Goal: Task Accomplishment & Management: Manage account settings

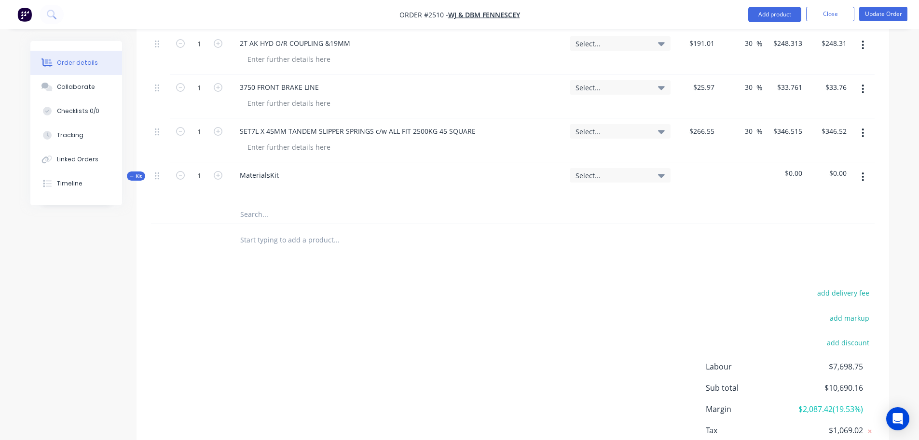
scroll to position [1277, 0]
drag, startPoint x: 902, startPoint y: 424, endPoint x: 893, endPoint y: 413, distance: 14.0
click at [902, 424] on div "Open Intercom Messenger" at bounding box center [899, 419] width 26 height 26
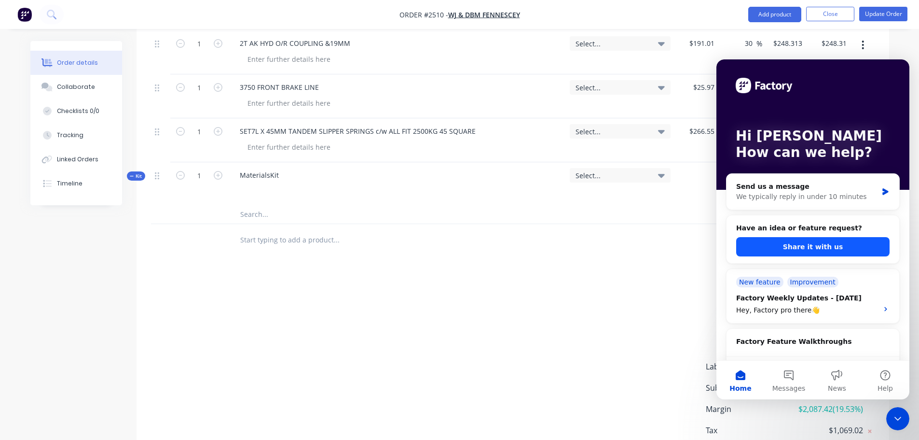
scroll to position [0, 0]
click at [795, 248] on button "Share it with us" at bounding box center [812, 246] width 153 height 19
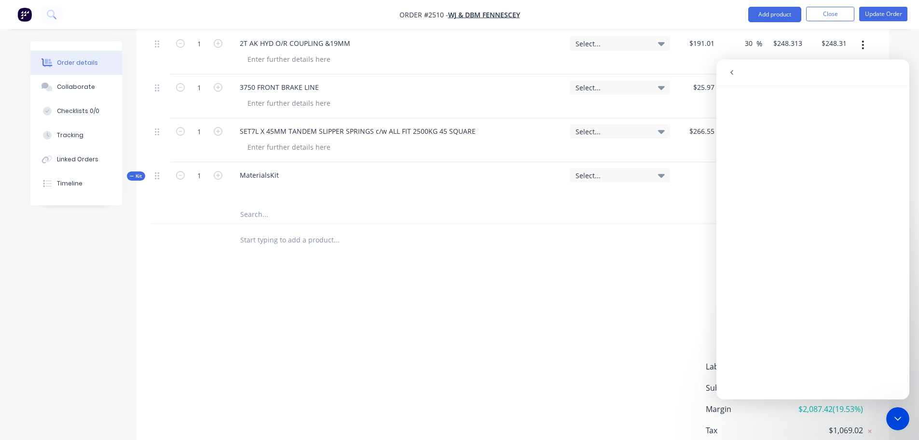
click at [895, 416] on icon "Close Intercom Messenger" at bounding box center [898, 419] width 12 height 12
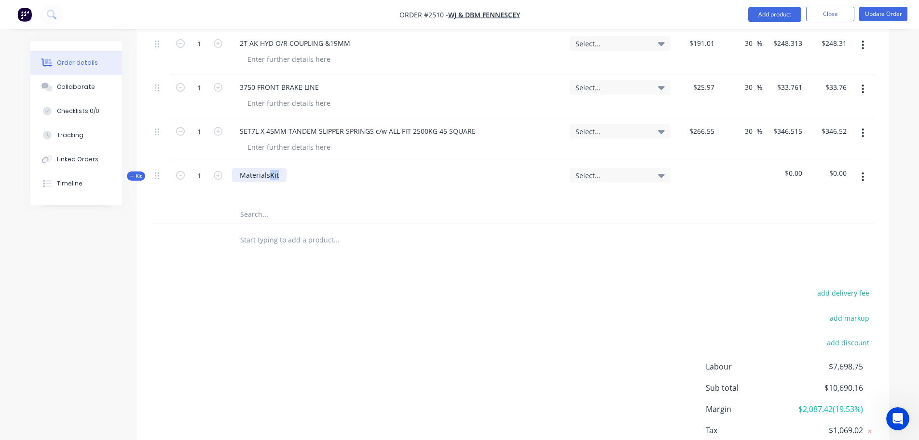
drag, startPoint x: 268, startPoint y: 175, endPoint x: 287, endPoint y: 174, distance: 18.3
click at [287, 174] on div "MaterialsKit" at bounding box center [397, 183] width 338 height 42
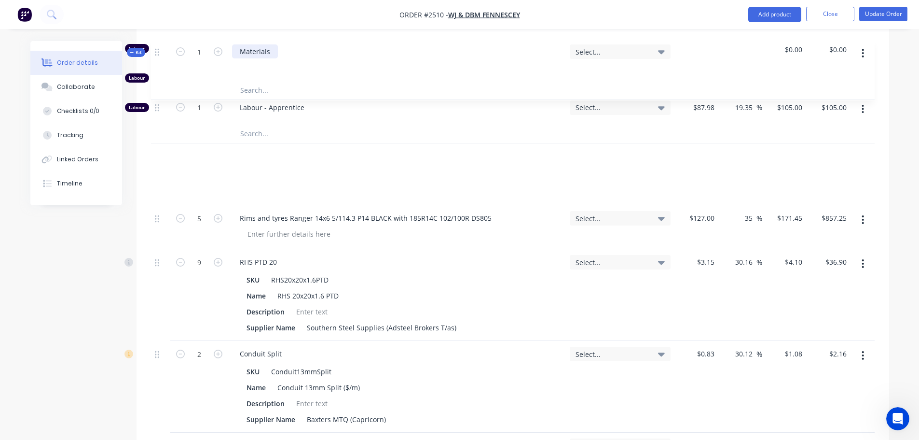
scroll to position [482, 0]
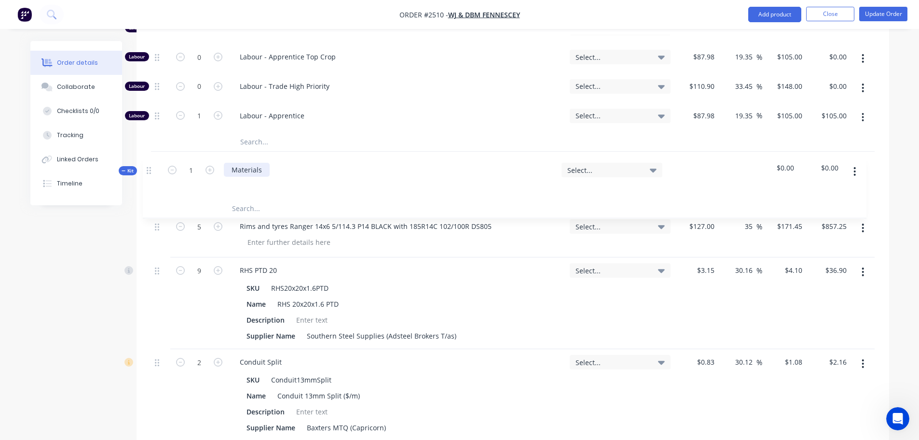
drag, startPoint x: 156, startPoint y: 262, endPoint x: 148, endPoint y: 169, distance: 92.5
click at [243, 226] on div "Rims and tyres Ranger 14x6 5/114.3 P14 BLACK with 185R14C 102/100R DS805" at bounding box center [365, 226] width 267 height 14
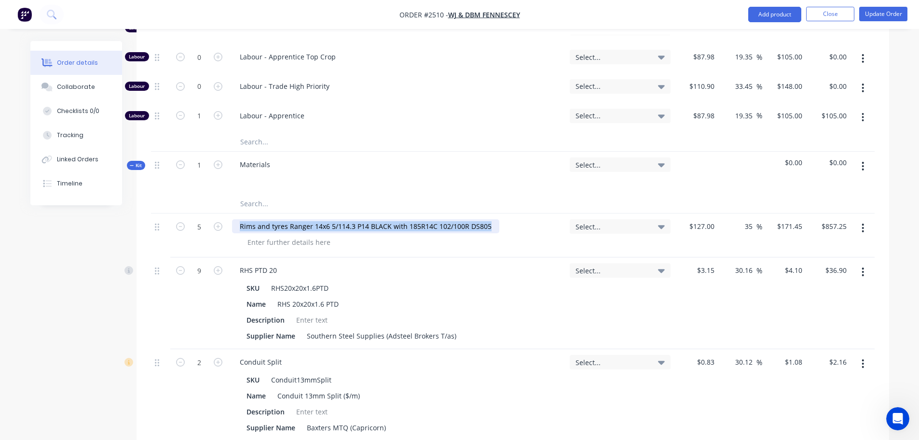
drag, startPoint x: 243, startPoint y: 226, endPoint x: 485, endPoint y: 221, distance: 242.3
click at [485, 221] on div "Rims and tyres Ranger 14x6 5/114.3 P14 BLACK with 185R14C 102/100R DS805" at bounding box center [365, 226] width 267 height 14
copy div "Rims and tyres Ranger 14x6 5/114.3 P14 BLACK with 185R14C 102/100R DS805"
click at [250, 203] on input "text" at bounding box center [336, 203] width 193 height 19
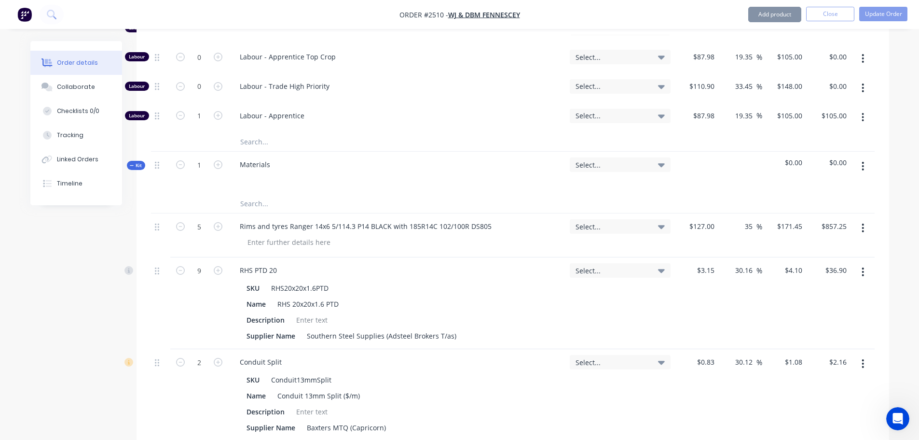
paste input "Rims and tyres Ranger 14x6 5/114.3 P14 BLACK with 185R14C 102/100R DS805"
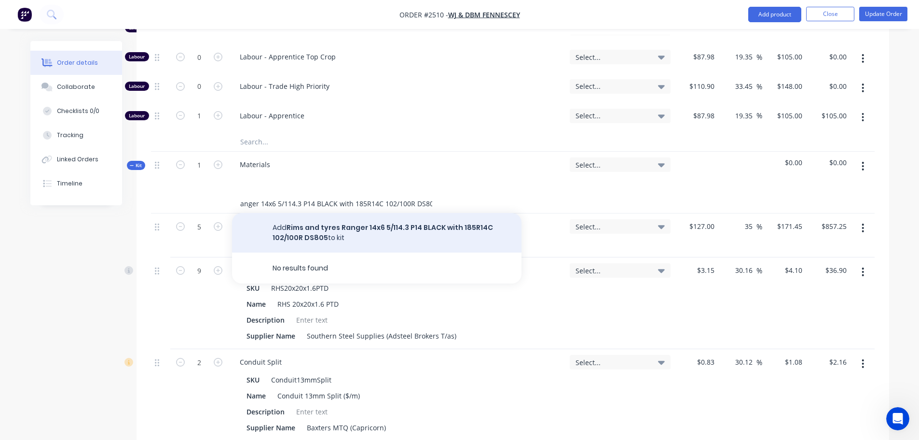
type input "Rims and tyres Ranger 14x6 5/114.3 P14 BLACK with 185R14C 102/100R DS805"
click at [298, 233] on button "Add Rims and tyres Ranger 14x6 5/114.3 P14 BLACK with 185R14C 102/100R DS805 to…" at bounding box center [377, 233] width 290 height 40
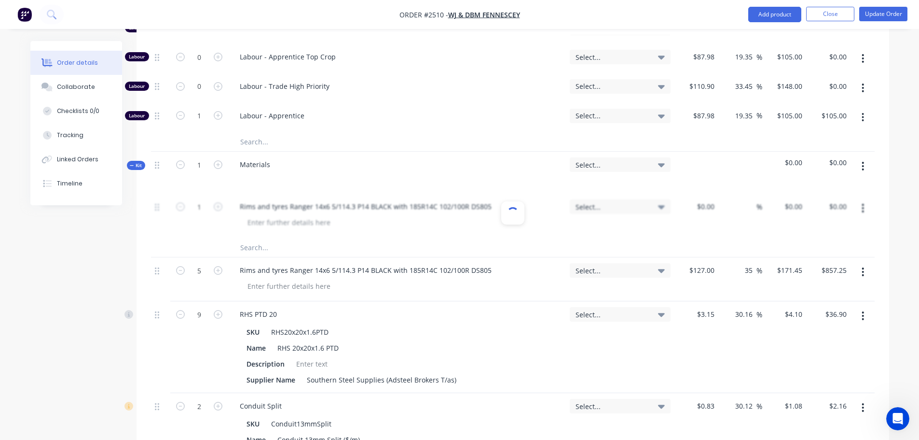
scroll to position [0, 0]
type input "5"
click at [248, 249] on input "text" at bounding box center [336, 246] width 193 height 19
paste input "Rims and tyres Ranger 14x6 5/114.3 P14 BLACK with 185R14C 102/100R DS805"
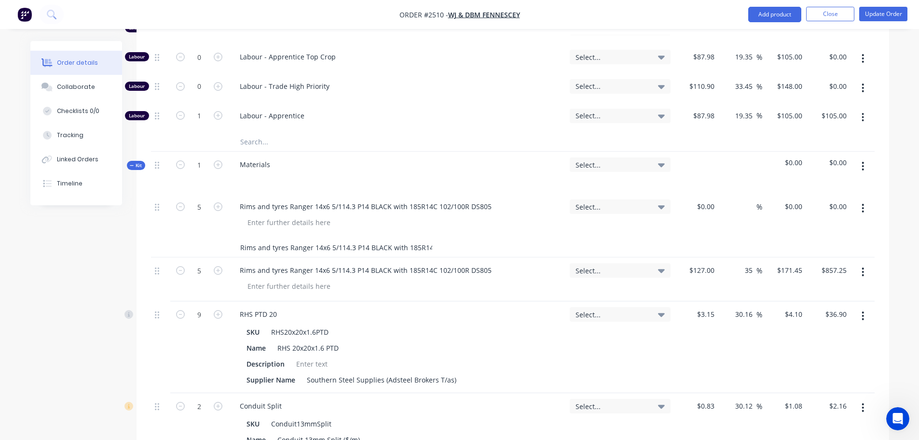
scroll to position [0, 55]
type input "Rims and tyres Ranger 14x6 5/114.3 P14 BLACK with 185R14C 102/100R DS805"
click at [705, 206] on div at bounding box center [711, 206] width 15 height 14
type input "$127.00"
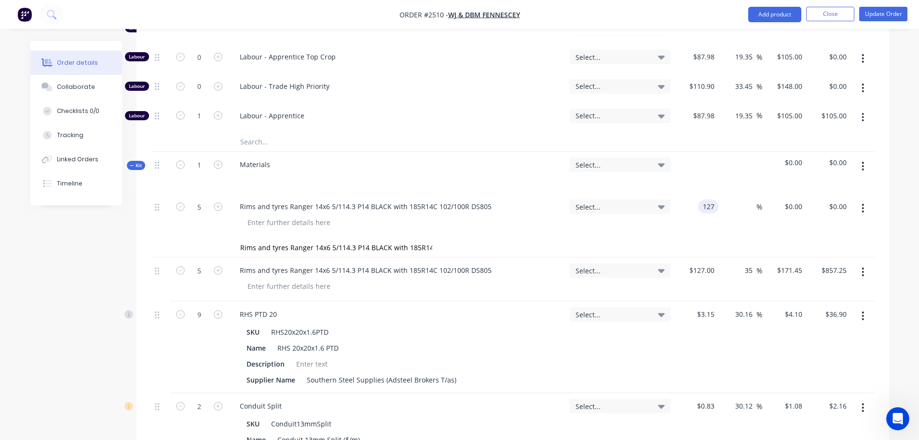
type input "$127.00"
type input "$635.00"
type input "35"
type input "171.45"
type input "$857.25"
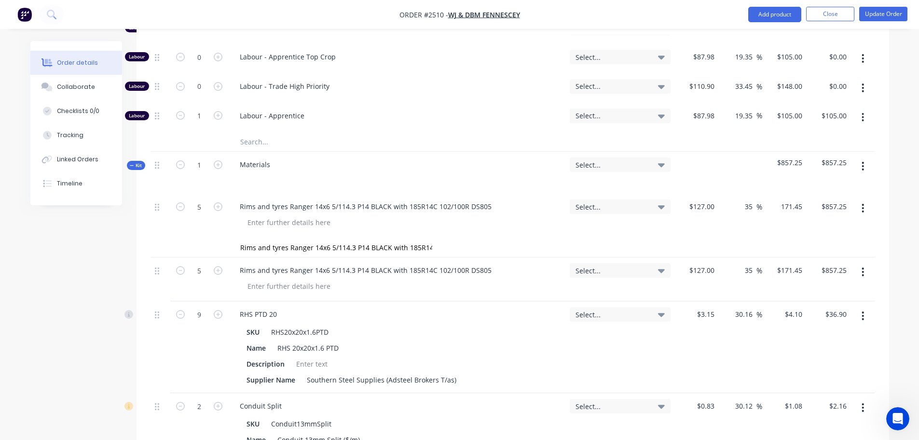
type input "$171.45"
click at [863, 271] on icon "button" at bounding box center [863, 271] width 2 height 9
click at [803, 354] on div "Delete" at bounding box center [829, 355] width 74 height 14
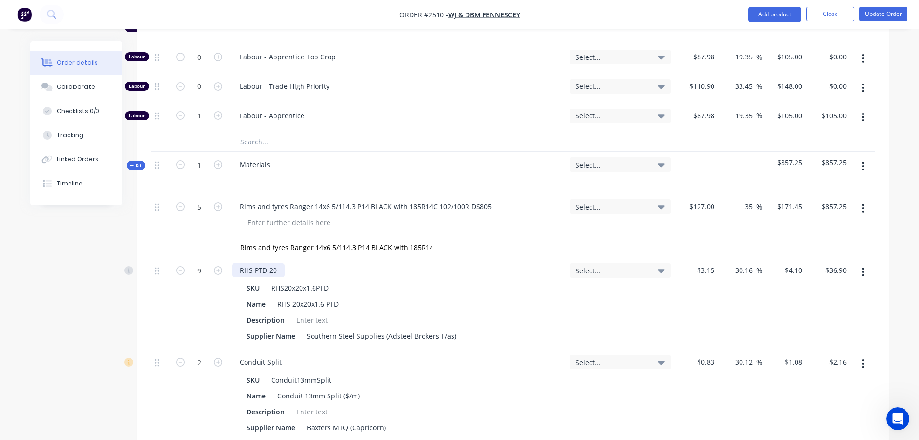
click at [245, 269] on div "RHS PTD 20" at bounding box center [258, 270] width 53 height 14
drag, startPoint x: 245, startPoint y: 269, endPoint x: 276, endPoint y: 270, distance: 30.9
click at [276, 270] on div "RHS PTD 20" at bounding box center [258, 270] width 53 height 14
copy div "RHS PTD 20"
click at [247, 247] on input "Rims and tyres Ranger 14x6 5/114.3 P14 BLACK with 185R14C 102/100R DS805" at bounding box center [336, 246] width 193 height 19
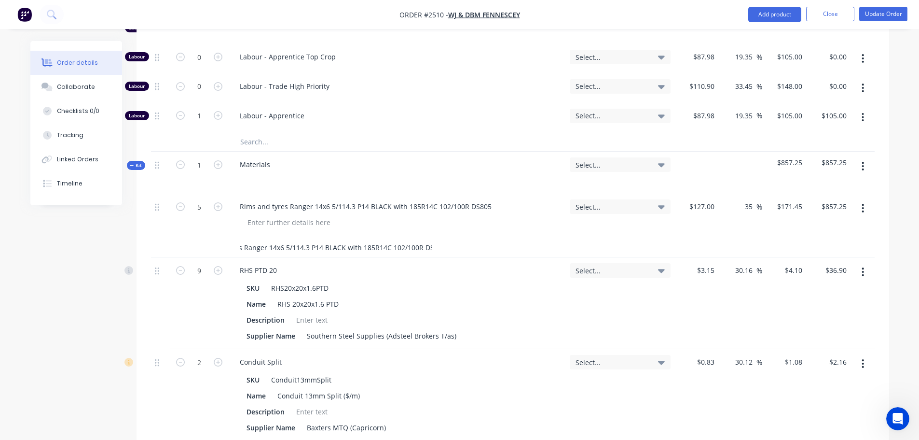
scroll to position [0, 55]
drag, startPoint x: 247, startPoint y: 247, endPoint x: 443, endPoint y: 246, distance: 196.4
click at [443, 246] on div "Rims and tyres Ranger 14x6 5/114.3 P14 BLACK with 185R14C 102/100R DS805" at bounding box center [377, 246] width 290 height 19
paste input "RHS PTD 20"
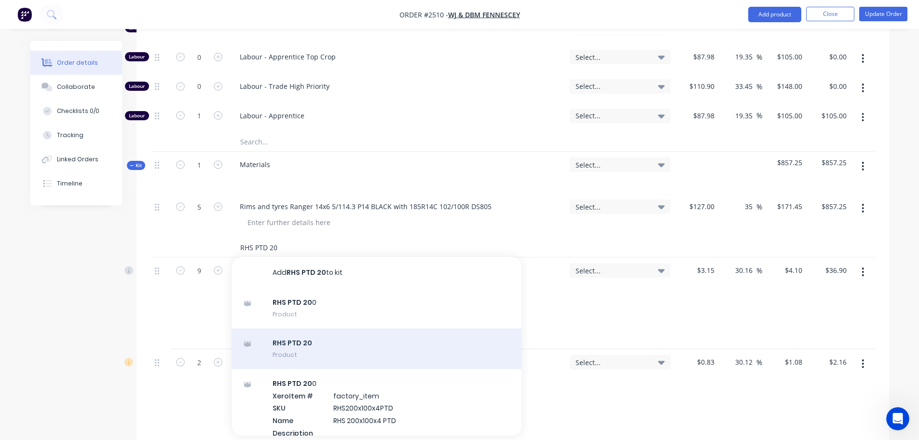
type input "RHS PTD 20"
click at [319, 346] on div "RHS PTD 20 Product" at bounding box center [377, 348] width 290 height 41
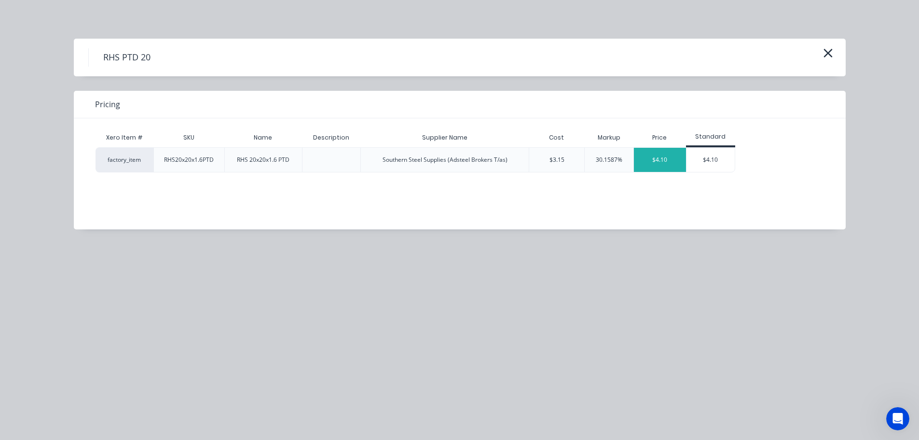
click at [661, 158] on div "$4.10" at bounding box center [660, 160] width 52 height 24
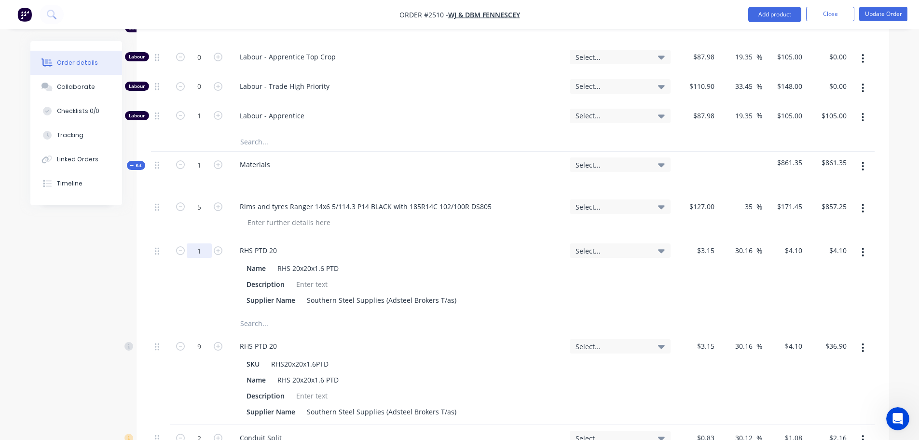
type input "9"
type input "$36.90"
click at [862, 346] on icon "button" at bounding box center [863, 347] width 2 height 11
click at [802, 429] on div "Delete" at bounding box center [829, 431] width 74 height 14
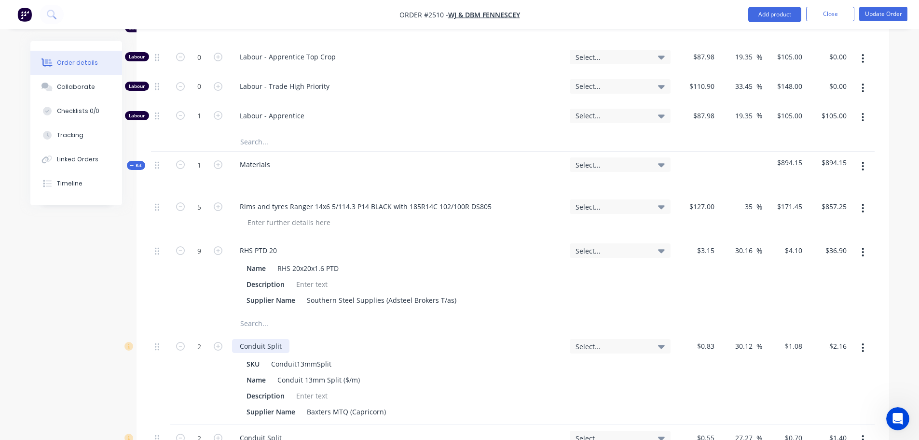
click at [246, 344] on div "Conduit Split" at bounding box center [260, 346] width 57 height 14
drag, startPoint x: 246, startPoint y: 344, endPoint x: 276, endPoint y: 346, distance: 30.0
click at [276, 346] on div "Conduit Split" at bounding box center [260, 346] width 57 height 14
copy div "Conduit Split"
click at [247, 321] on input "text" at bounding box center [336, 322] width 193 height 19
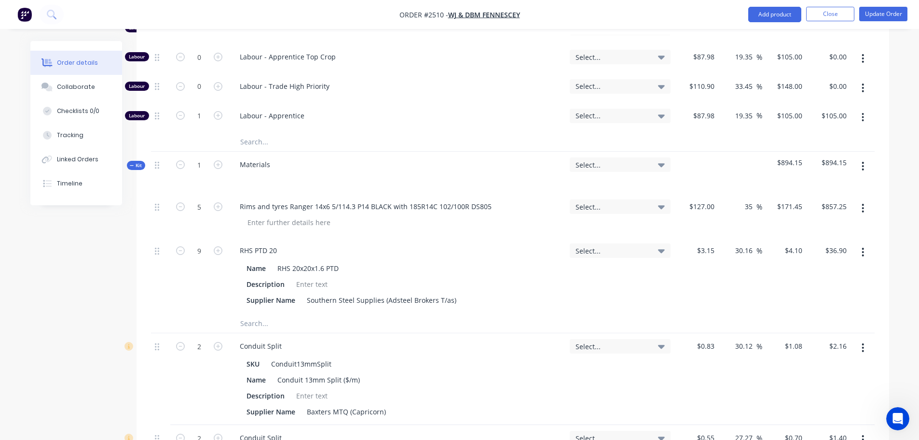
paste input "Conduit Split"
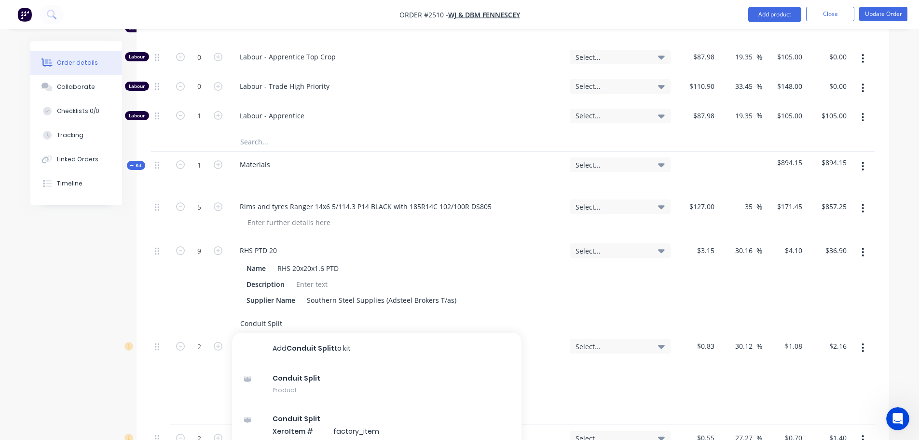
type input "Conduit Split"
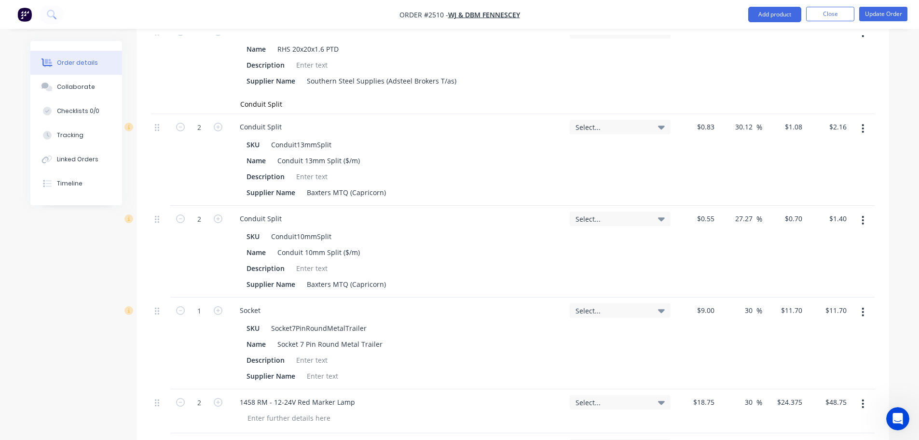
scroll to position [556, 0]
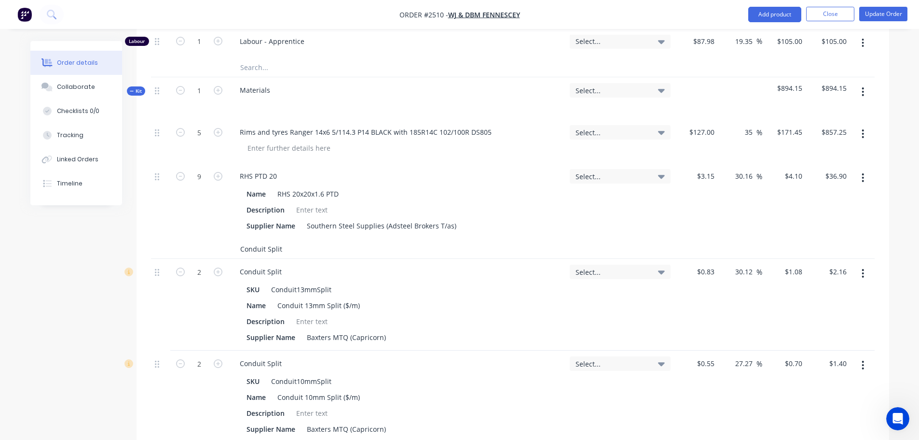
click at [287, 250] on input "Conduit Split" at bounding box center [336, 248] width 193 height 19
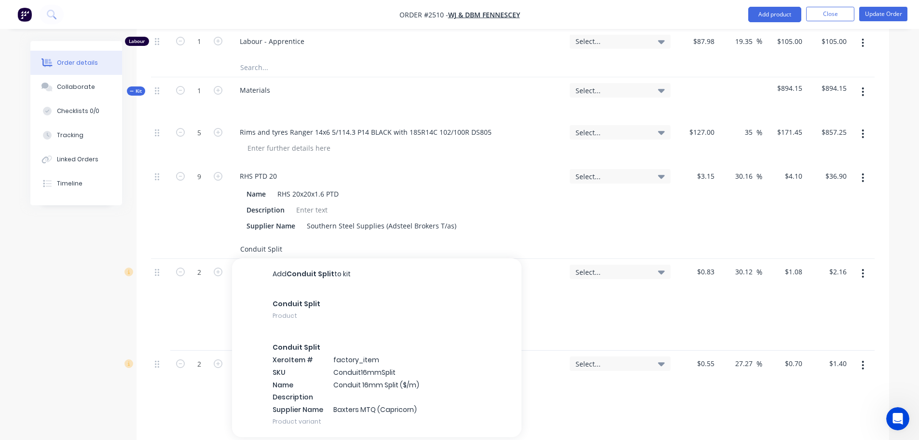
click at [274, 248] on input "Conduit Split" at bounding box center [336, 248] width 193 height 19
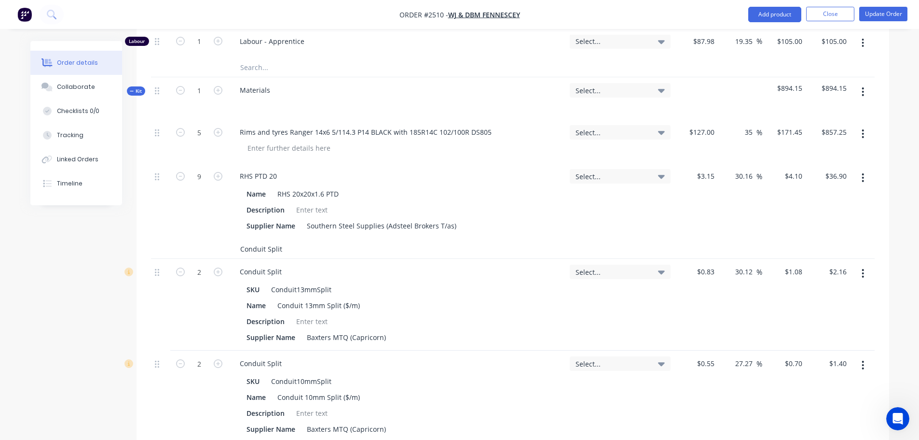
click at [254, 248] on input "Conduit Split" at bounding box center [336, 248] width 193 height 19
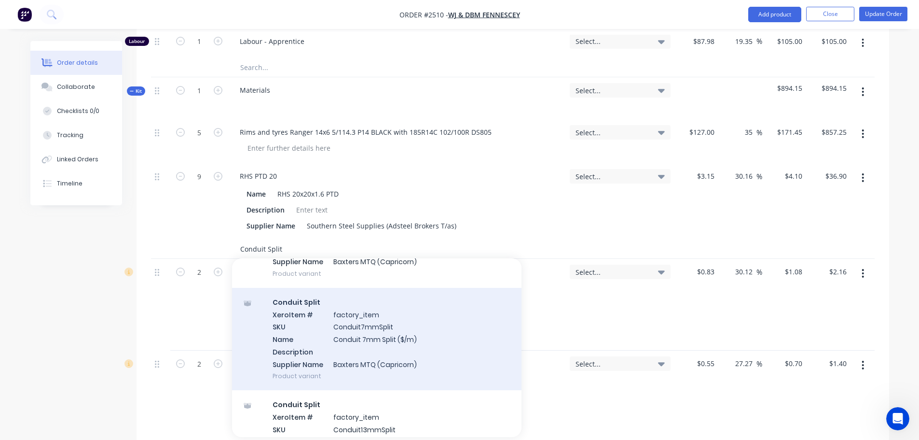
scroll to position [290, 0]
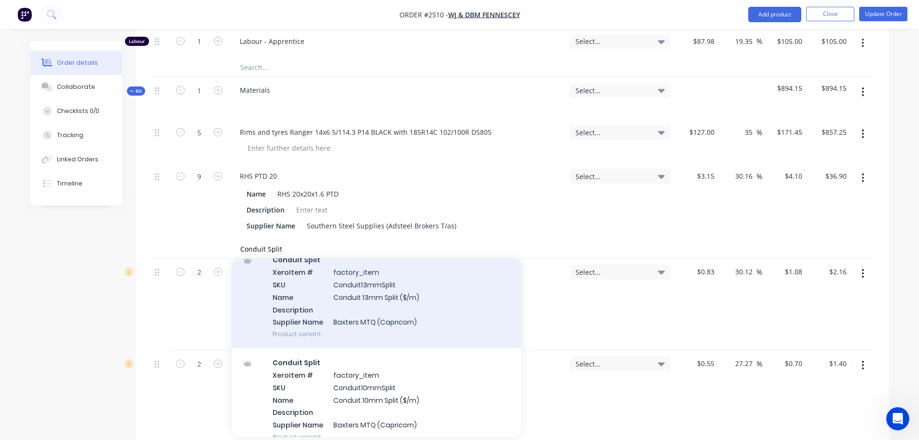
click at [371, 300] on div "Conduit Split Xero Item # factory_item SKU Conduit13mmSplit Name Conduit 13mm S…" at bounding box center [377, 296] width 290 height 103
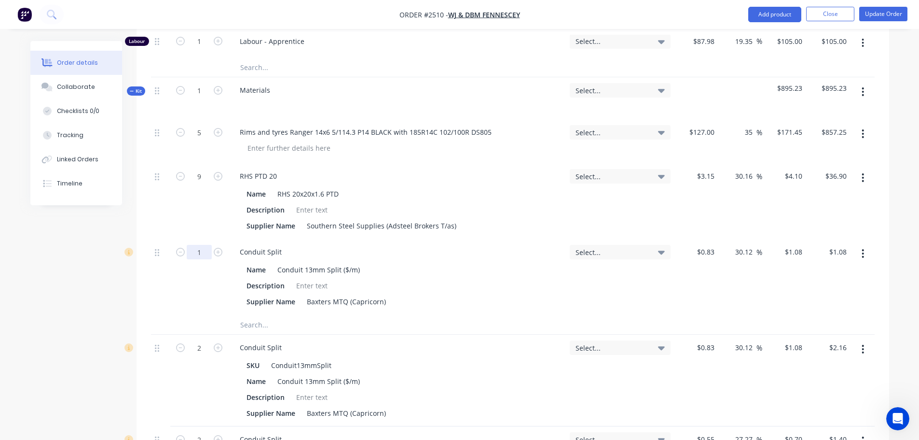
type input "2"
type input "$2.16"
click at [861, 347] on button "button" at bounding box center [863, 348] width 23 height 17
click at [807, 428] on div "Delete" at bounding box center [829, 432] width 74 height 14
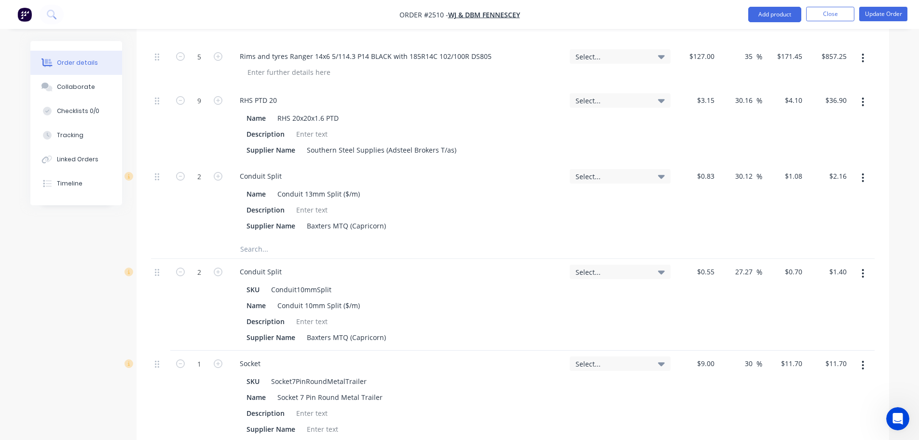
scroll to position [640, 0]
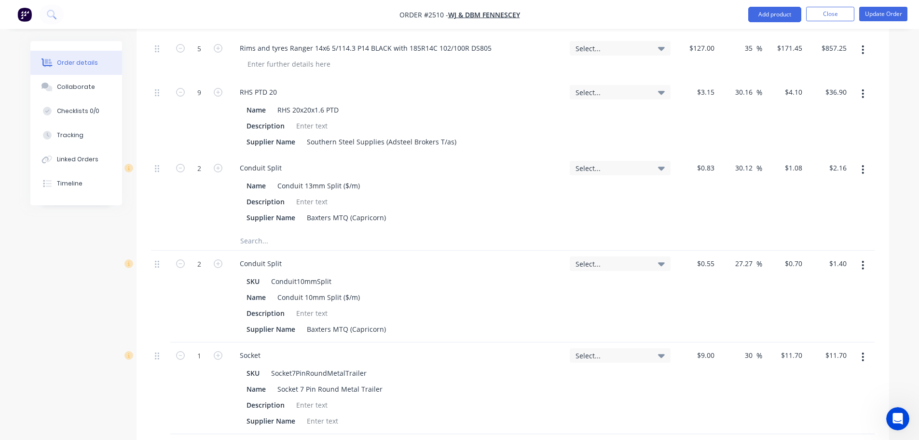
click at [244, 241] on input "text" at bounding box center [336, 240] width 193 height 19
paste input "Conduit Split"
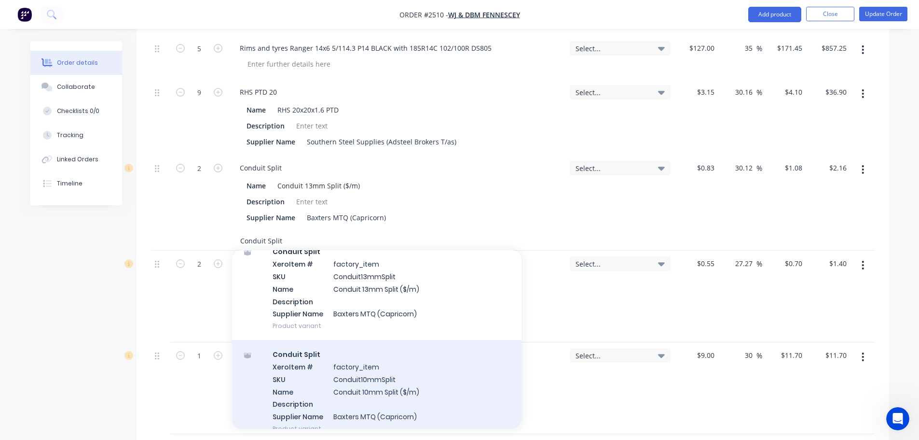
scroll to position [304, 0]
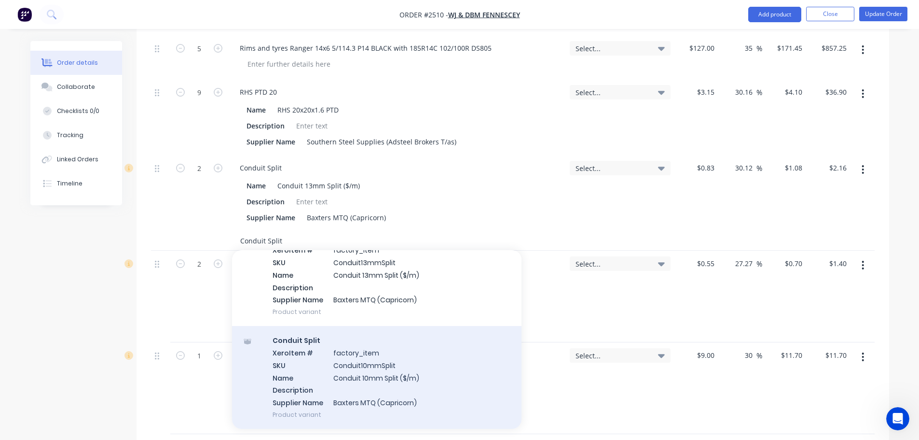
type input "Conduit Split"
click at [368, 362] on div "Conduit Split Xero Item # factory_item SKU Conduit10mmSplit Name Conduit 10mm S…" at bounding box center [377, 377] width 290 height 103
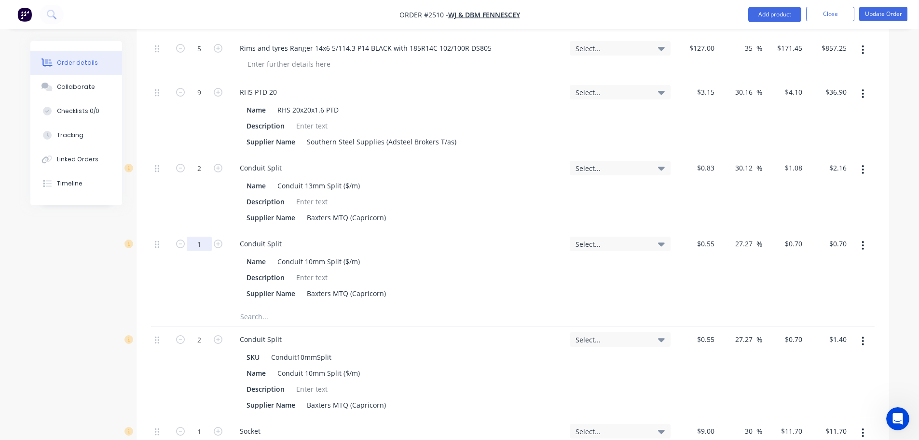
type input "2"
type input "$1.40"
click at [863, 342] on icon "button" at bounding box center [863, 340] width 2 height 11
click at [802, 427] on div "Delete" at bounding box center [829, 424] width 74 height 14
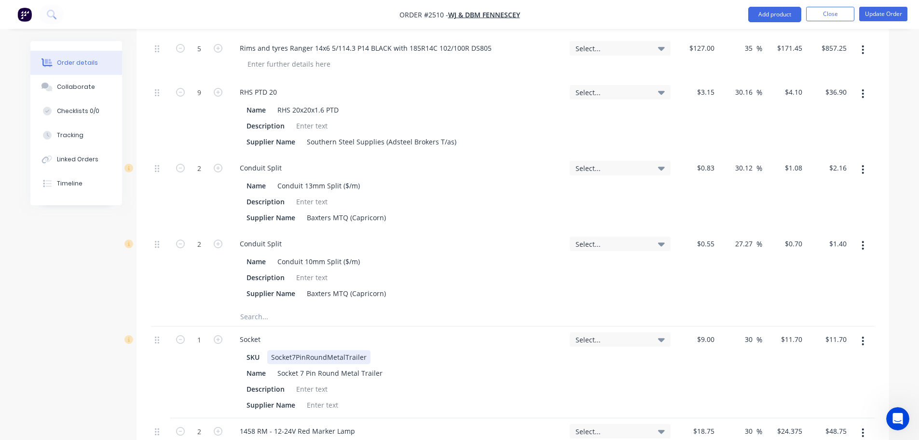
click at [275, 355] on div "Socket7PinRoundMetalTrailer" at bounding box center [318, 357] width 103 height 14
drag, startPoint x: 275, startPoint y: 355, endPoint x: 340, endPoint y: 356, distance: 65.2
click at [340, 356] on div "Socket7PinRoundMetalTrailer" at bounding box center [318, 357] width 103 height 14
copy div "Socket7PinRoundMetalTrailer"
click at [250, 316] on input "text" at bounding box center [336, 315] width 193 height 19
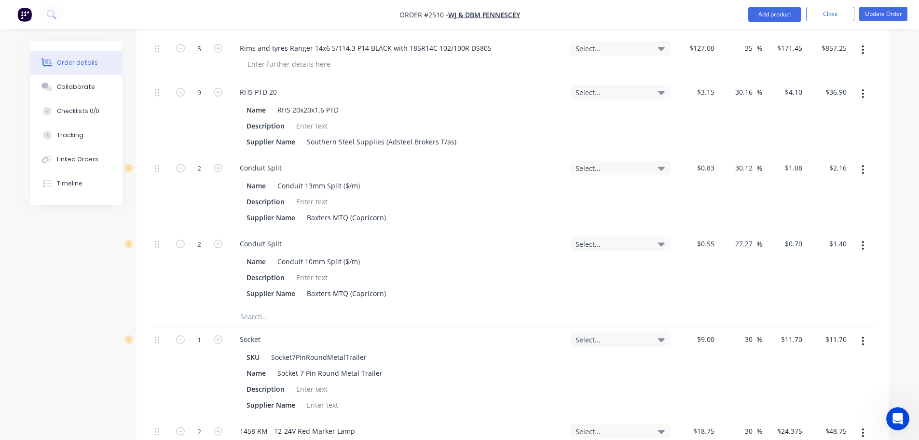
paste input "Socket7PinRoundMetalTrailer"
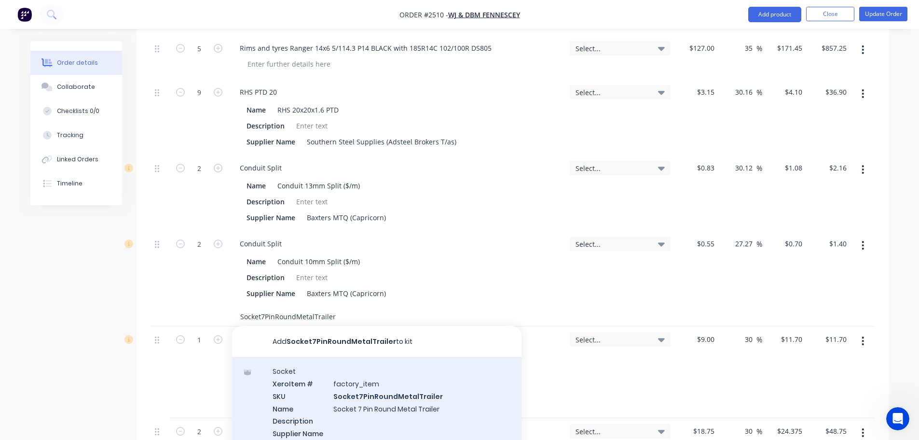
type input "Socket7PinRoundMetalTrailer"
click at [290, 382] on div "Socket Xero Item # factory_item SKU Socket7PinRoundMetalTrailer Name Socket 7 P…" at bounding box center [377, 408] width 290 height 103
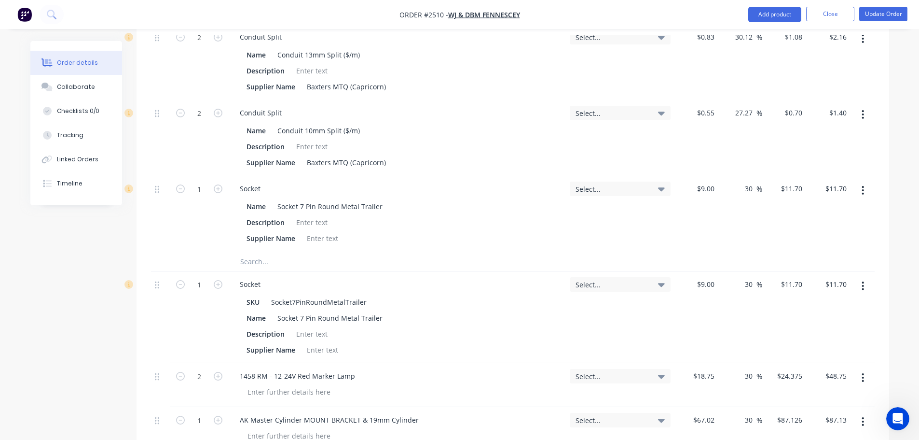
scroll to position [785, 0]
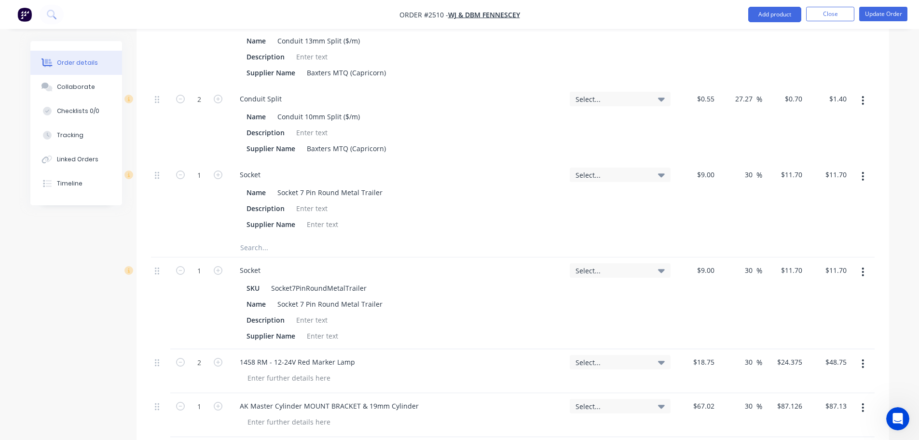
click at [862, 270] on icon "button" at bounding box center [863, 271] width 2 height 11
click at [804, 354] on div "Delete" at bounding box center [829, 355] width 74 height 14
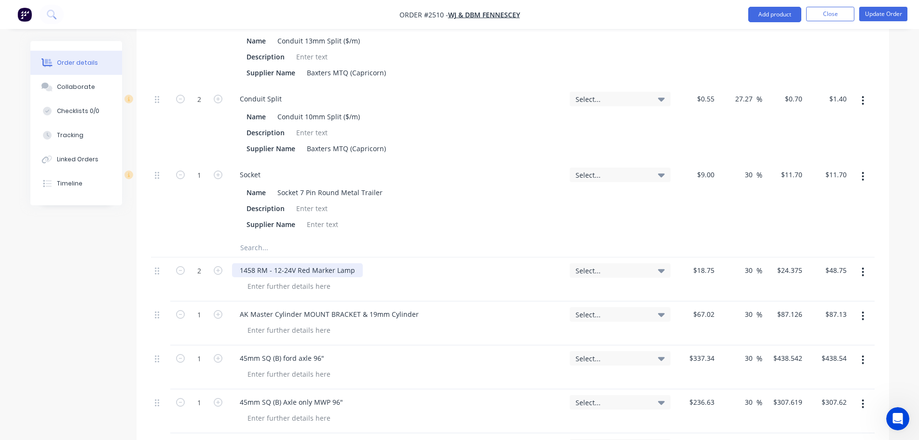
click at [247, 268] on div "1458 RM - 12-24V Red Marker Lamp" at bounding box center [297, 270] width 131 height 14
drag, startPoint x: 247, startPoint y: 268, endPoint x: 348, endPoint y: 267, distance: 100.9
click at [348, 267] on div "1458 RM - 12-24V Red Marker Lamp" at bounding box center [297, 270] width 131 height 14
copy div "1458 RM - 12-24V Red Marker Lamp"
click at [248, 246] on input "text" at bounding box center [336, 246] width 193 height 19
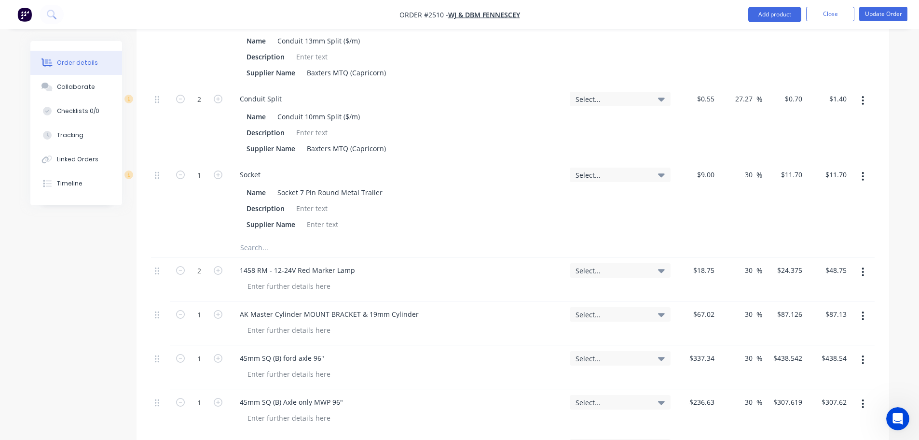
paste input "1458 RM - 12-24V Red Marker Lamp"
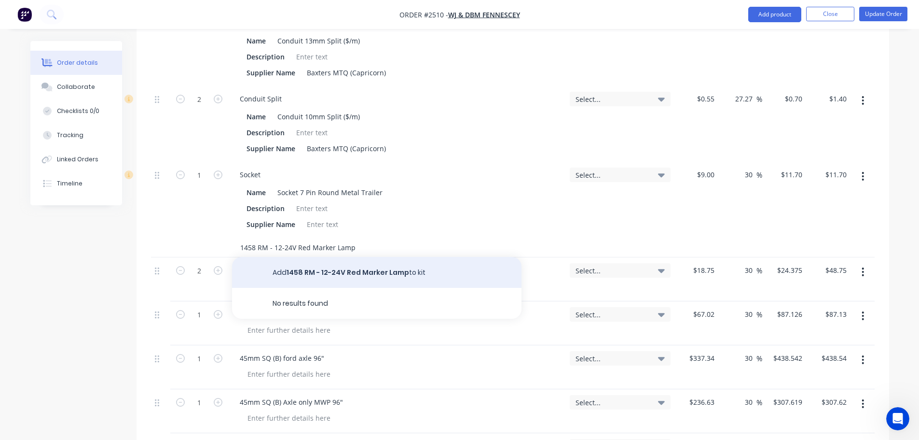
type input "1458 RM - 12-24V Red Marker Lamp"
click at [296, 269] on button "Add 1458 RM - 12-24V Red Marker Lamp to kit" at bounding box center [377, 272] width 290 height 31
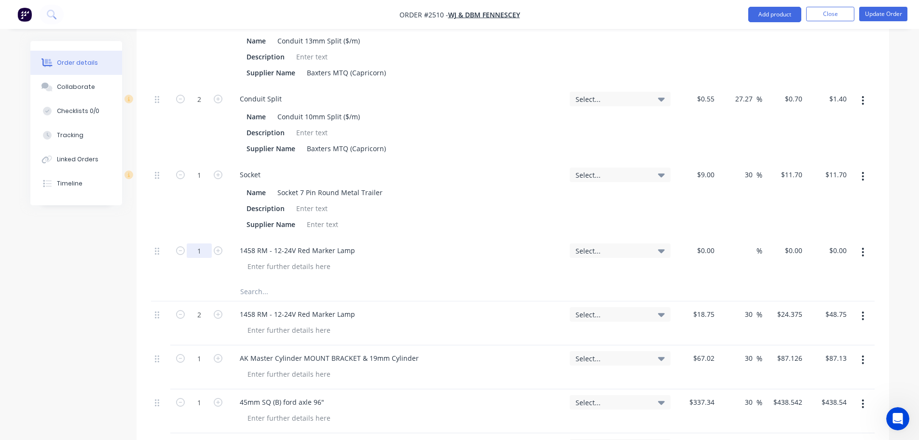
type input "2"
click at [704, 252] on div "$0.00" at bounding box center [706, 250] width 26 height 14
type input "$18.75"
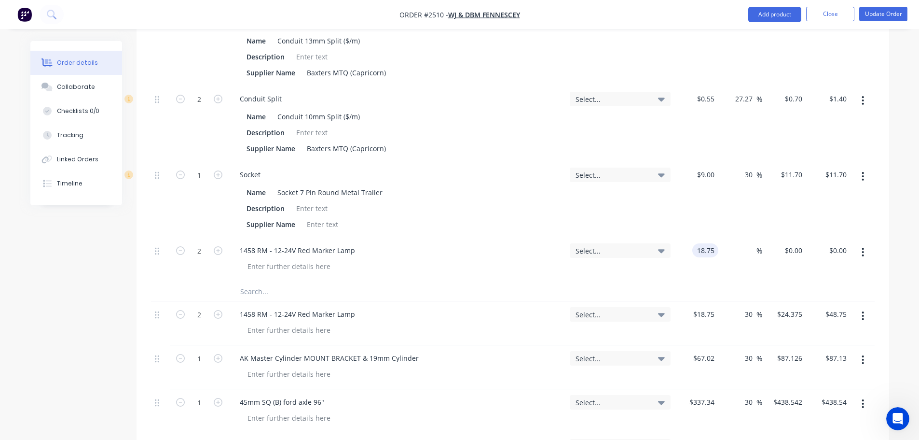
type input "$37.50"
type input "30"
type input "24.375"
type input "$48.75"
type input "$24.375"
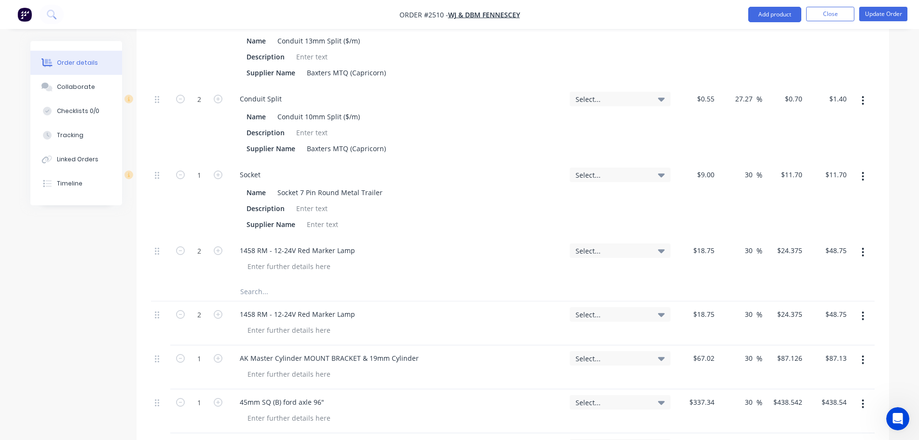
click at [864, 315] on icon "button" at bounding box center [863, 315] width 2 height 11
click at [807, 398] on div "Delete" at bounding box center [829, 399] width 74 height 14
click at [241, 313] on div "AK Master Cylinder MOUNT BRACKET & 19mm Cylinder" at bounding box center [329, 314] width 194 height 14
drag, startPoint x: 241, startPoint y: 313, endPoint x: 404, endPoint y: 316, distance: 163.1
click at [404, 316] on div "AK Master Cylinder MOUNT BRACKET & 19mm Cylinder" at bounding box center [329, 314] width 194 height 14
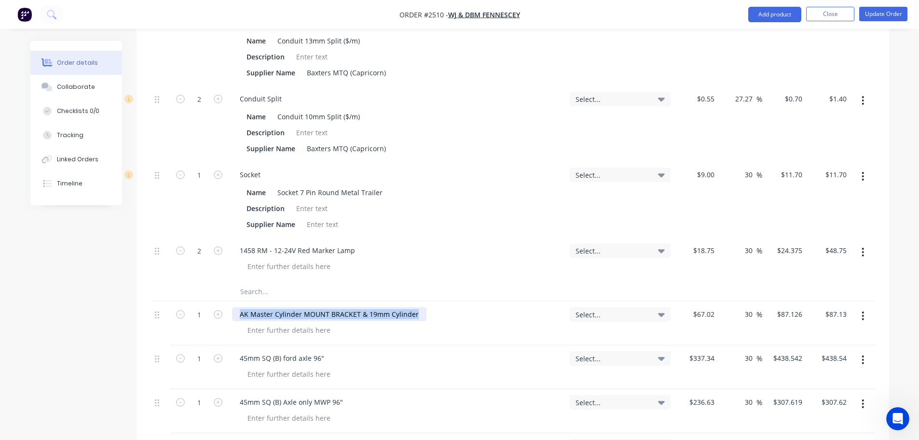
copy div "AK Master Cylinder MOUNT BRACKET & 19mm Cylinder"
click at [245, 291] on input "text" at bounding box center [336, 290] width 193 height 19
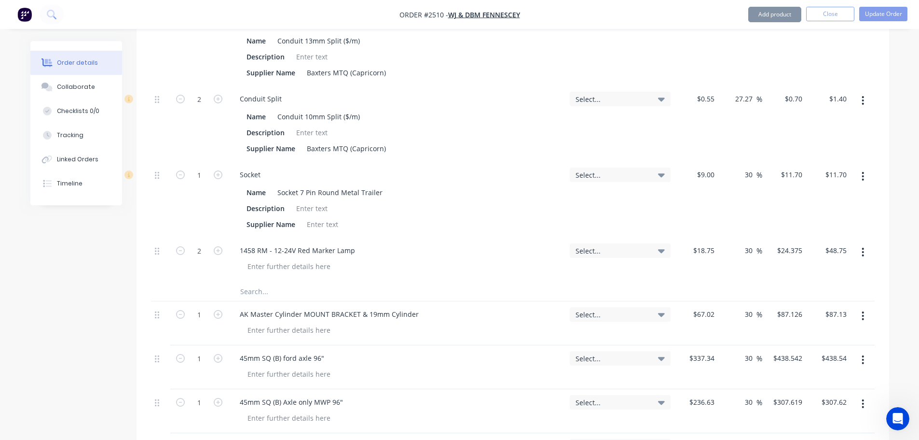
paste input "AK Master Cylinder MOUNT BRACKET & 19mm Cylinder"
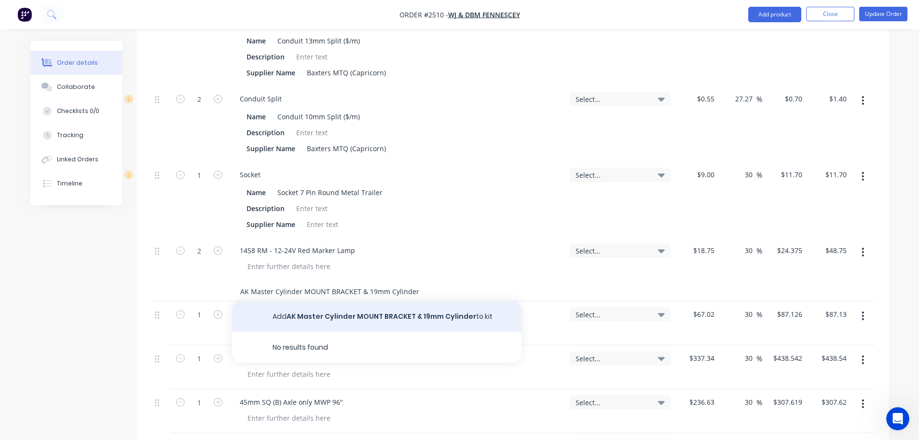
type input "AK Master Cylinder MOUNT BRACKET & 19mm Cylinder"
click at [300, 319] on button "Add AK Master Cylinder MOUNT BRACKET & 19mm Cylinder to kit" at bounding box center [377, 316] width 290 height 31
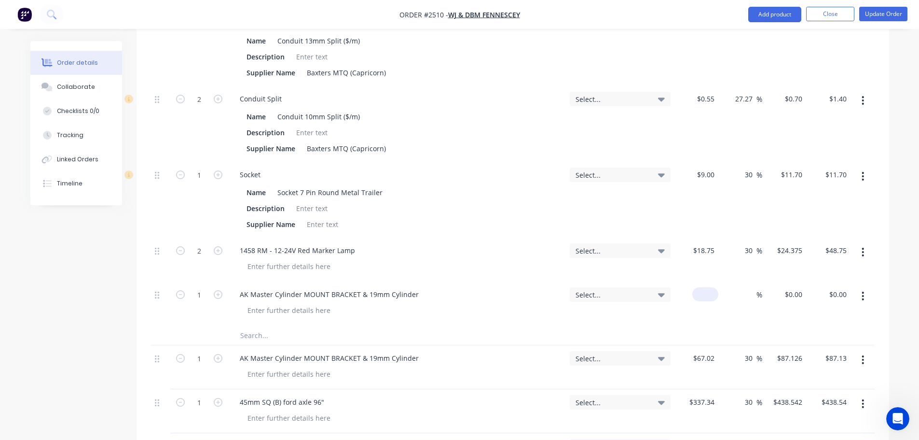
click at [703, 296] on div "$0.00" at bounding box center [697, 303] width 44 height 44
type input "$67.02"
type input "30"
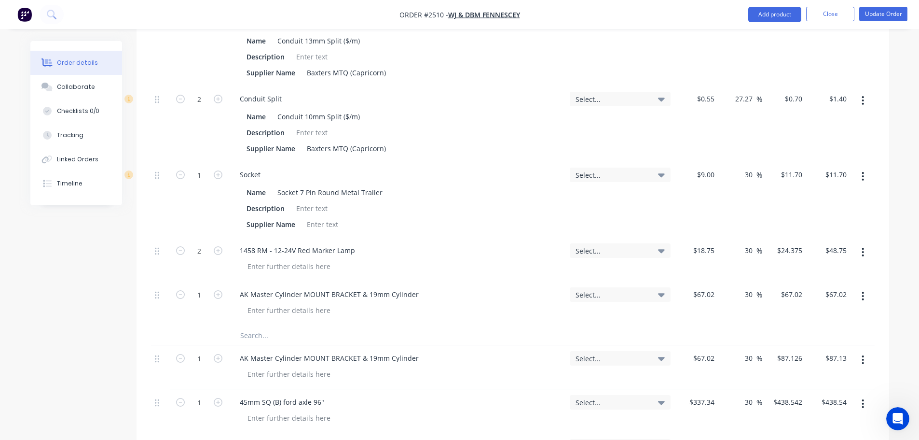
type input "87.126"
type input "$87.13"
type input "$87.126"
click at [864, 360] on icon "button" at bounding box center [863, 359] width 2 height 9
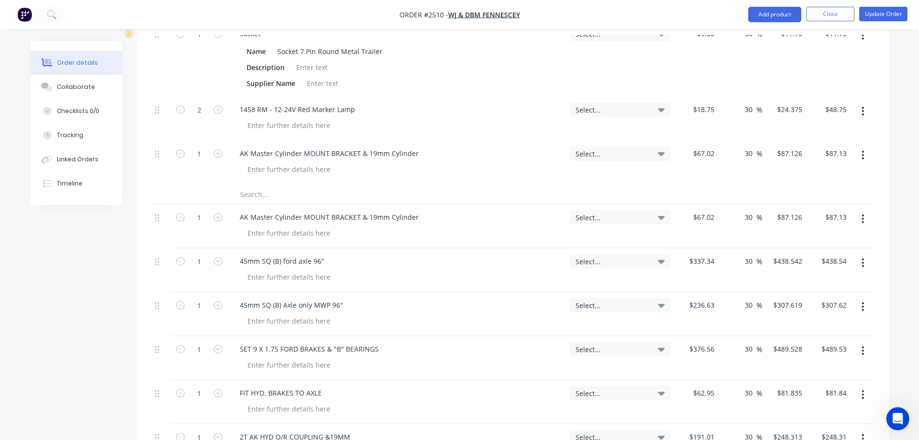
scroll to position [954, 0]
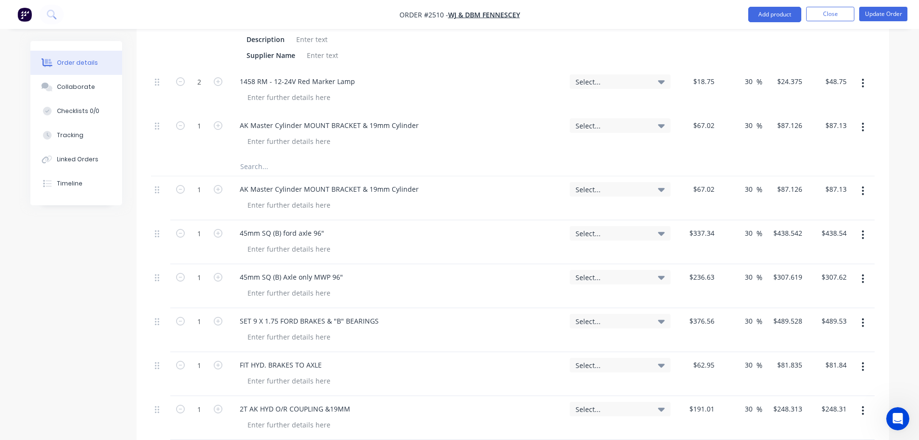
click at [864, 190] on icon "button" at bounding box center [863, 190] width 2 height 11
click at [808, 279] on div "Delete" at bounding box center [829, 274] width 74 height 14
drag, startPoint x: 240, startPoint y: 188, endPoint x: 324, endPoint y: 189, distance: 84.0
click at [324, 189] on div "45mm SQ (B) ford axle 96"" at bounding box center [282, 189] width 100 height 14
copy div "45mm SQ (B) ford axle 96""
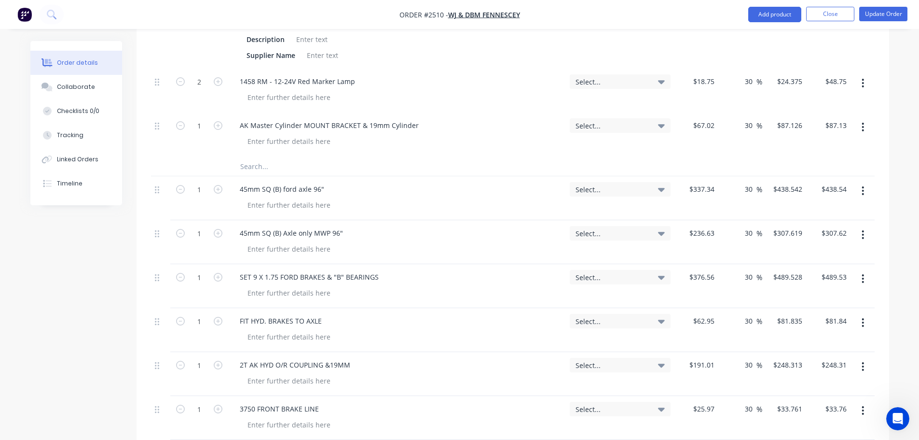
click at [246, 164] on input "text" at bounding box center [336, 165] width 193 height 19
paste input "45mm SQ (B) ford axle 96""
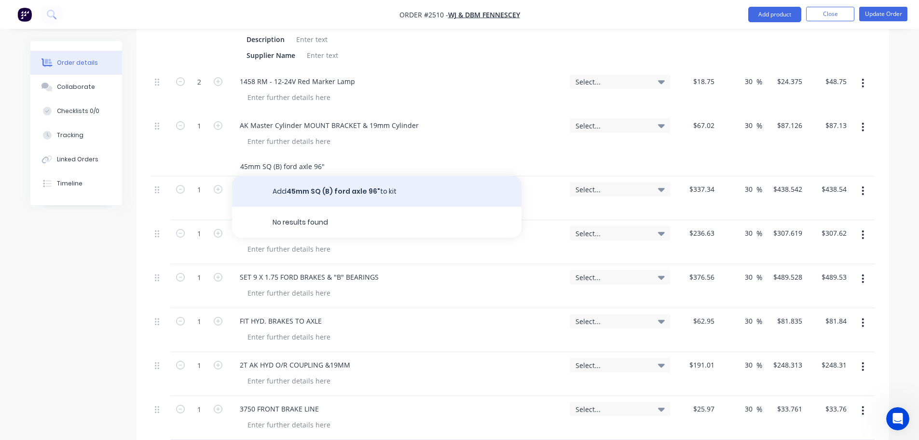
type input "45mm SQ (B) ford axle 96""
click at [297, 190] on button "Add 45mm SQ (B) ford axle 96" to kit" at bounding box center [377, 191] width 290 height 31
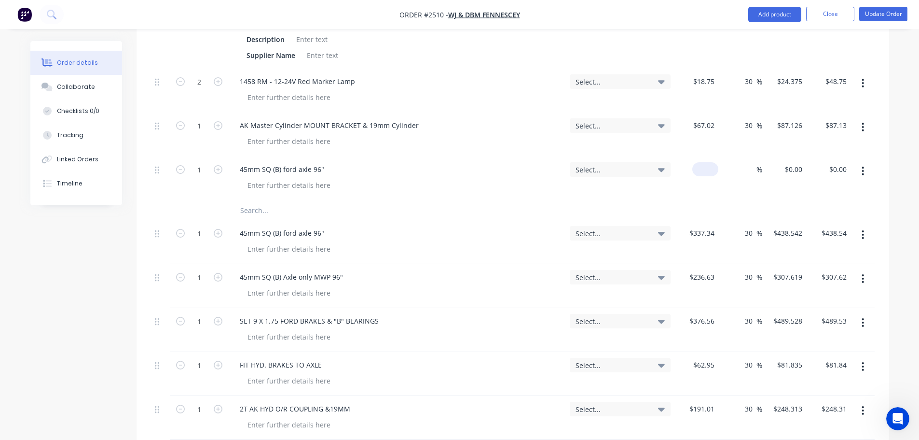
click at [701, 168] on div "$0.00" at bounding box center [697, 178] width 44 height 44
type input "$337.34"
type input "30"
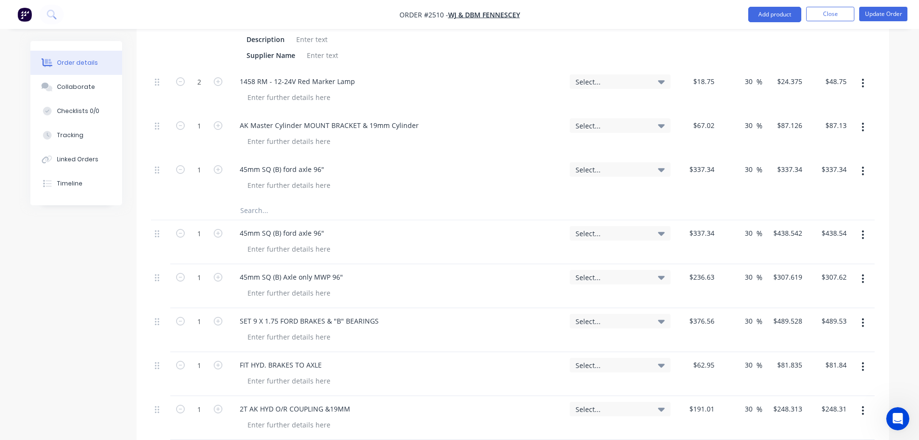
type input "438.542"
type input "$438.54"
type input "$438.542"
click at [863, 235] on icon "button" at bounding box center [863, 234] width 2 height 9
drag, startPoint x: 809, startPoint y: 315, endPoint x: 716, endPoint y: 321, distance: 92.9
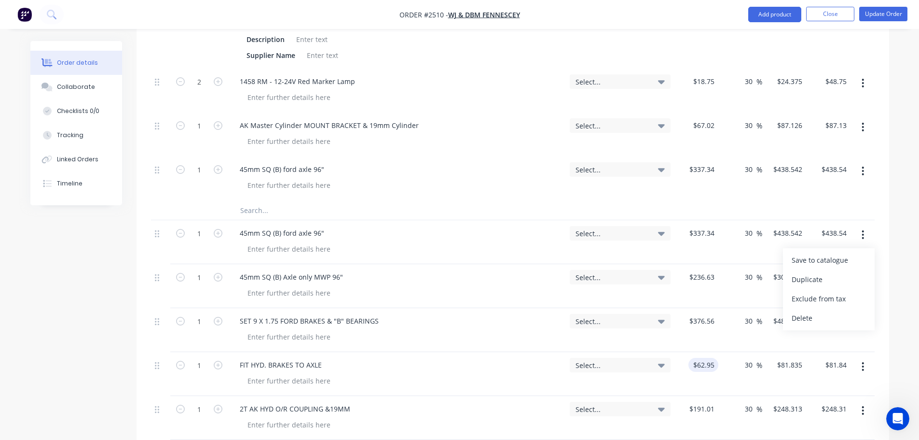
click at [808, 315] on div "Delete" at bounding box center [829, 318] width 74 height 14
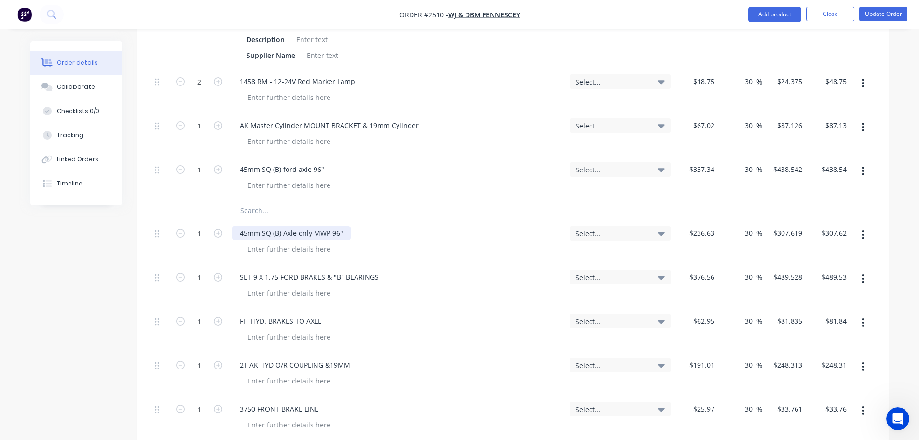
click at [243, 231] on div "45mm SQ (B) Axle only MWP 96"" at bounding box center [291, 233] width 119 height 14
drag, startPoint x: 243, startPoint y: 231, endPoint x: 342, endPoint y: 228, distance: 99.5
click at [342, 228] on div "45mm SQ (B) Axle only MWP 96"" at bounding box center [291, 233] width 119 height 14
copy div "45mm SQ (B) Axle only MWP 96""
click at [249, 210] on input "text" at bounding box center [336, 209] width 193 height 19
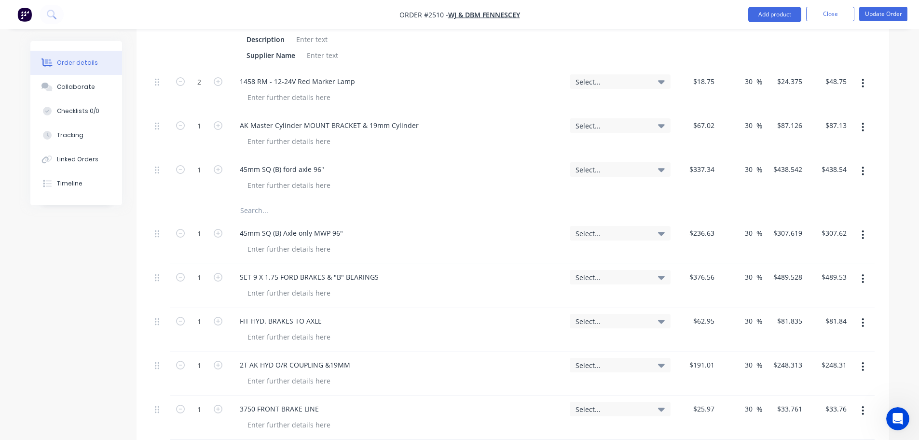
paste input "45mm SQ (B) Axle only MWP 96""
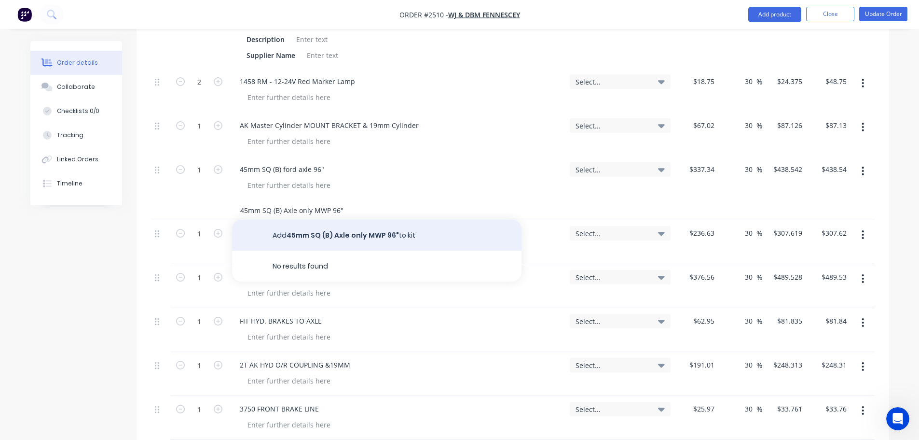
type input "45mm SQ (B) Axle only MWP 96""
click at [328, 236] on button "Add 45mm SQ (B) Axle only MWP 96" to kit" at bounding box center [377, 235] width 290 height 31
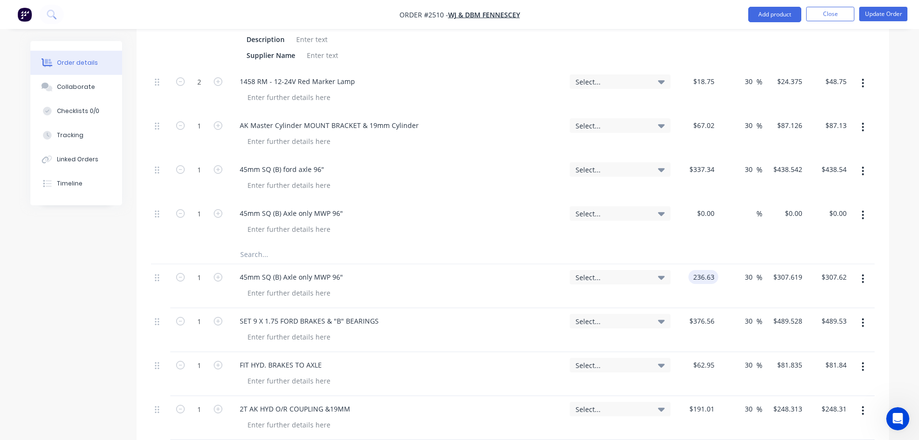
click at [696, 275] on input "236.63" at bounding box center [706, 277] width 26 height 14
type input "$236.63"
click at [704, 212] on div at bounding box center [711, 213] width 15 height 14
paste input "236.63"
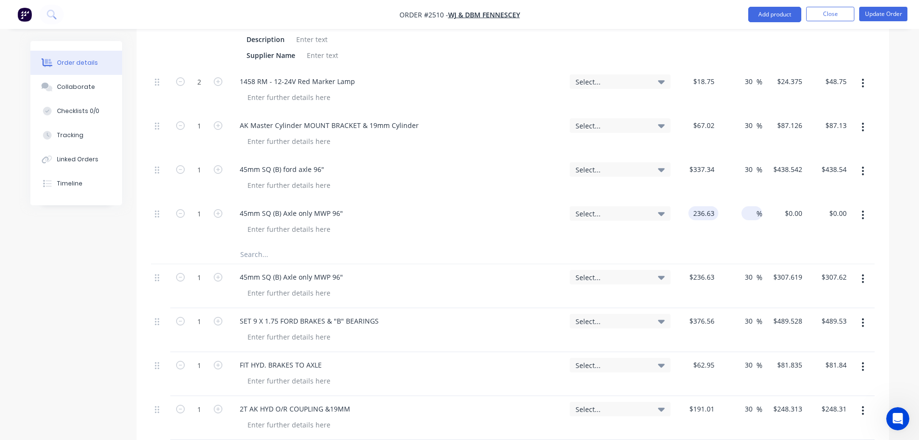
type input "$236.63"
click at [751, 213] on input at bounding box center [751, 213] width 11 height 14
type input "30"
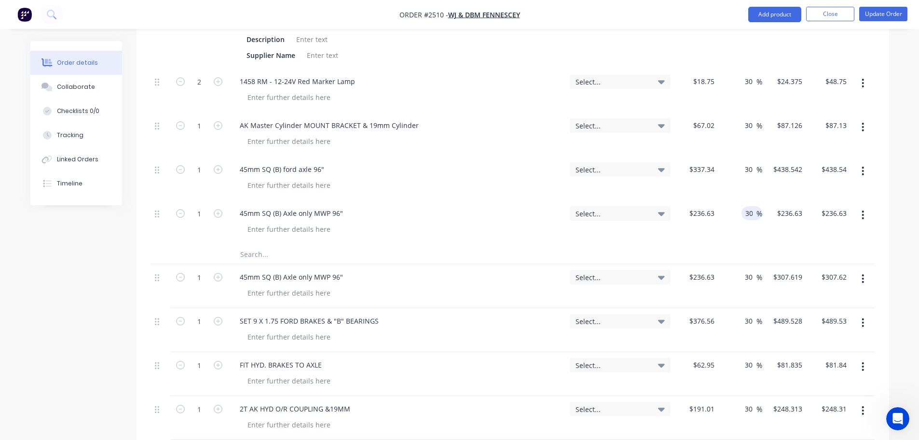
type input "307.619"
type input "$307.62"
type input "$307.619"
click at [865, 277] on button "button" at bounding box center [863, 278] width 23 height 17
click at [803, 362] on div "Delete" at bounding box center [829, 362] width 74 height 14
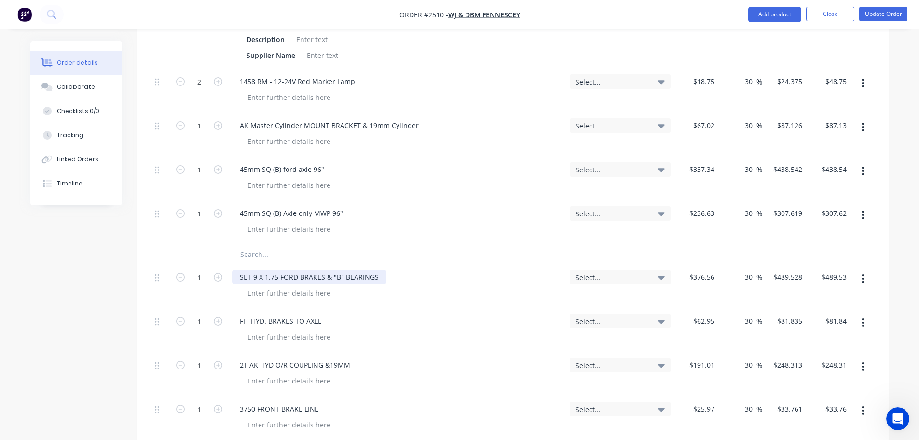
click at [244, 277] on div "SET 9 X 1.75 FORD BRAKES & "B" BEARINGS" at bounding box center [309, 277] width 154 height 14
drag, startPoint x: 244, startPoint y: 277, endPoint x: 368, endPoint y: 275, distance: 124.0
click at [368, 275] on div "SET 9 X 1.75 FORD BRAKES & "B" BEARINGS" at bounding box center [309, 277] width 154 height 14
copy div "SET 9 X 1.75 FORD BRAKES & "B" BEARINGS"
click at [249, 254] on input "text" at bounding box center [336, 253] width 193 height 19
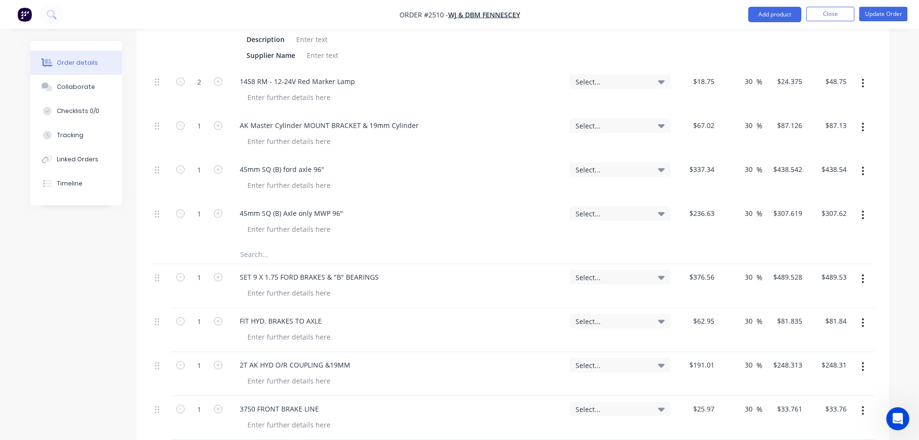
paste input "SET 9 X 1.75 FORD BRAKES & "B" BEARINGS"
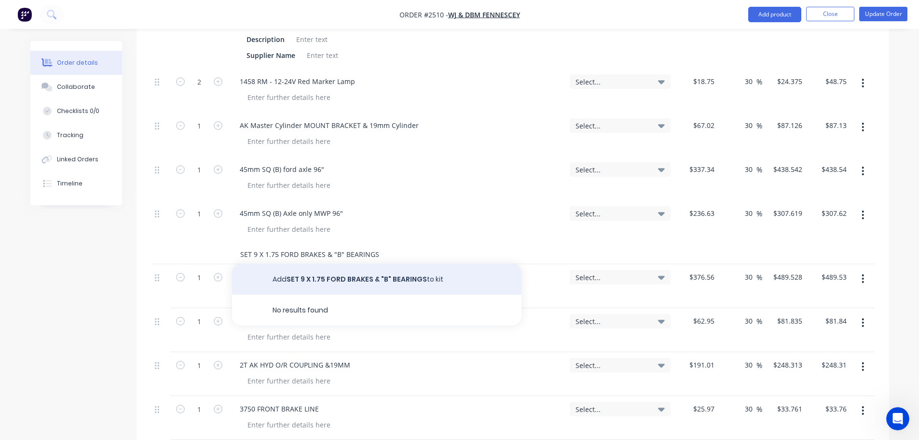
type input "SET 9 X 1.75 FORD BRAKES & "B" BEARINGS"
click at [304, 279] on button "Add SET 9 X 1.75 FORD BRAKES & "B" BEARINGS to kit" at bounding box center [377, 278] width 290 height 31
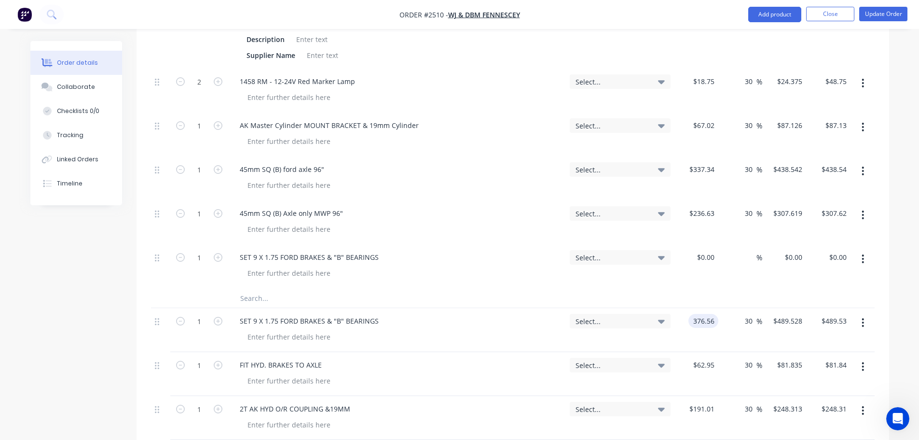
click at [701, 320] on input "376.56" at bounding box center [706, 321] width 26 height 14
type input "$376.56"
click at [699, 258] on div at bounding box center [697, 266] width 44 height 44
paste input "376.56"
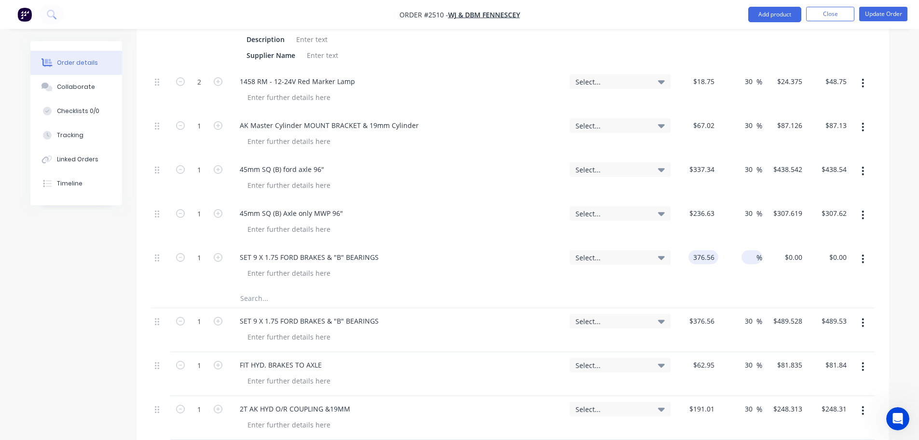
type input "$376.56"
click at [747, 253] on input at bounding box center [751, 257] width 11 height 14
type input "30"
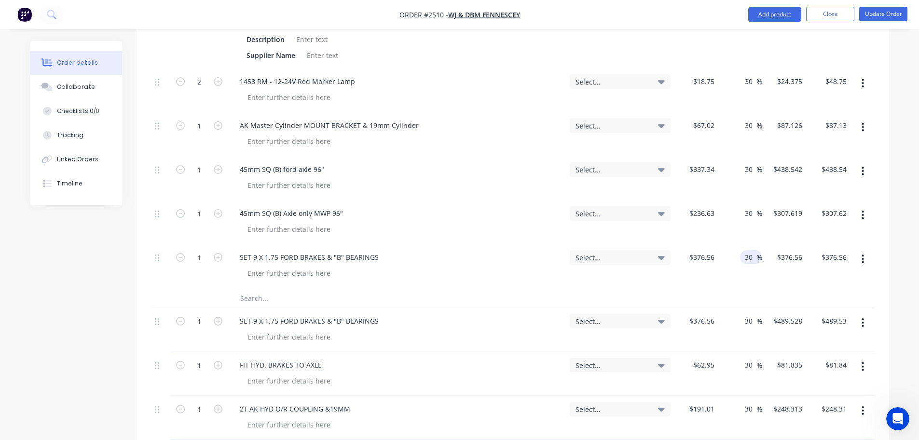
type input "489.528"
type input "$489.53"
type input "$489.528"
click at [861, 322] on button "button" at bounding box center [863, 322] width 23 height 17
click at [804, 404] on div "Delete" at bounding box center [829, 406] width 74 height 14
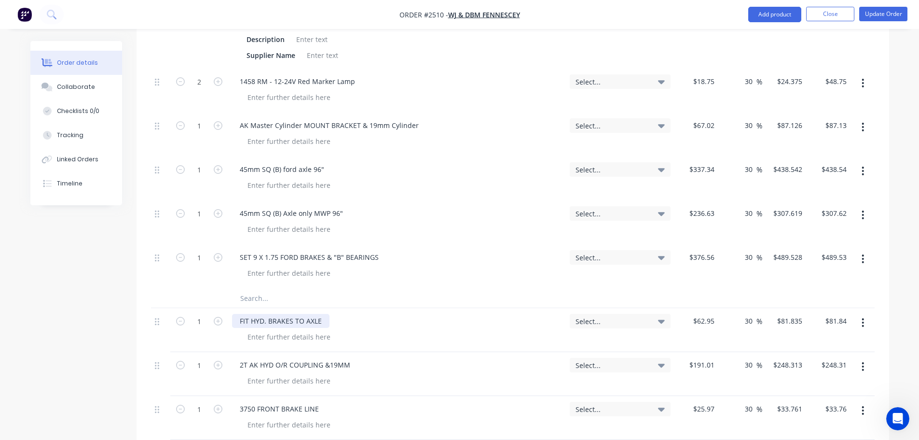
click at [241, 319] on div "FIT HYD. BRAKES TO AXLE" at bounding box center [280, 321] width 97 height 14
drag, startPoint x: 241, startPoint y: 319, endPoint x: 310, endPoint y: 317, distance: 69.5
click at [310, 317] on div "FIT HYD. BRAKES TO AXLE" at bounding box center [280, 321] width 97 height 14
copy div "FIT HYD. BRAKES TO AXLE"
click at [253, 296] on input "text" at bounding box center [336, 297] width 193 height 19
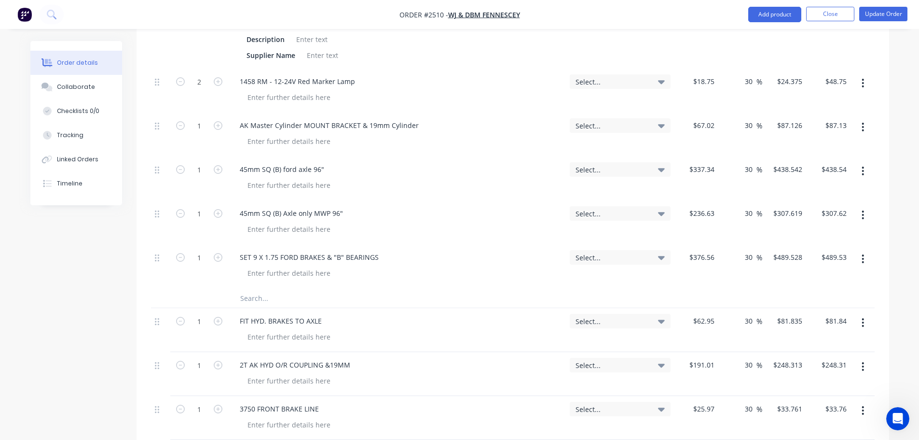
paste input "FIT HYD. BRAKES TO AXLE"
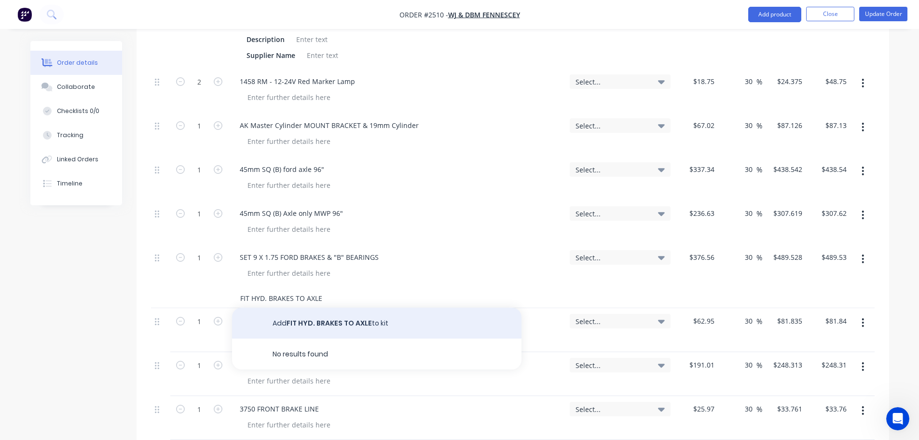
type input "FIT HYD. BRAKES TO AXLE"
click at [312, 324] on button "Add FIT HYD. BRAKES TO AXLE to kit" at bounding box center [377, 322] width 290 height 31
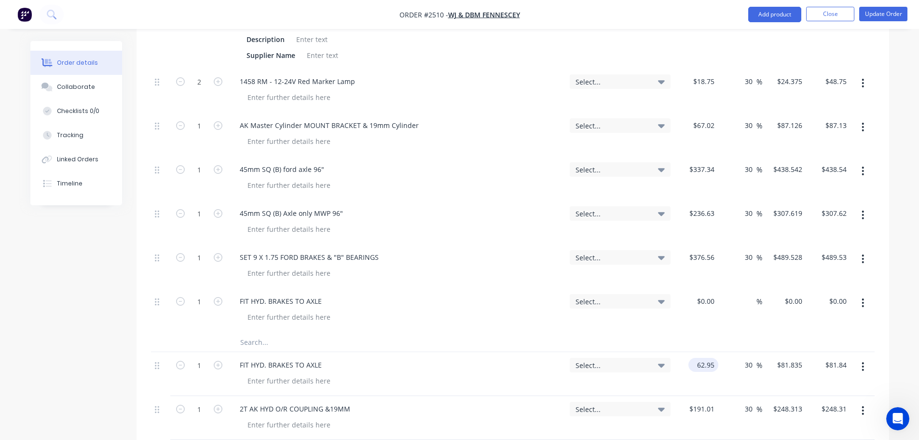
click at [701, 363] on input "62.95" at bounding box center [706, 365] width 26 height 14
click at [701, 363] on input "62.95" at bounding box center [707, 365] width 22 height 14
type input "$62.95"
click at [703, 300] on div "$0.00" at bounding box center [697, 310] width 44 height 44
paste input "62.95"
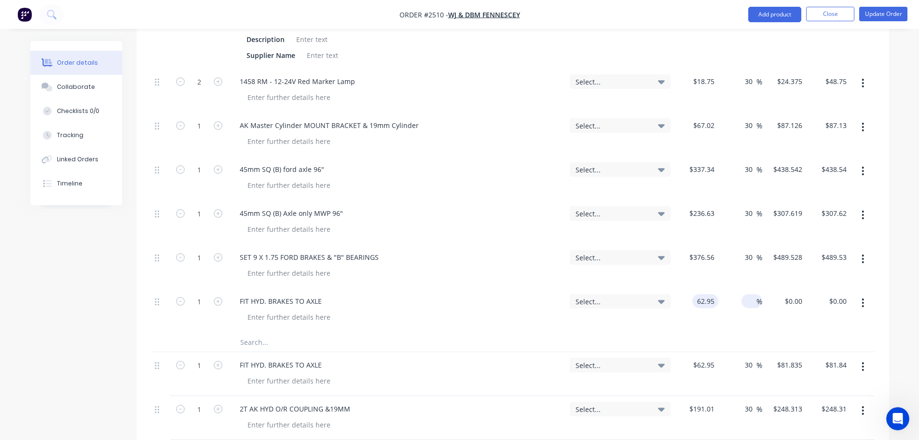
type input "$62.95"
click at [749, 300] on input at bounding box center [751, 301] width 11 height 14
type input "30"
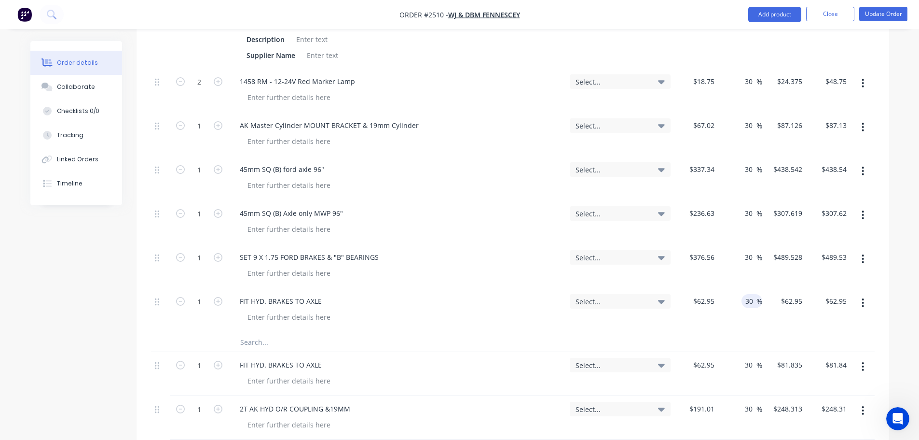
type input "81.835"
type input "$81.84"
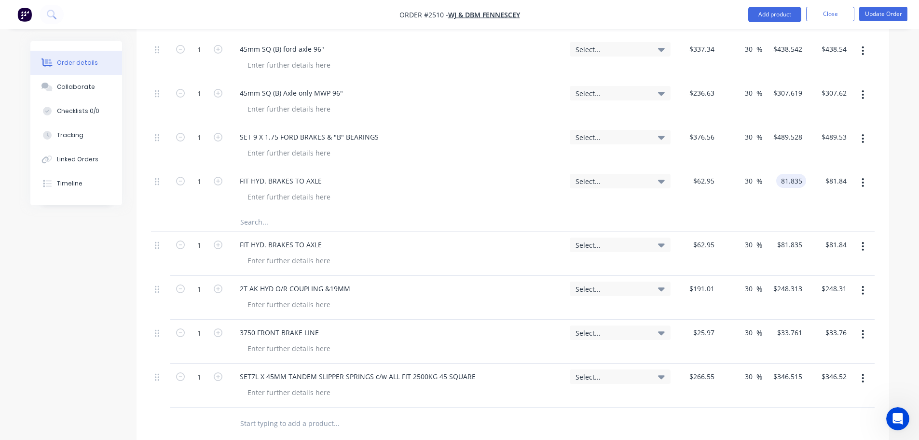
scroll to position [1098, 0]
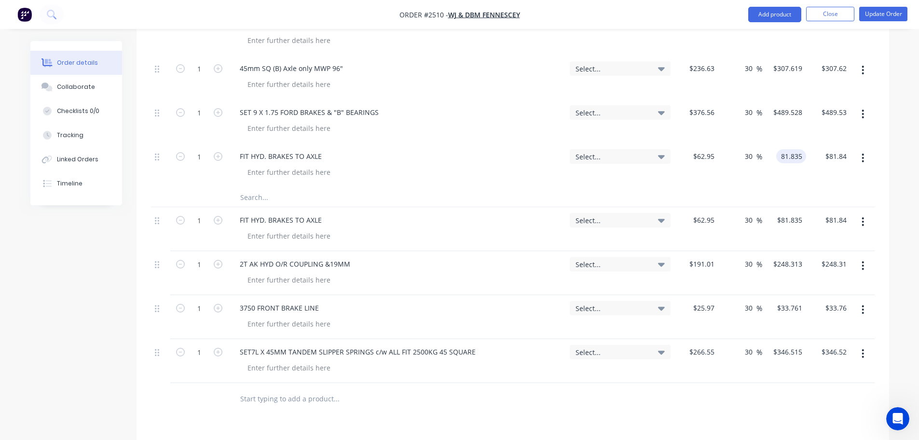
type input "$81.835"
click at [864, 221] on icon "button" at bounding box center [863, 221] width 2 height 11
click at [807, 304] on div "Delete" at bounding box center [829, 305] width 74 height 14
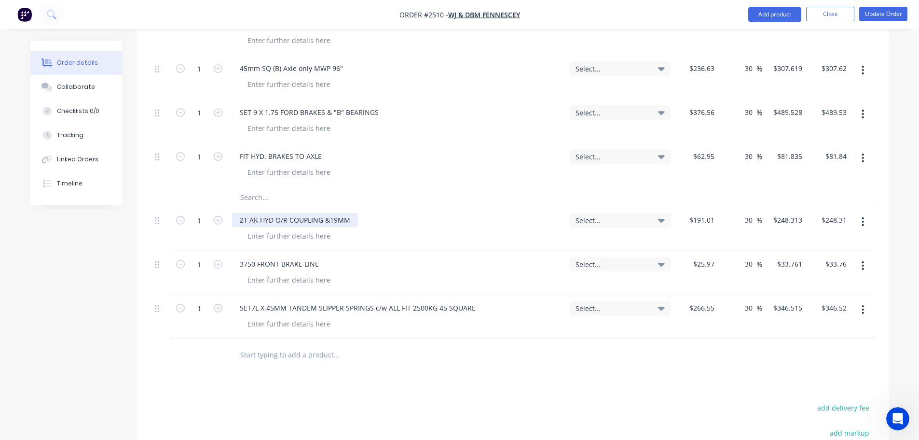
click at [241, 220] on div "2T AK HYD O/R COUPLING &19MM" at bounding box center [295, 220] width 126 height 14
drag, startPoint x: 241, startPoint y: 220, endPoint x: 349, endPoint y: 219, distance: 108.1
click at [349, 219] on div "2T AK HYD O/R COUPLING &19MM" at bounding box center [295, 220] width 126 height 14
click at [244, 197] on input "text" at bounding box center [336, 196] width 193 height 19
paste input "2T AK HYD O/R COUPLING &19MM"
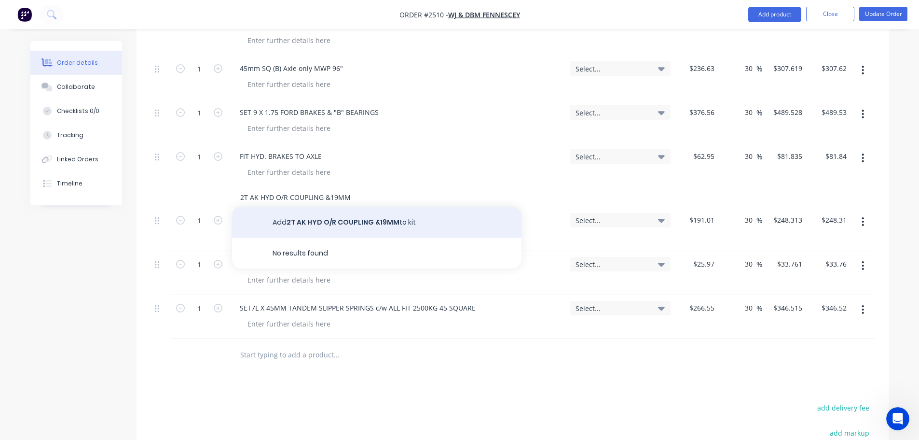
type input "2T AK HYD O/R COUPLING &19MM"
click at [305, 222] on button "Add 2T AK HYD O/R COUPLING &19MM to kit" at bounding box center [377, 222] width 290 height 31
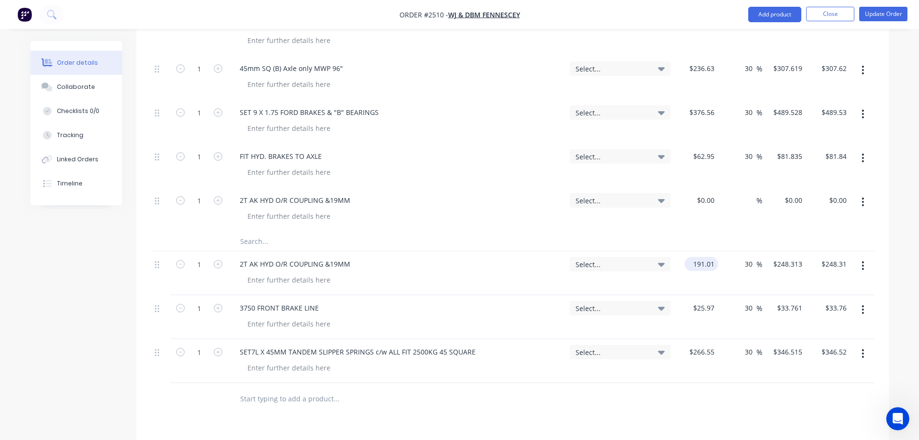
click at [702, 264] on input "191.01" at bounding box center [704, 264] width 30 height 14
type input "$191.01"
click at [702, 197] on div "$0.00" at bounding box center [697, 209] width 44 height 44
paste input "191.01"
type input "$191.01"
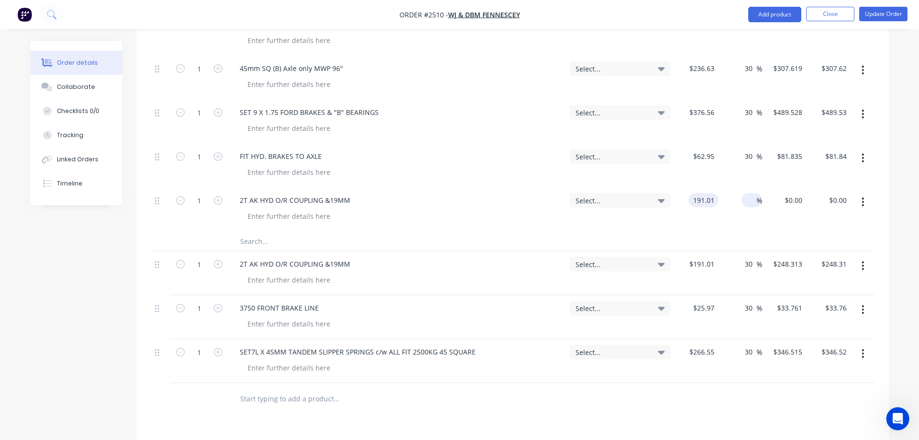
type input "$191.01"
click at [748, 201] on input at bounding box center [751, 200] width 11 height 14
type input "30"
type input "248.313"
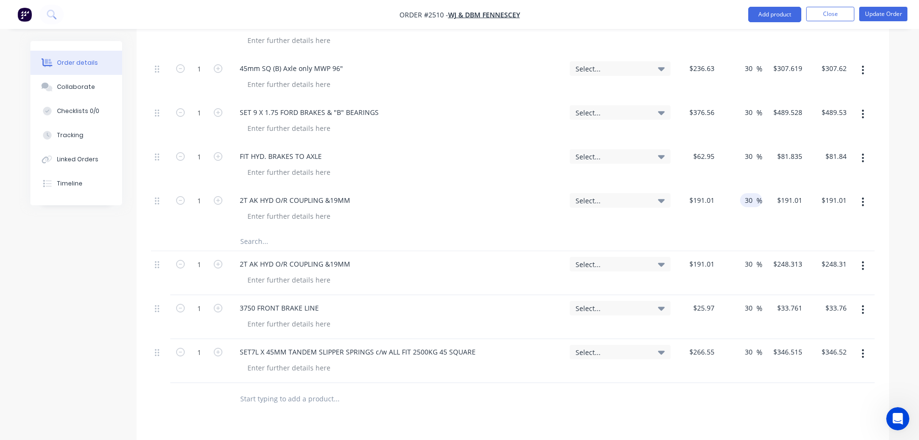
type input "$248.31"
type input "$248.313"
click at [862, 264] on icon "button" at bounding box center [863, 265] width 2 height 11
click at [805, 347] on div "Delete" at bounding box center [829, 349] width 74 height 14
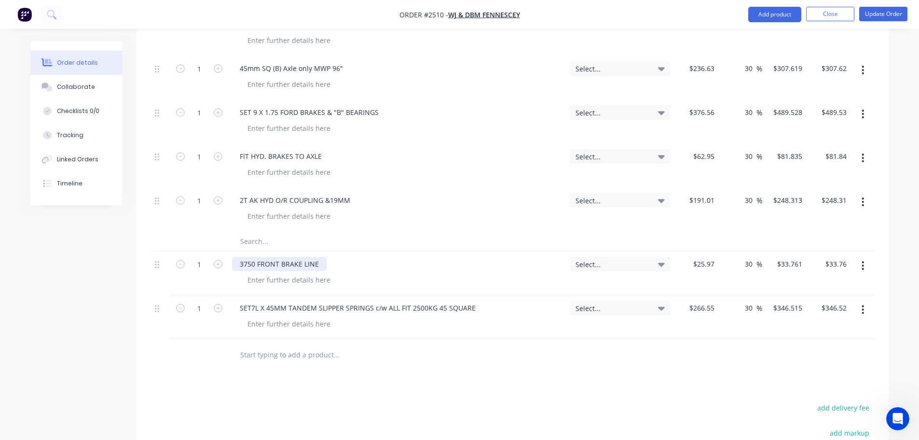
click at [247, 265] on div "3750 FRONT BRAKE LINE" at bounding box center [279, 264] width 95 height 14
drag, startPoint x: 247, startPoint y: 265, endPoint x: 311, endPoint y: 263, distance: 64.7
click at [311, 263] on div "3750 FRONT BRAKE LINE" at bounding box center [279, 264] width 95 height 14
click at [251, 242] on input "text" at bounding box center [336, 240] width 193 height 19
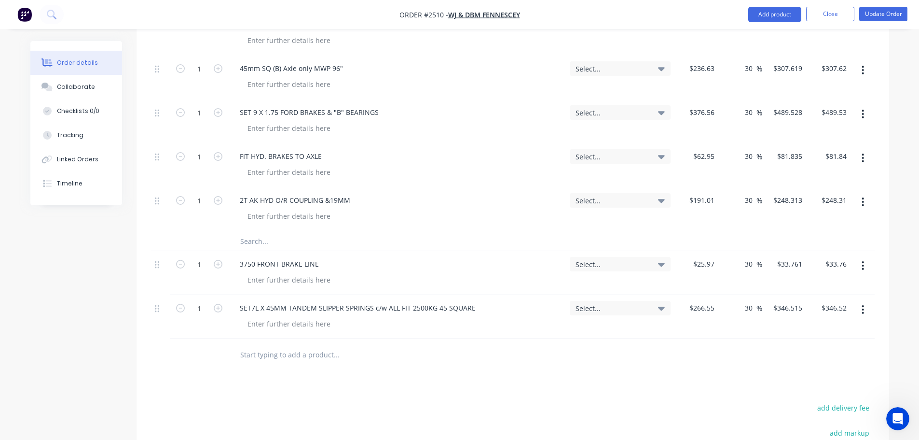
paste input "3750 FRONT BRAKE LINE"
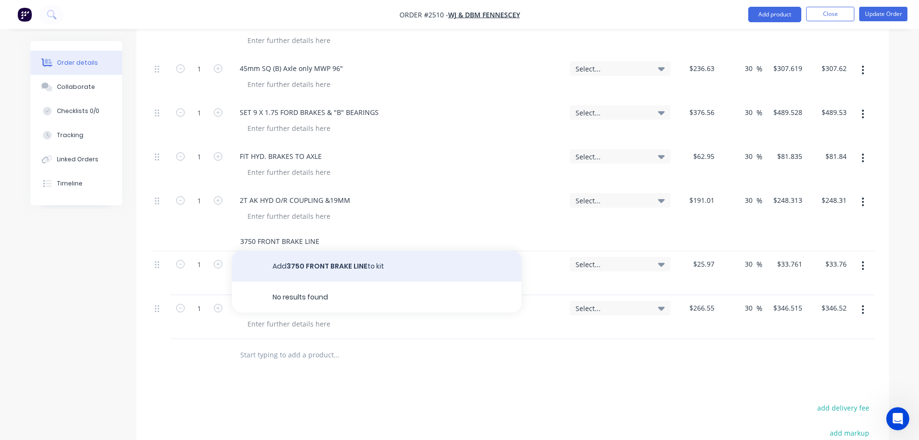
type input "3750 FRONT BRAKE LINE"
click at [298, 266] on button "Add 3750 FRONT BRAKE LINE to kit" at bounding box center [377, 265] width 290 height 31
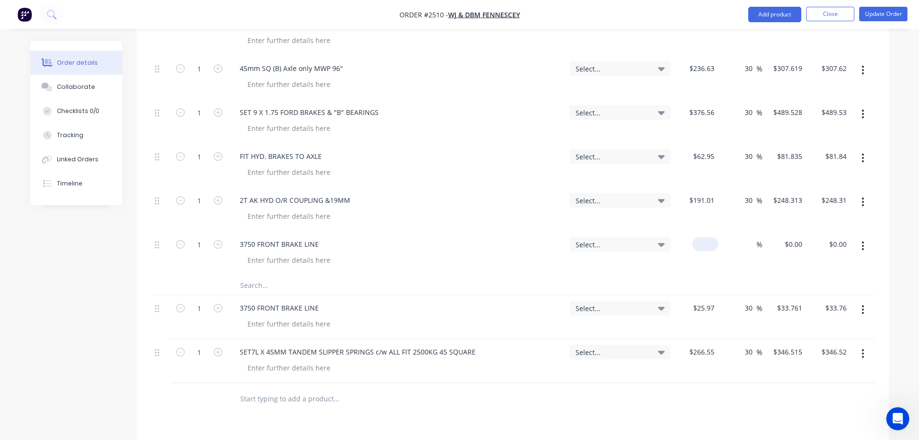
click at [707, 245] on div "$0.00" at bounding box center [706, 244] width 26 height 14
type input "$25.97"
type input "30"
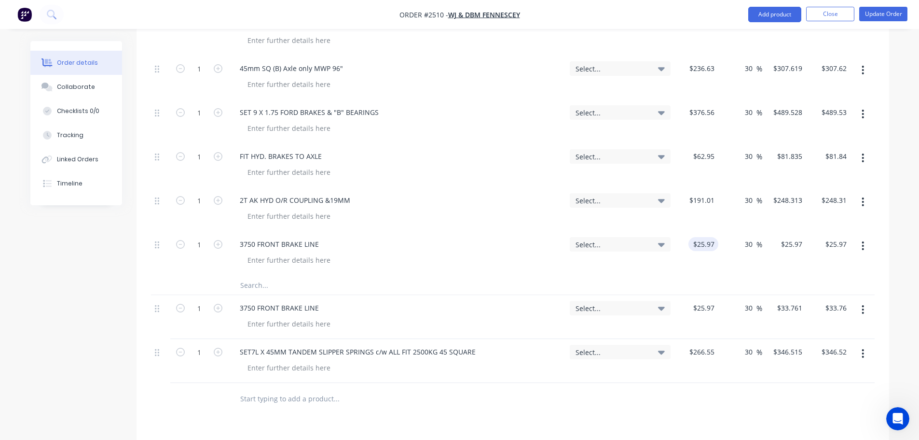
type input "33.761"
type input "$33.76"
type input "$33.761"
click at [863, 306] on icon "button" at bounding box center [863, 309] width 2 height 9
click at [806, 395] on div "Delete" at bounding box center [829, 393] width 74 height 14
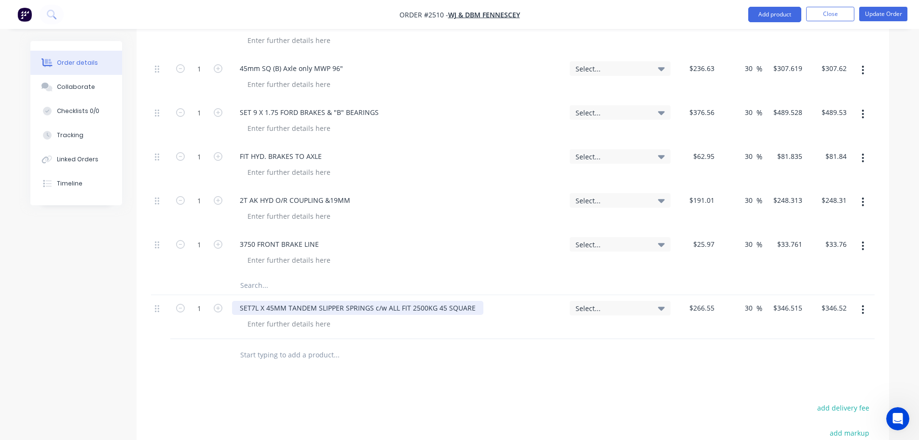
click at [243, 309] on div "SET7L X 45MM TANDEM SLIPPER SPRINGS c/w ALL FIT 2500KG 45 SQUARE" at bounding box center [357, 308] width 251 height 14
drag, startPoint x: 243, startPoint y: 309, endPoint x: 480, endPoint y: 306, distance: 237.5
click at [480, 306] on div "SET7L X 45MM TANDEM SLIPPER SPRINGS c/w ALL FIT 2500KG 45 SQUARE" at bounding box center [397, 308] width 330 height 14
click at [246, 284] on input "text" at bounding box center [336, 284] width 193 height 19
paste input "SET7L X 45MM TANDEM SLIPPER SPRINGS c/w ALL FIT 2500KG 45 SQUARE"
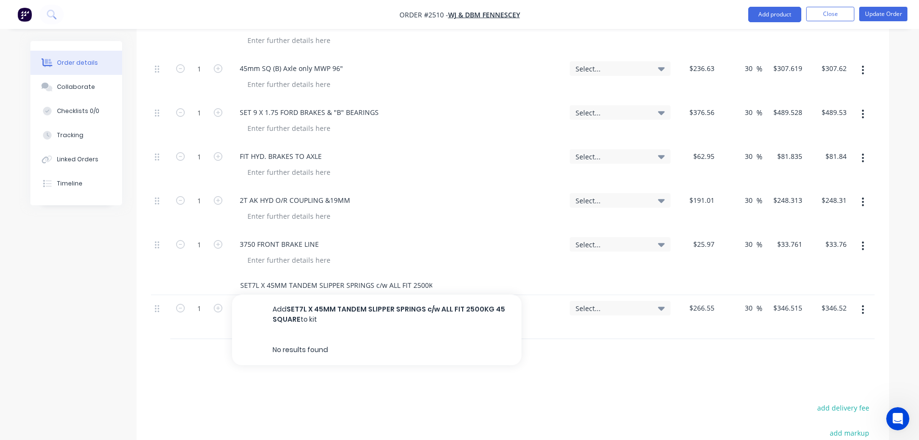
scroll to position [0, 39]
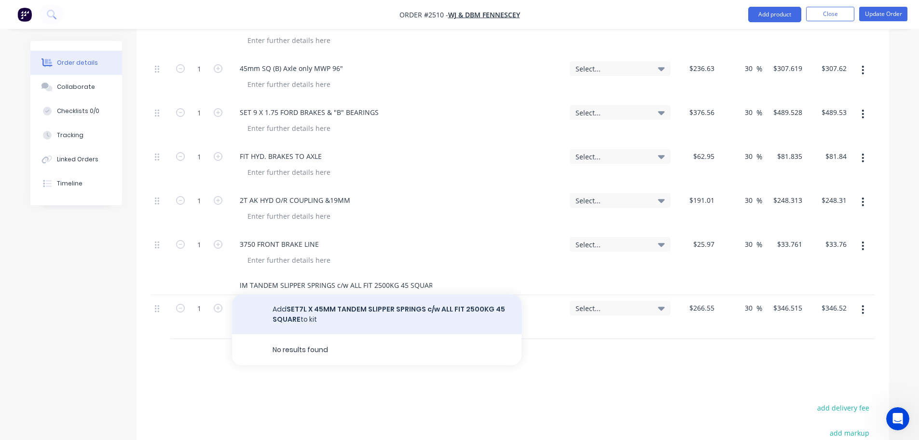
type input "SET7L X 45MM TANDEM SLIPPER SPRINGS c/w ALL FIT 2500KG 45 SQUARE"
click at [302, 312] on button "Add SET7L X 45MM TANDEM SLIPPER SPRINGS c/w ALL FIT 2500KG 45 SQUARE to kit" at bounding box center [377, 314] width 290 height 40
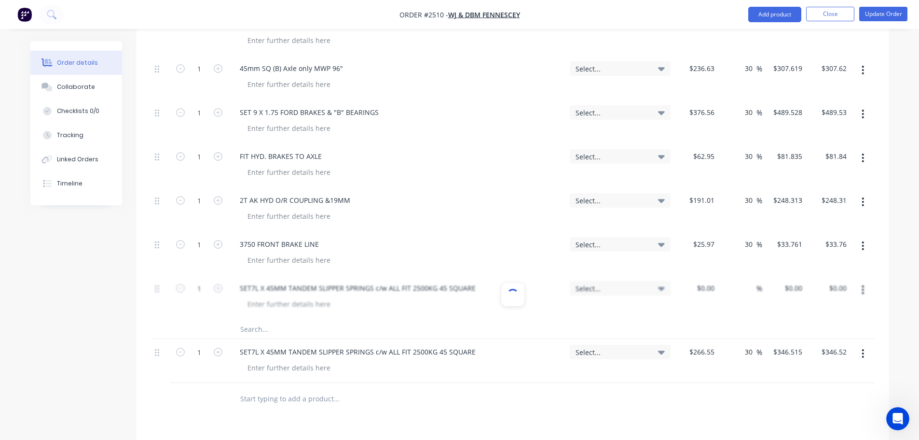
scroll to position [0, 0]
click at [699, 350] on input "266.55" at bounding box center [704, 352] width 30 height 14
type input "$266.55"
click at [703, 288] on div "$0.00" at bounding box center [706, 288] width 26 height 14
paste input "266.55"
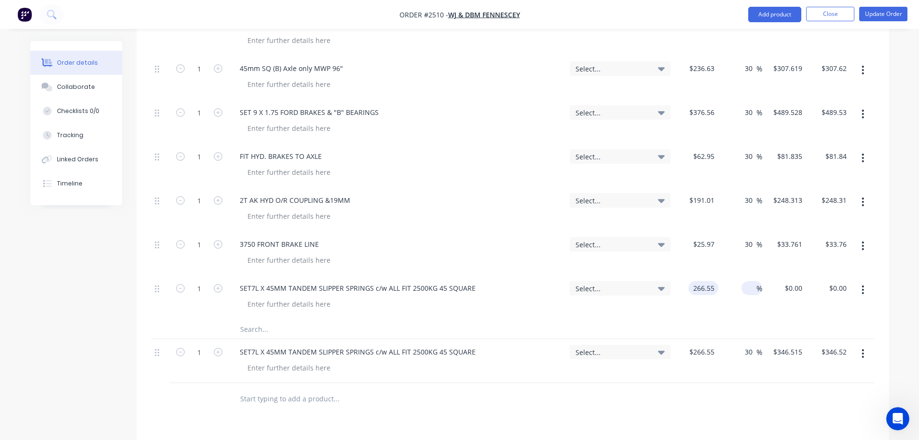
type input "$266.55"
click at [748, 289] on input at bounding box center [751, 288] width 11 height 14
type input "30"
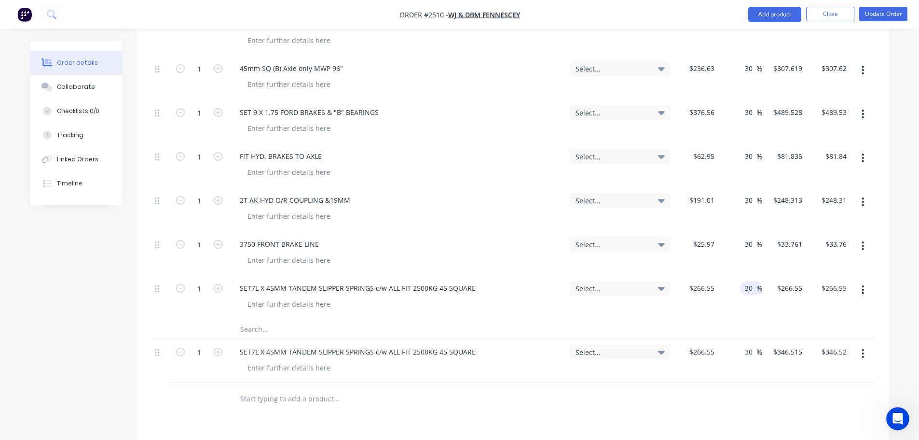
type input "346.515"
type input "$346.52"
type input "$346.515"
click at [862, 352] on icon "button" at bounding box center [863, 353] width 2 height 11
click at [801, 436] on div "Delete" at bounding box center [829, 437] width 74 height 14
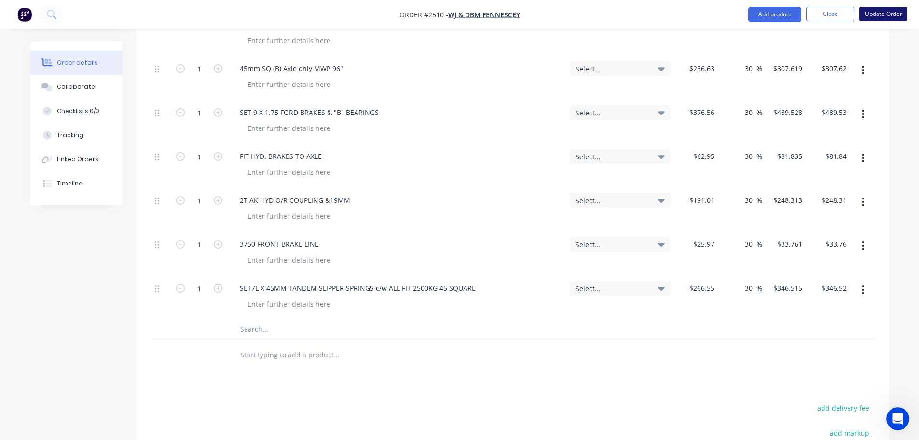
click at [883, 11] on button "Update Order" at bounding box center [884, 14] width 48 height 14
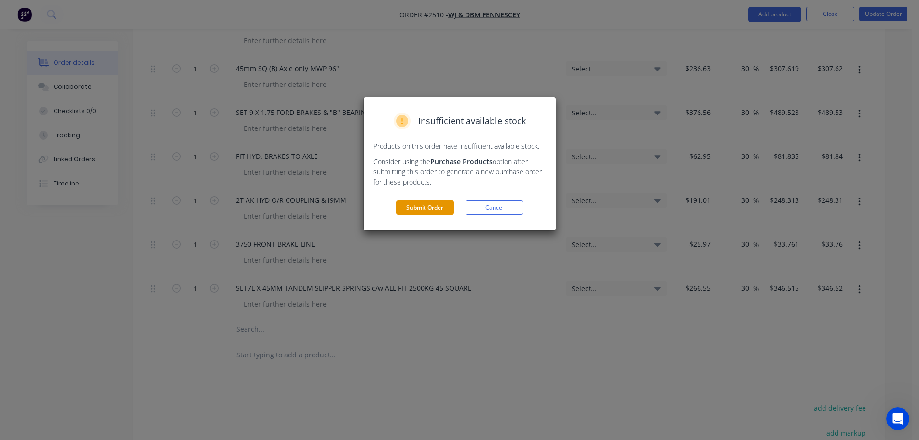
click at [416, 208] on button "Submit Order" at bounding box center [425, 207] width 58 height 14
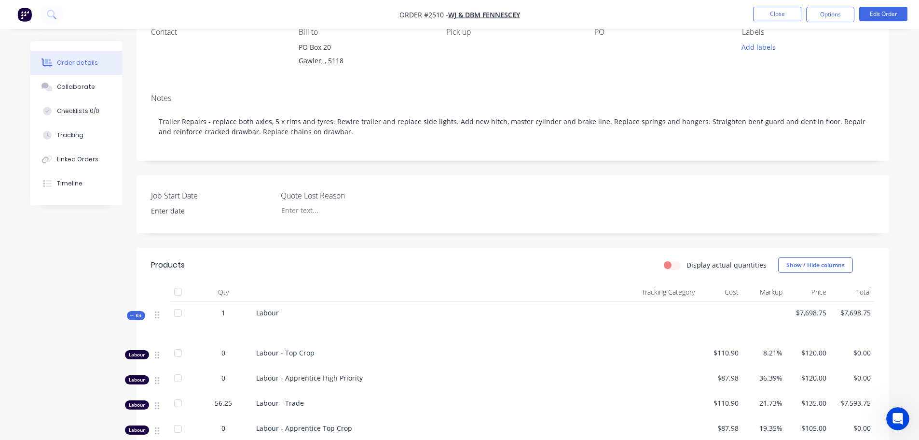
scroll to position [145, 0]
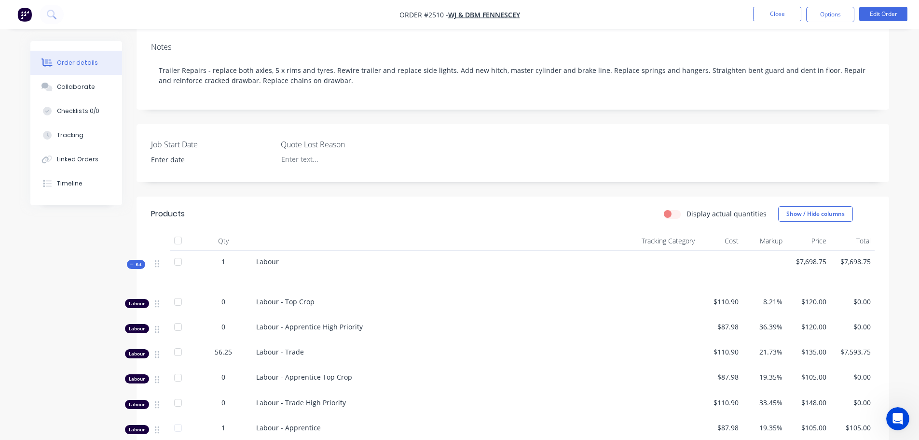
click at [138, 264] on span "Kit" at bounding box center [136, 264] width 13 height 7
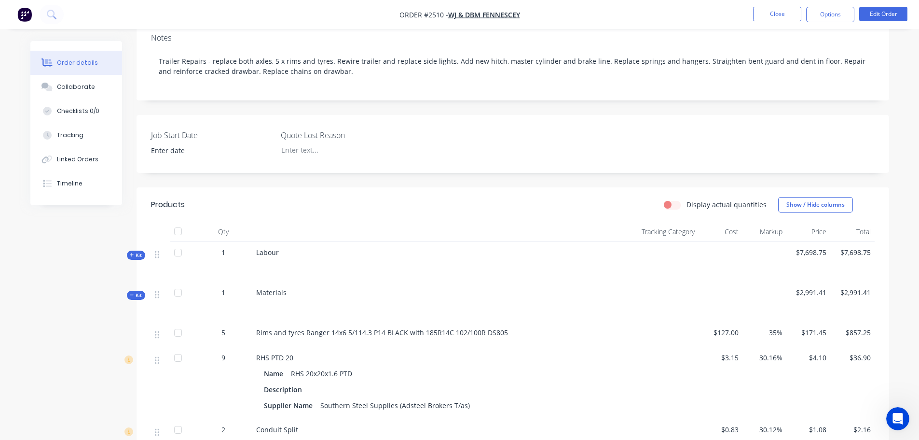
scroll to position [167, 0]
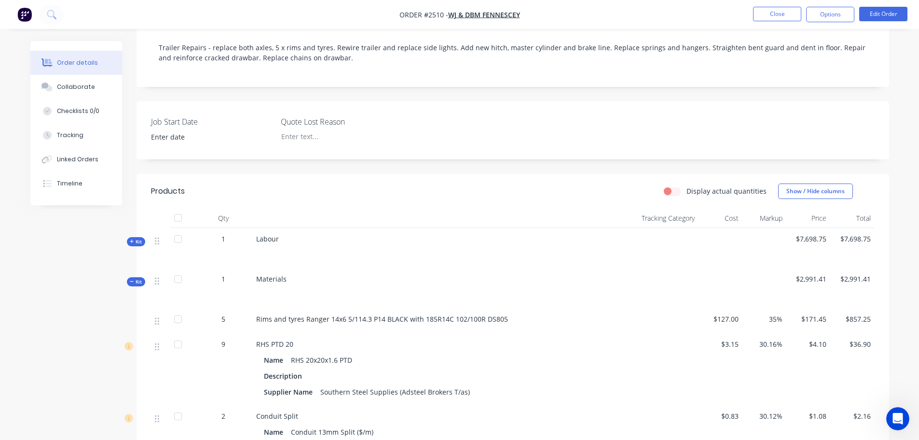
click at [136, 284] on span "Kit" at bounding box center [136, 281] width 13 height 7
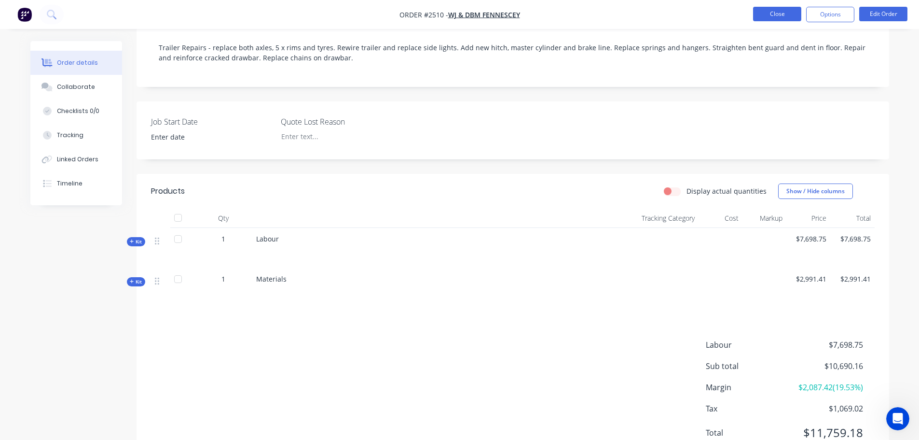
click at [779, 14] on button "Close" at bounding box center [777, 14] width 48 height 14
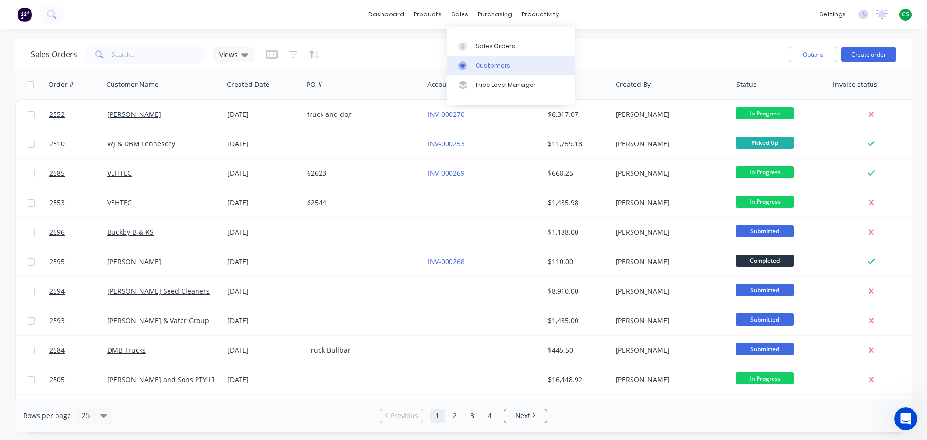
click at [485, 67] on div "Customers" at bounding box center [492, 65] width 35 height 9
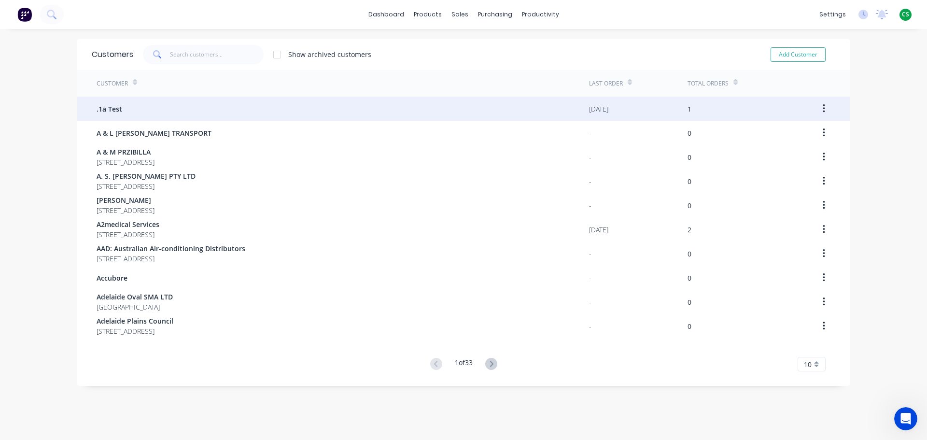
click at [143, 113] on div ".1a Test" at bounding box center [343, 109] width 492 height 24
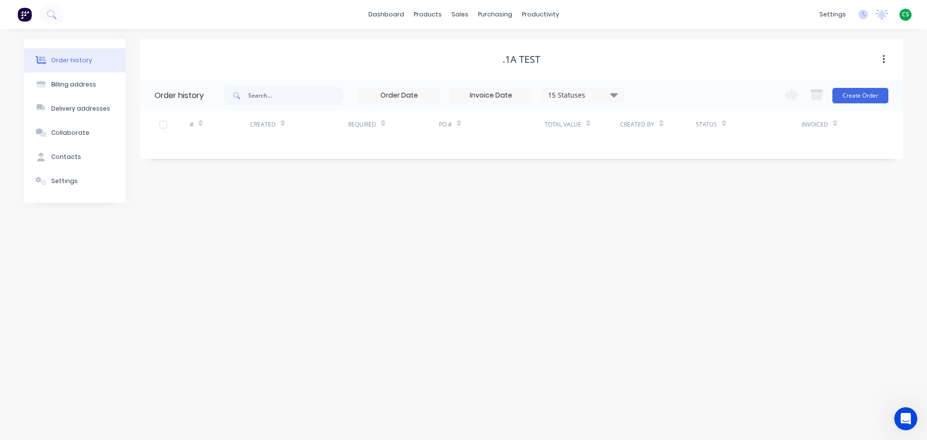
click at [587, 98] on div "15 Statuses" at bounding box center [582, 95] width 81 height 11
click at [662, 206] on label at bounding box center [662, 206] width 0 height 0
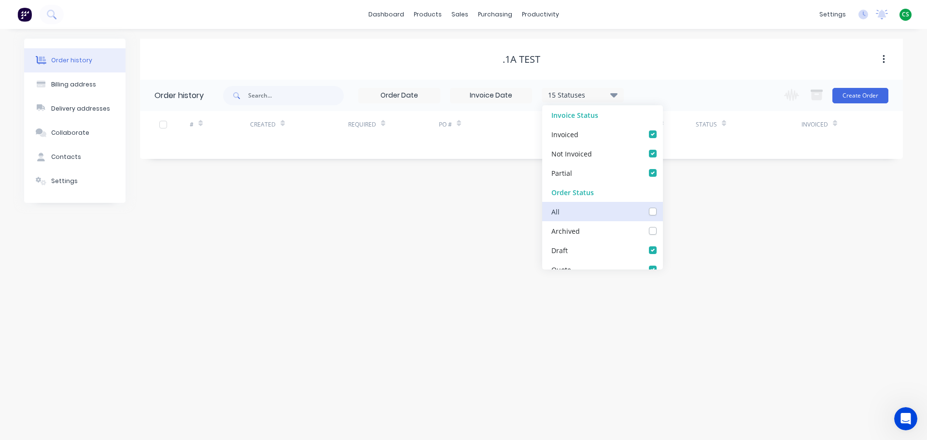
click at [662, 213] on input "checkbox" at bounding box center [666, 210] width 8 height 9
checkbox input "true"
click at [435, 236] on div "Order history Billing address Delivery addresses Collaborate Contacts Settings …" at bounding box center [463, 234] width 927 height 411
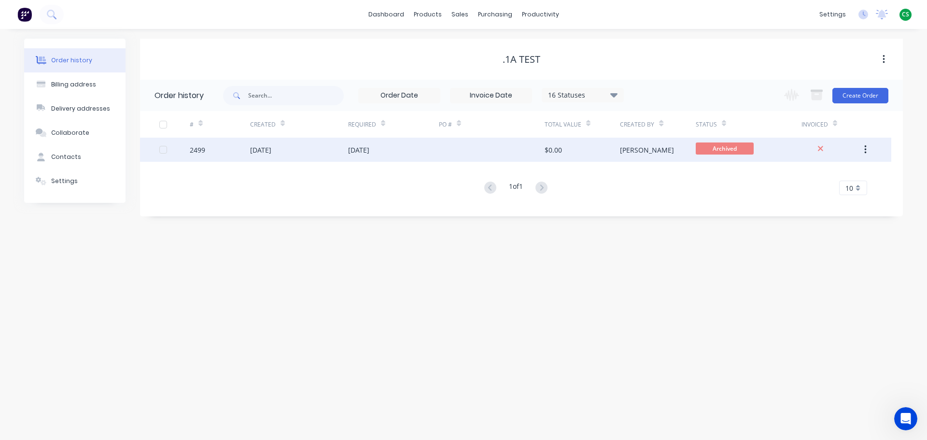
click at [864, 151] on icon "button" at bounding box center [865, 149] width 2 height 11
click at [817, 177] on div "Unarchive" at bounding box center [830, 175] width 74 height 14
click at [460, 150] on div at bounding box center [492, 150] width 106 height 24
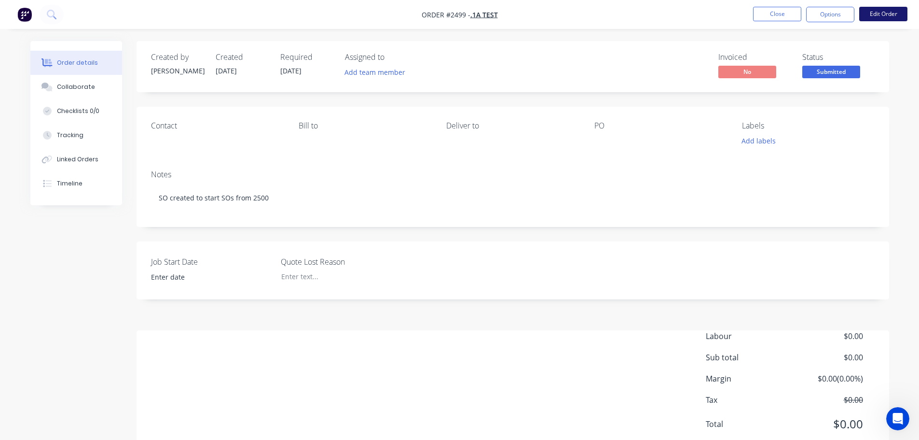
click at [878, 13] on button "Edit Order" at bounding box center [884, 14] width 48 height 14
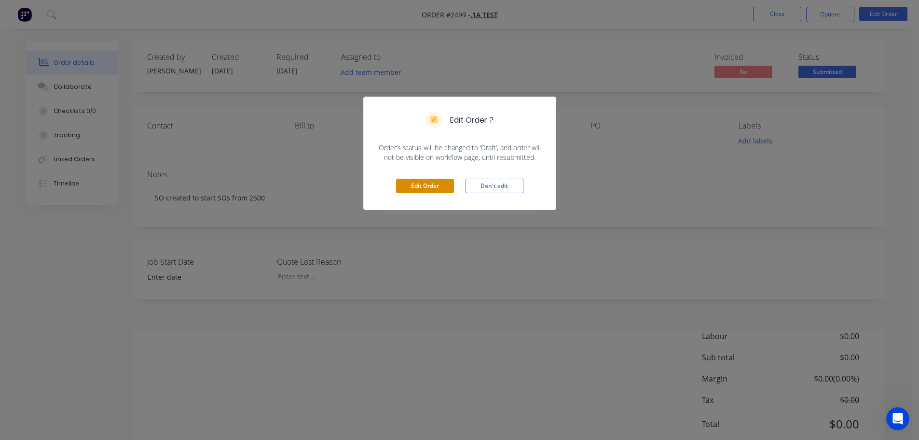
click at [424, 186] on button "Edit Order" at bounding box center [425, 186] width 58 height 14
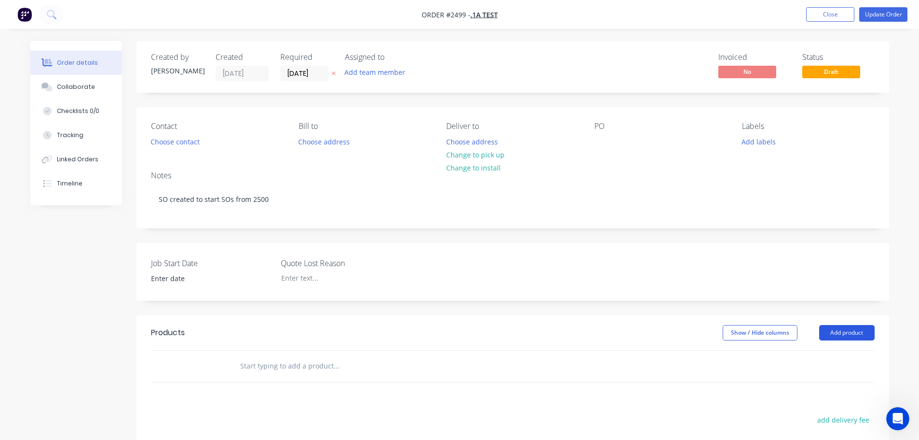
click at [832, 334] on button "Add product" at bounding box center [846, 332] width 55 height 15
click at [262, 372] on input "text" at bounding box center [336, 365] width 193 height 19
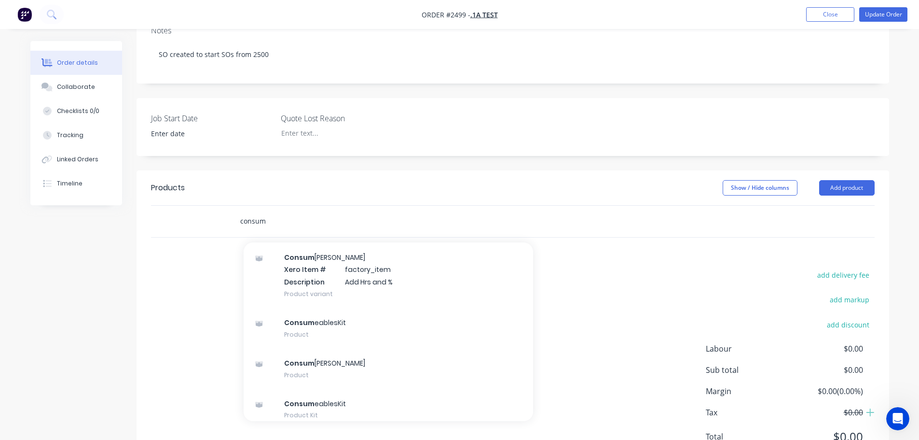
scroll to position [39, 0]
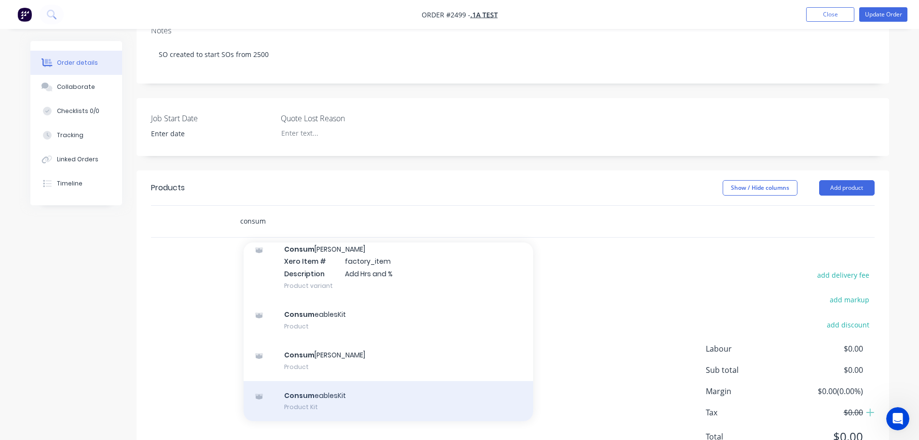
type input "consum"
click at [308, 405] on div "Consum eablesKit Product Kit" at bounding box center [389, 401] width 290 height 41
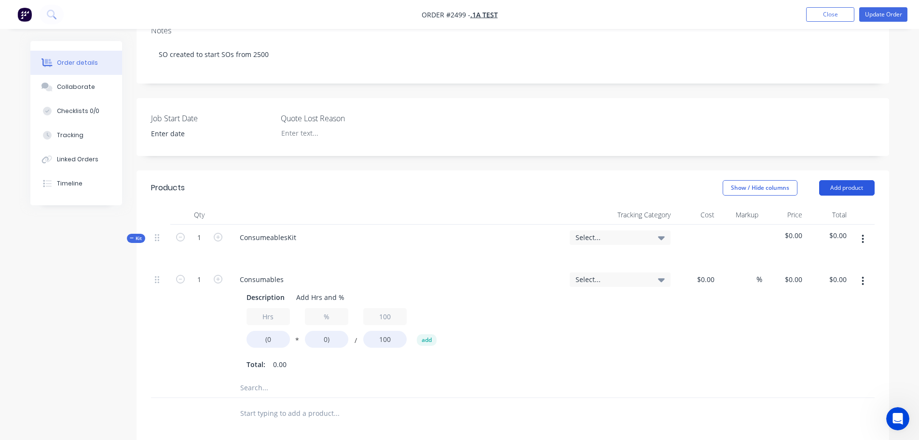
click at [829, 188] on button "Add product" at bounding box center [846, 187] width 55 height 15
click at [254, 411] on input "text" at bounding box center [336, 412] width 193 height 19
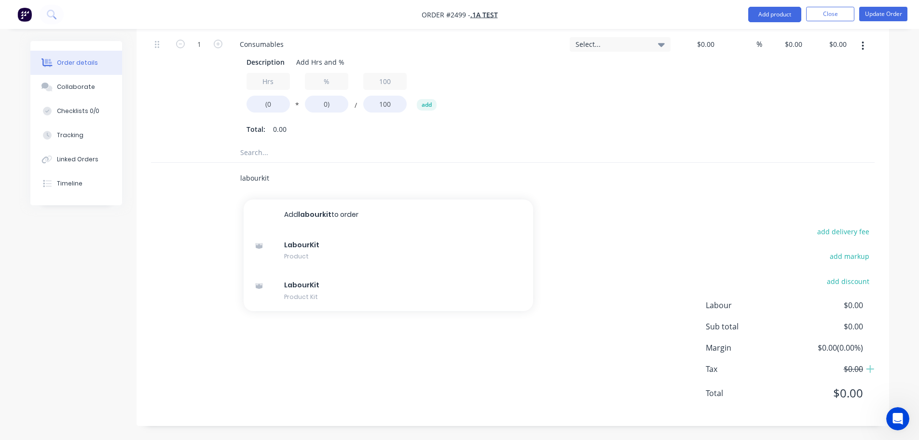
scroll to position [380, 0]
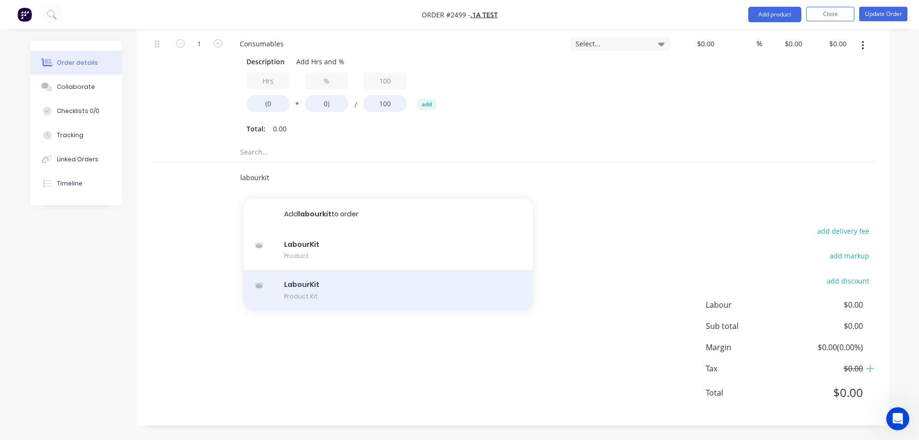
type input "labourkit"
click at [310, 293] on div "LabourKit Product Kit" at bounding box center [389, 290] width 290 height 41
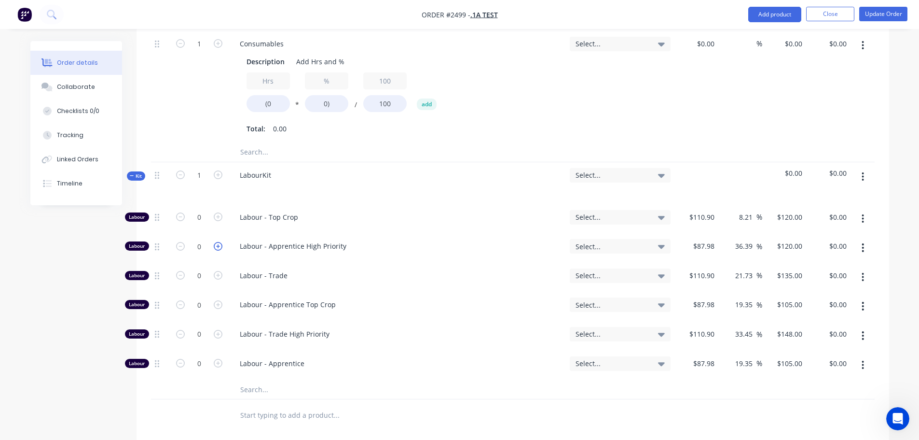
click at [217, 247] on icon "button" at bounding box center [218, 246] width 9 height 9
type input "1"
type input "$120.00"
click at [217, 247] on icon "button" at bounding box center [218, 246] width 9 height 9
type input "2"
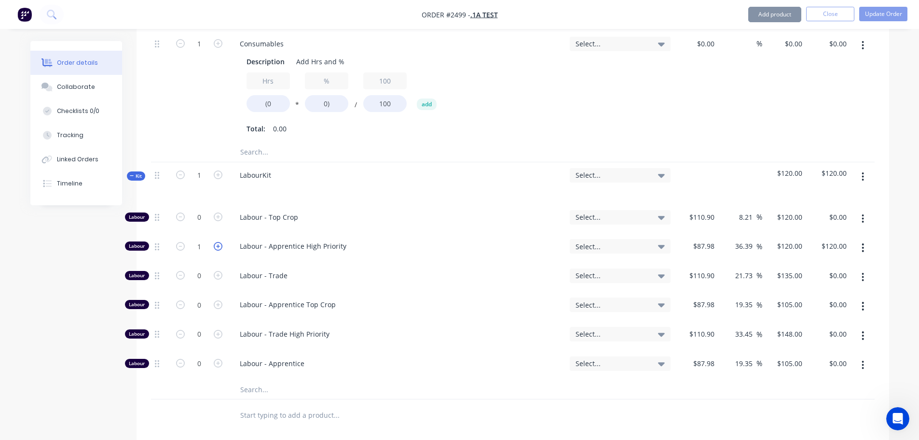
type input "$240.00"
click at [217, 247] on icon "button" at bounding box center [218, 246] width 9 height 9
type input "3"
type input "$360.00"
click at [217, 247] on icon "button" at bounding box center [218, 246] width 9 height 9
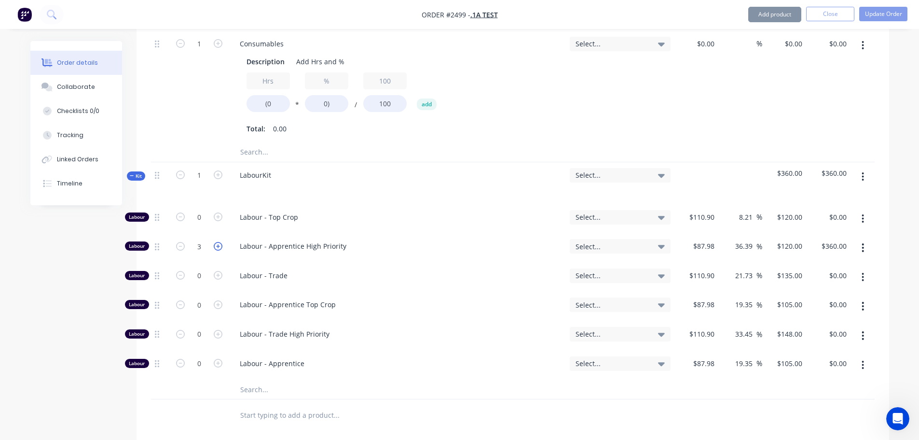
type input "4"
type input "$480.00"
click at [217, 247] on icon "button" at bounding box center [218, 246] width 9 height 9
type input "5"
type input "$600.00"
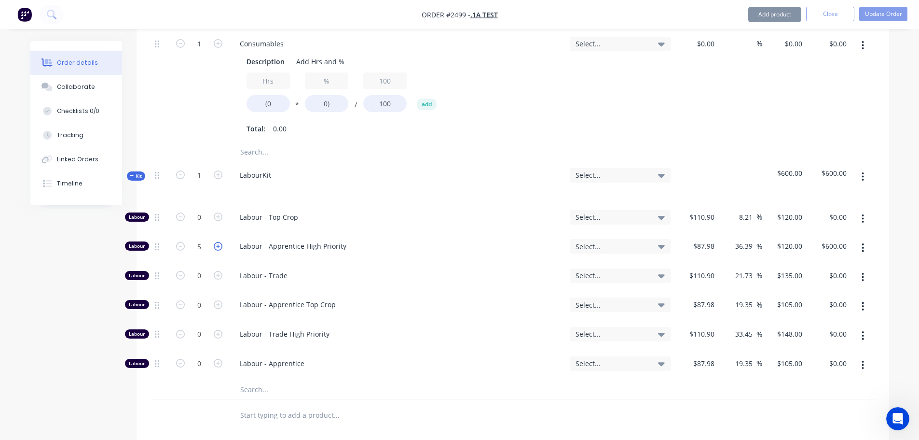
click at [218, 247] on icon "button" at bounding box center [218, 246] width 9 height 9
type input "6"
type input "$720.00"
click at [205, 9] on input "1" at bounding box center [199, 2] width 25 height 14
type input "4"
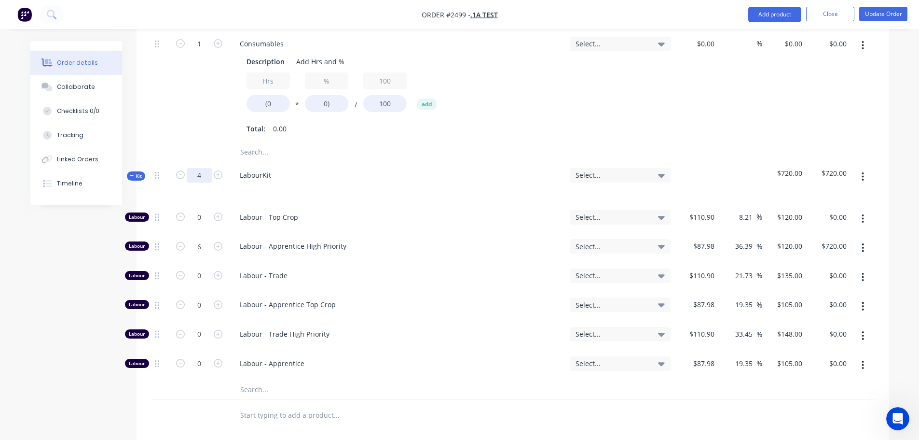
type input "24"
type input "$2,880.00"
type input "4"
type input "$480.00"
type input "$87.98"
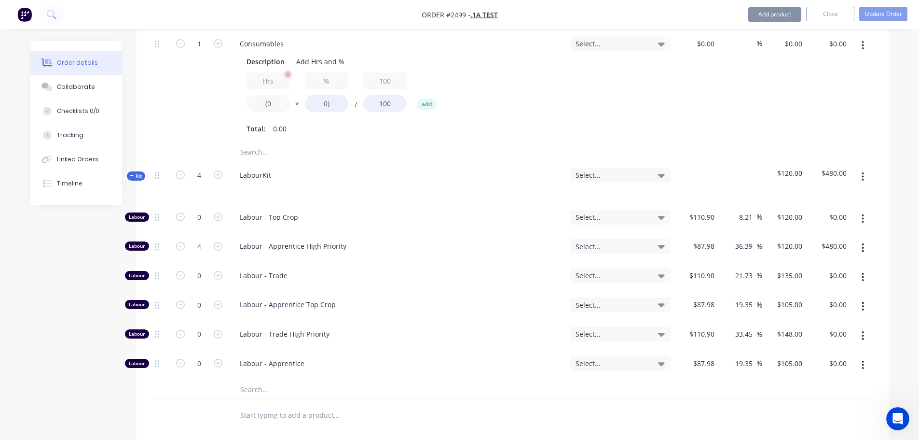
click at [273, 100] on input "(0" at bounding box center [268, 103] width 43 height 17
type input "(4"
click at [311, 104] on input "0)" at bounding box center [326, 103] width 43 height 17
type input "40)"
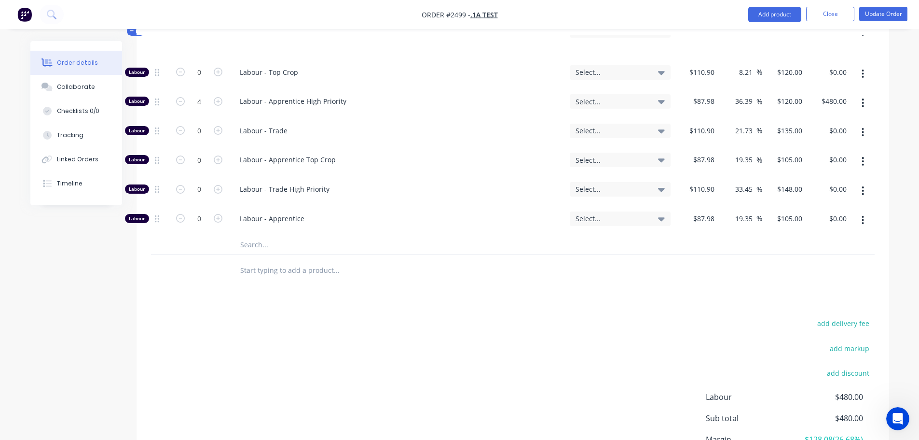
scroll to position [236, 0]
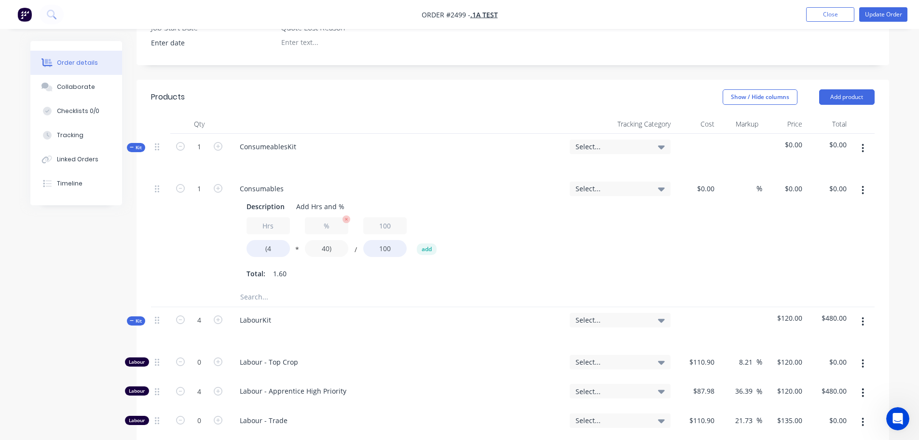
click at [329, 247] on input "40)" at bounding box center [326, 248] width 43 height 17
type input "404)"
click at [879, 15] on button "Update Order" at bounding box center [884, 14] width 48 height 14
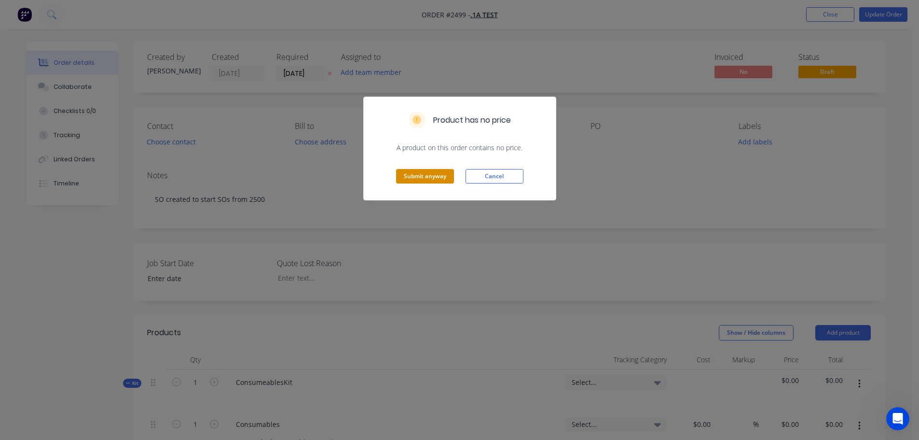
click at [433, 179] on button "Submit anyway" at bounding box center [425, 176] width 58 height 14
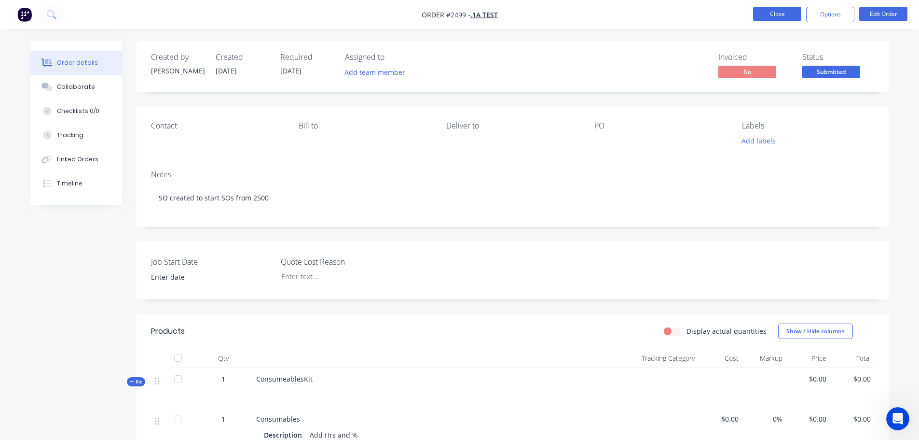
click at [764, 14] on button "Close" at bounding box center [777, 14] width 48 height 14
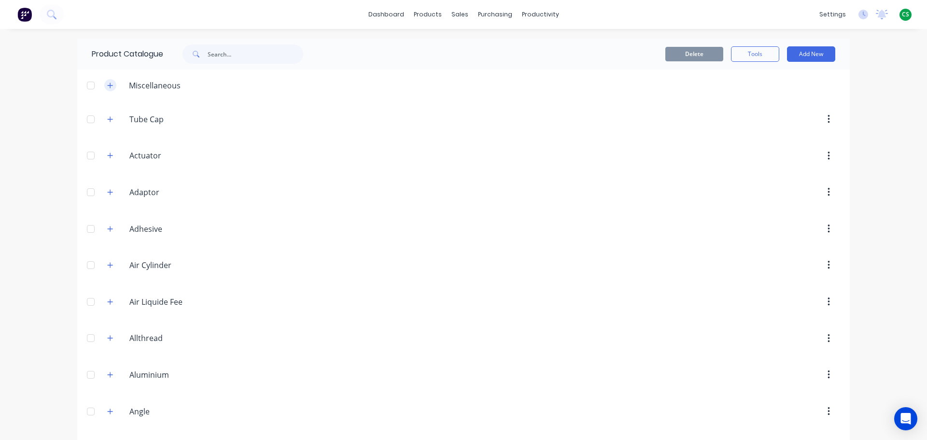
click at [107, 83] on icon "button" at bounding box center [110, 85] width 6 height 7
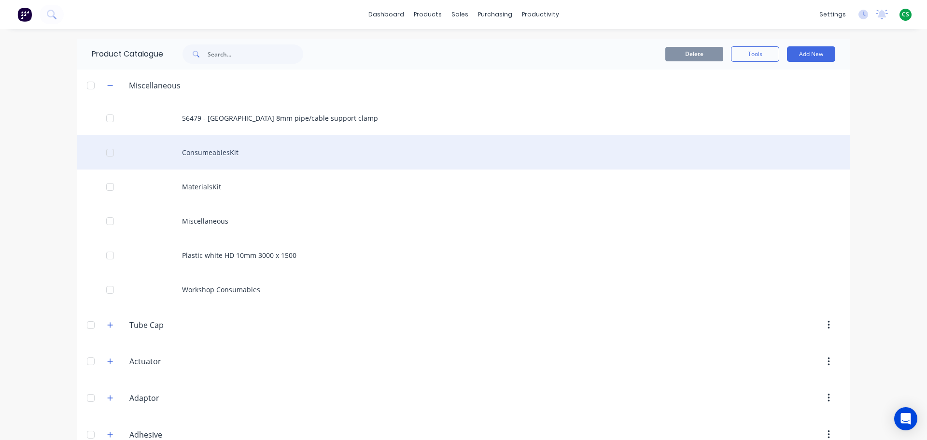
click at [203, 156] on div "ConsumeablesKit" at bounding box center [463, 152] width 772 height 34
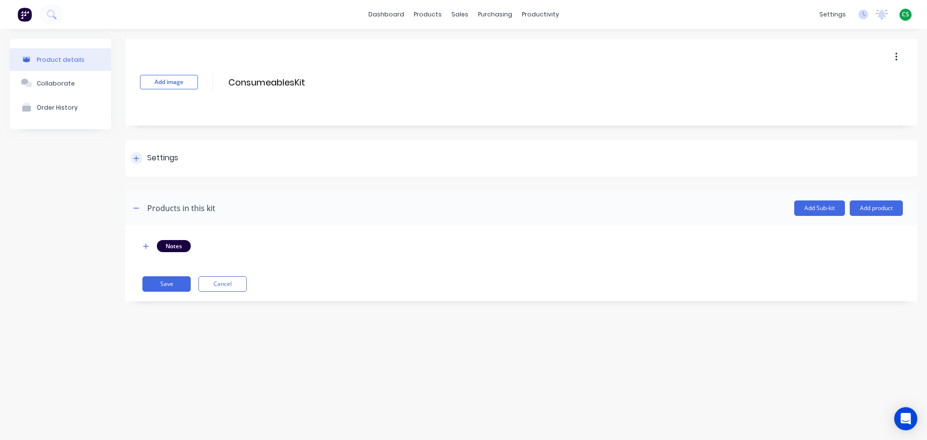
click at [138, 157] on icon at bounding box center [136, 158] width 6 height 7
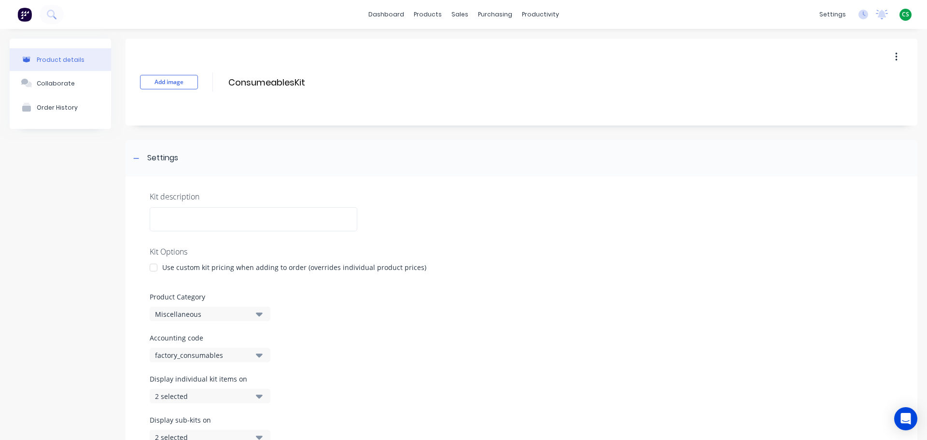
drag, startPoint x: 422, startPoint y: 267, endPoint x: 949, endPoint y: 330, distance: 530.7
click at [926, 330] on html "dashboard products sales purchasing productivity dashboard products Product Cat…" at bounding box center [463, 220] width 927 height 440
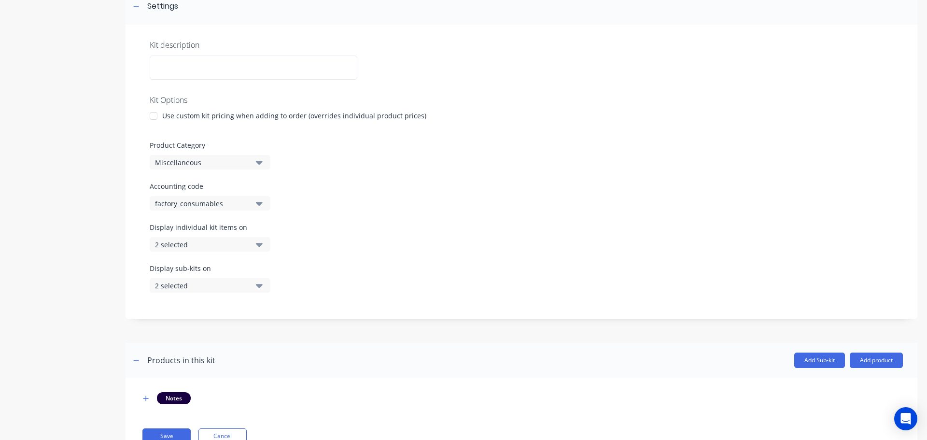
scroll to position [189, 0]
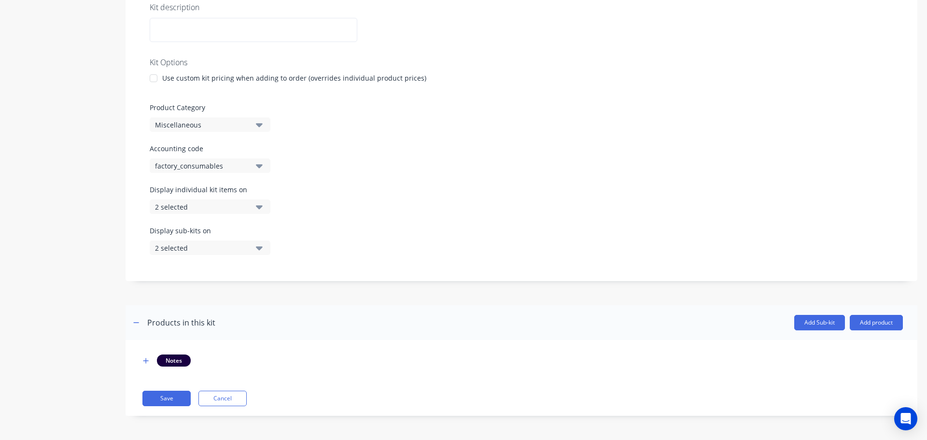
drag, startPoint x: 418, startPoint y: 77, endPoint x: 208, endPoint y: 78, distance: 209.9
click at [208, 78] on div "Use custom kit pricing when adding to order (overrides individual product price…" at bounding box center [521, 78] width 743 height 10
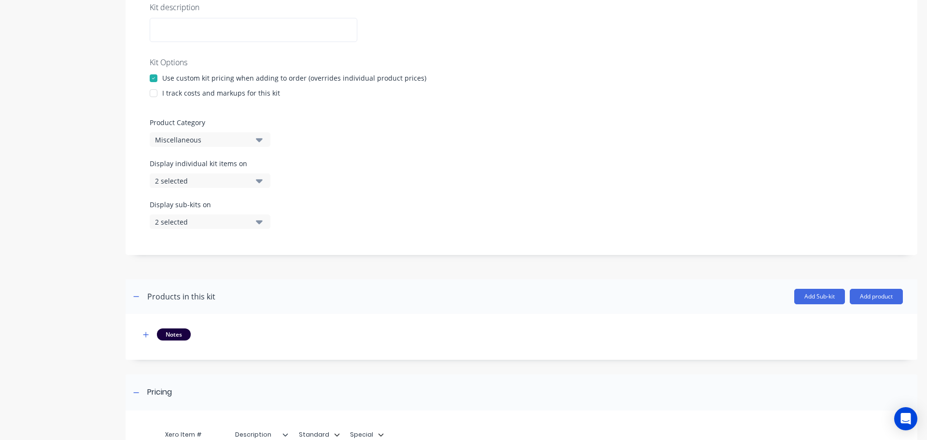
click at [214, 78] on div "Use custom kit pricing when adding to order (overrides individual product price…" at bounding box center [294, 78] width 264 height 10
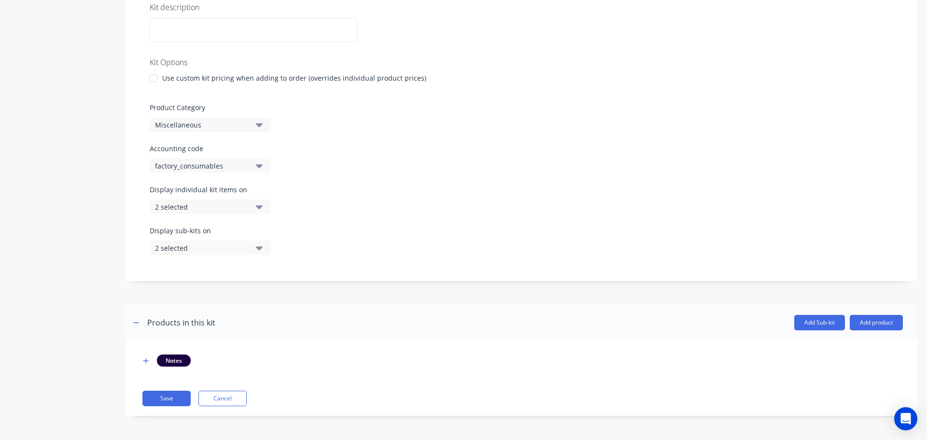
click at [173, 77] on div "Use custom kit pricing when adding to order (overrides individual product price…" at bounding box center [294, 78] width 264 height 10
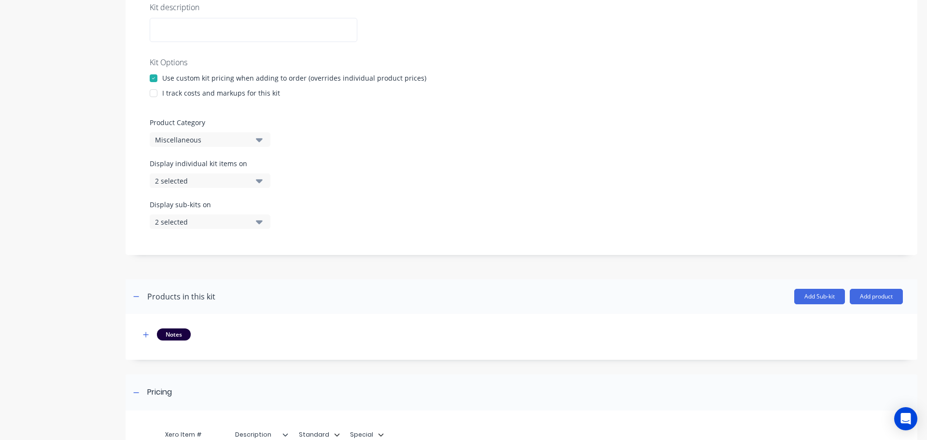
drag, startPoint x: 194, startPoint y: 78, endPoint x: 397, endPoint y: 75, distance: 202.7
click at [400, 75] on div "Use custom kit pricing when adding to order (overrides individual product price…" at bounding box center [294, 78] width 264 height 10
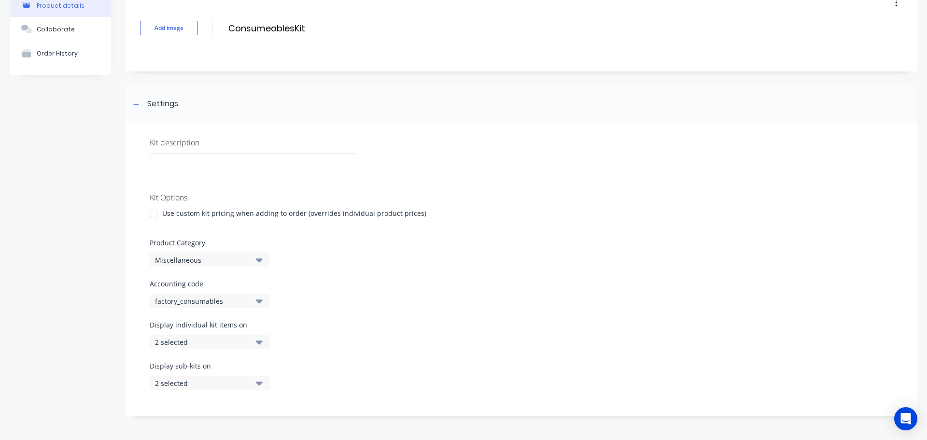
scroll to position [0, 0]
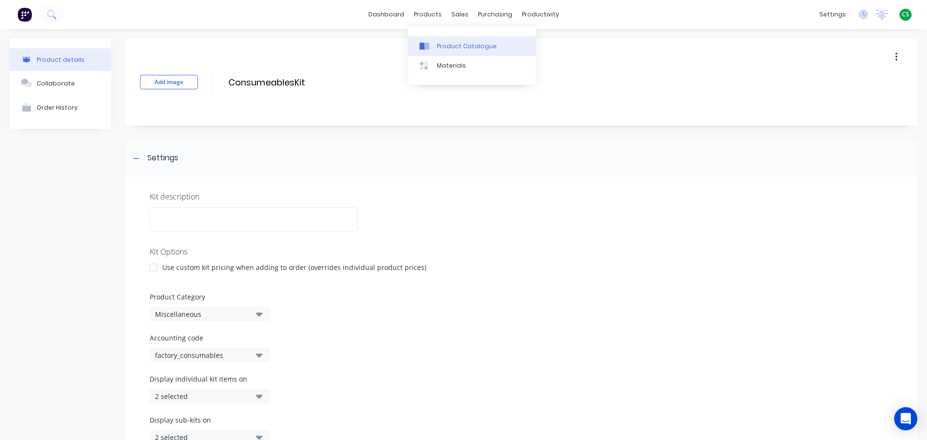
click at [447, 45] on div "Product Catalogue" at bounding box center [467, 46] width 60 height 9
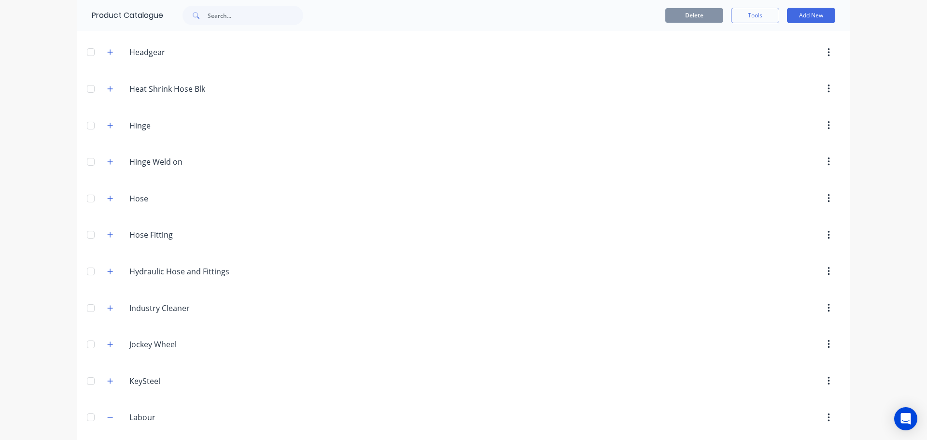
scroll to position [2606, 0]
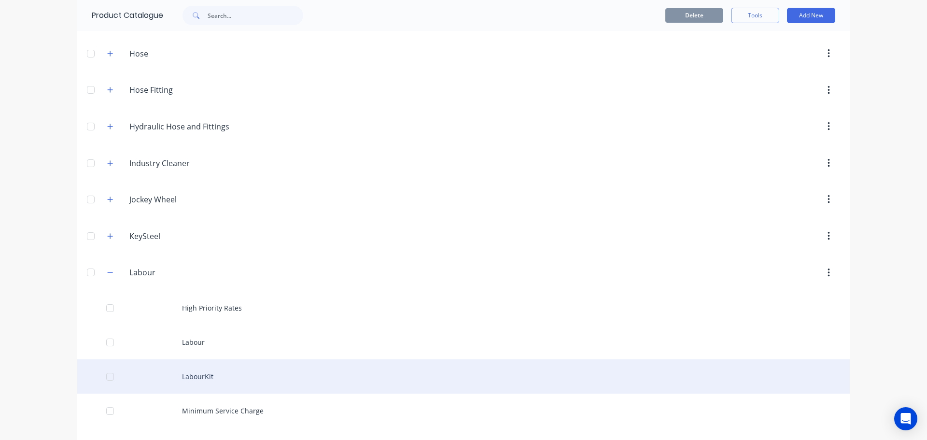
click at [199, 373] on div "LabourKit" at bounding box center [463, 376] width 772 height 34
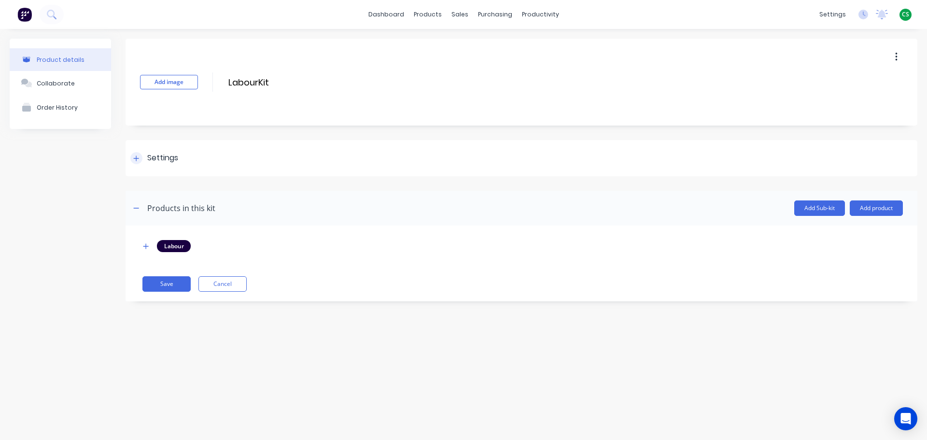
click at [133, 155] on div at bounding box center [136, 158] width 12 height 12
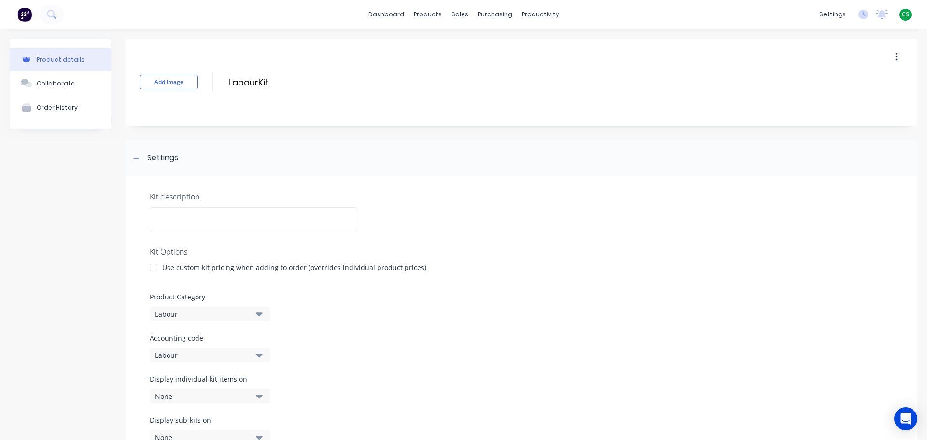
scroll to position [145, 0]
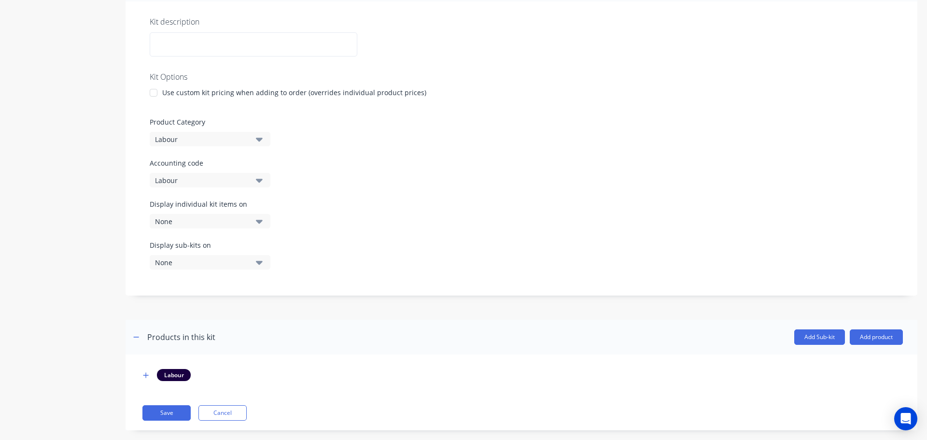
scroll to position [189, 0]
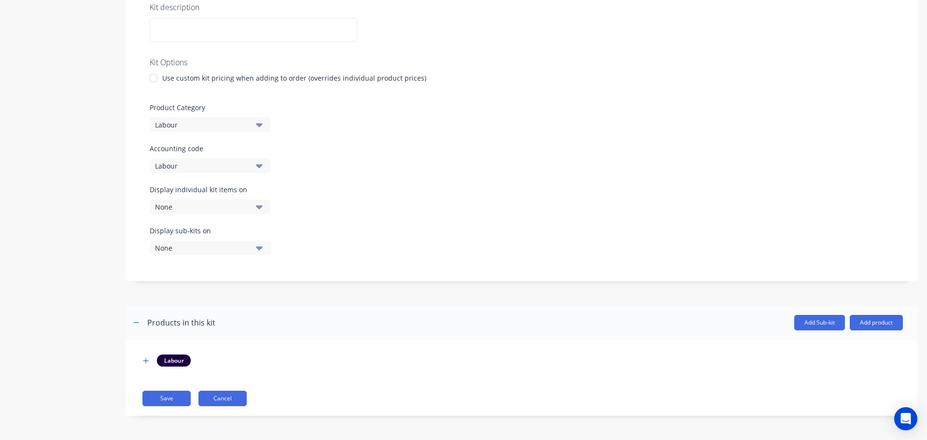
click at [224, 400] on button "Cancel" at bounding box center [222, 397] width 48 height 15
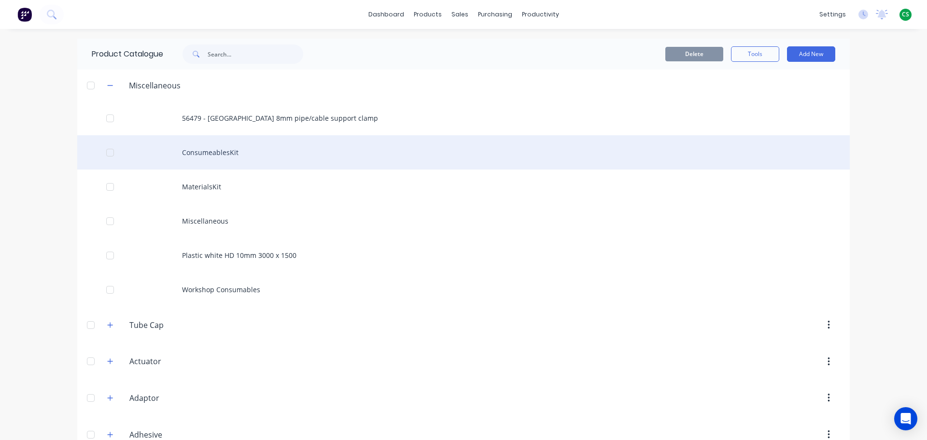
click at [198, 147] on div "ConsumeablesKit" at bounding box center [463, 152] width 772 height 34
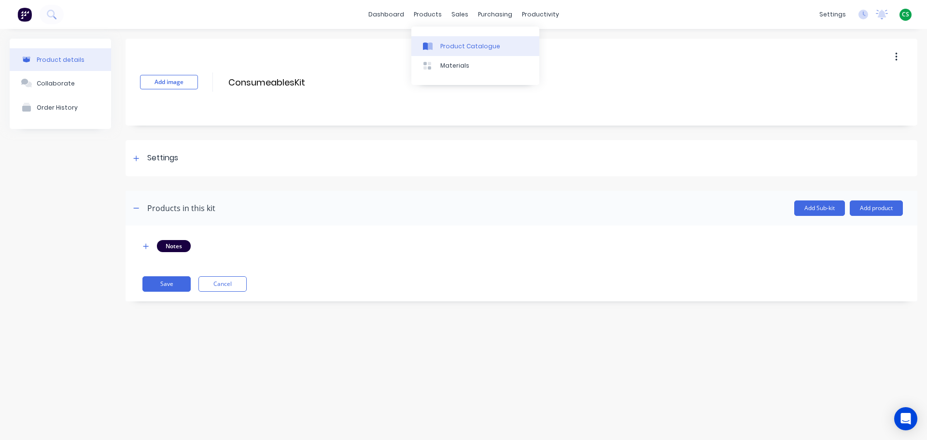
click at [457, 45] on div "Product Catalogue" at bounding box center [470, 46] width 60 height 9
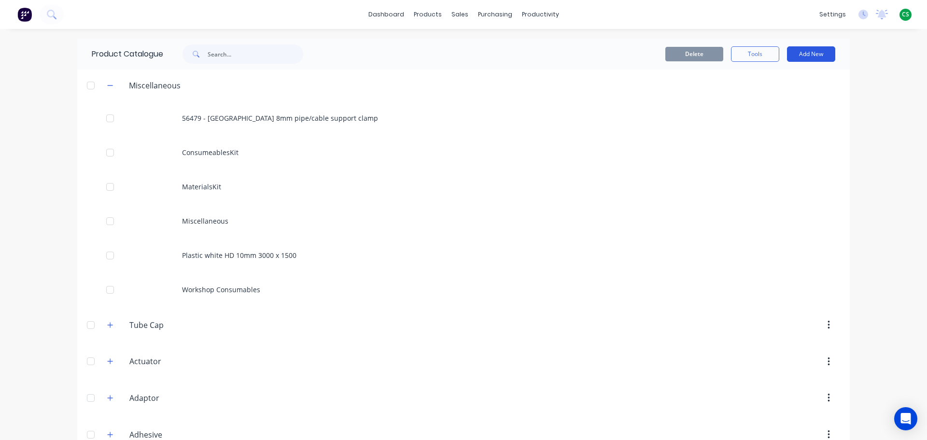
click at [806, 58] on button "Add New" at bounding box center [811, 53] width 48 height 15
click at [754, 100] on div "Product" at bounding box center [789, 98] width 74 height 14
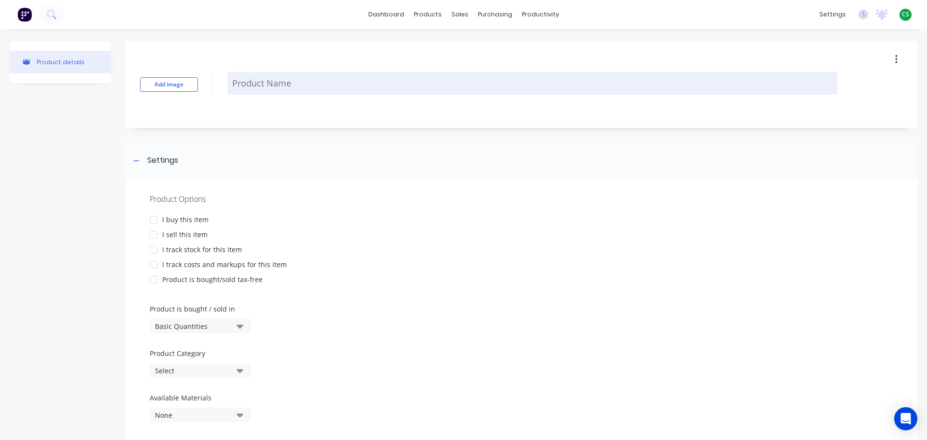
click at [266, 87] on textarea at bounding box center [532, 83] width 610 height 23
click at [254, 83] on textarea at bounding box center [532, 83] width 610 height 23
type textarea "x"
type textarea "C"
type textarea "x"
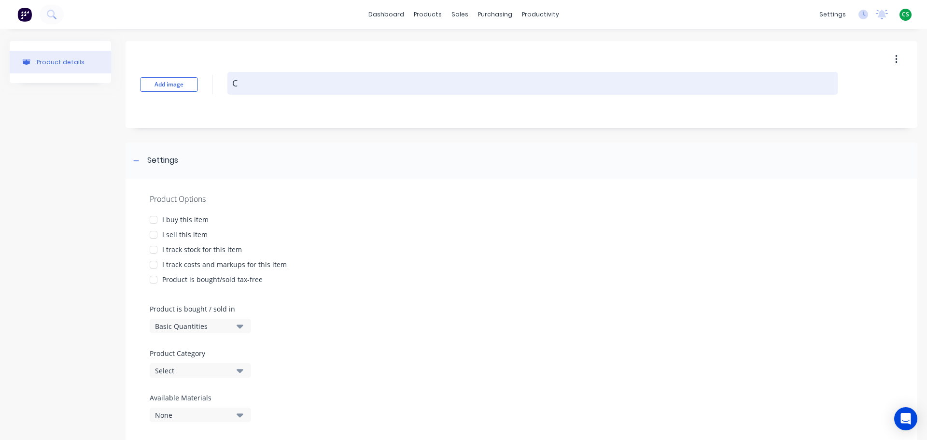
type textarea "Co"
type textarea "x"
type textarea "Con"
type textarea "x"
type textarea "Cons"
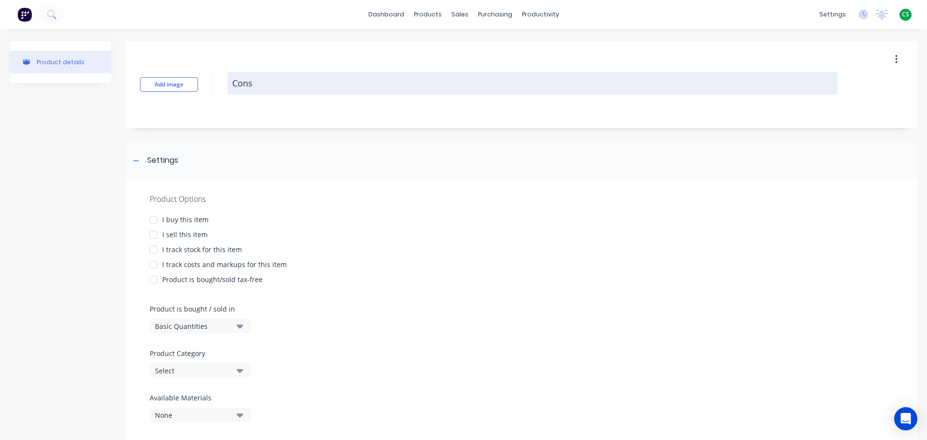
type textarea "x"
type textarea "Consu"
type textarea "x"
type textarea "Consum"
type textarea "x"
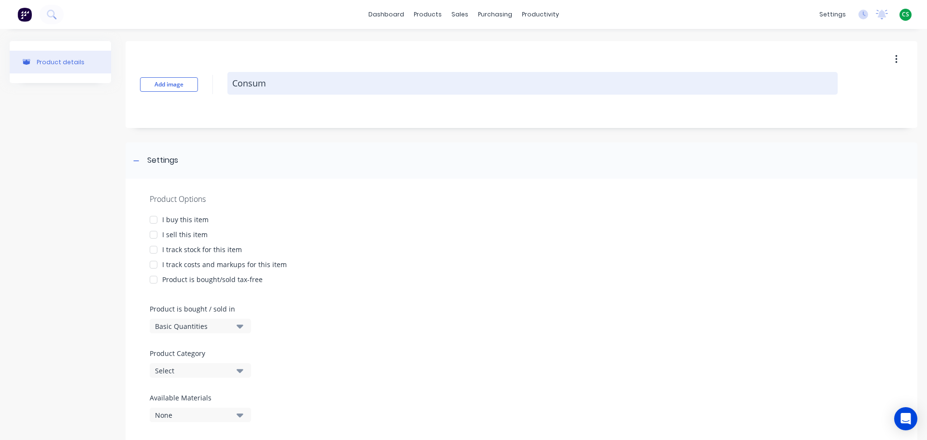
type textarea "Consumb"
type textarea "x"
type textarea "Consum"
type textarea "x"
type textarea "Consuma"
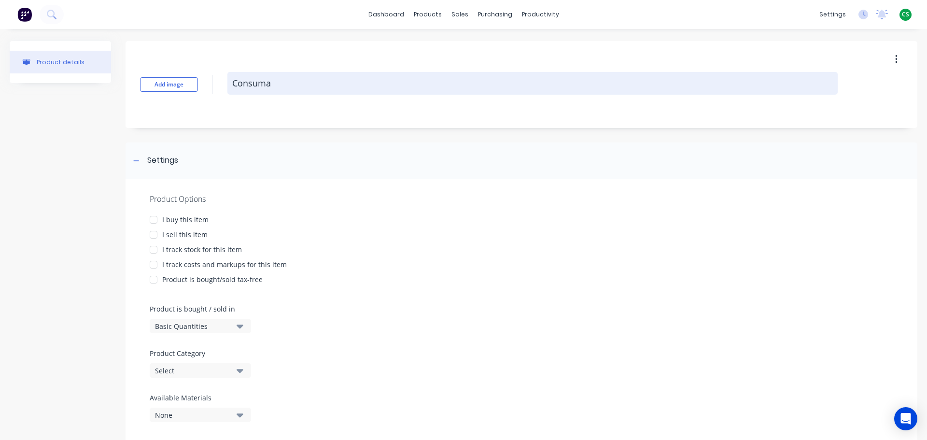
type textarea "x"
type textarea "Consumab"
type textarea "x"
type textarea "Consumabl"
type textarea "x"
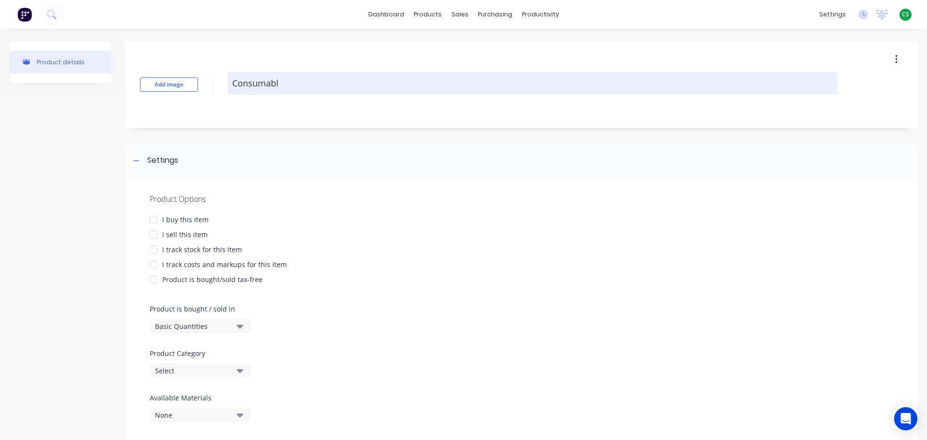
type textarea "Consumable"
type textarea "x"
type textarea "Consumables"
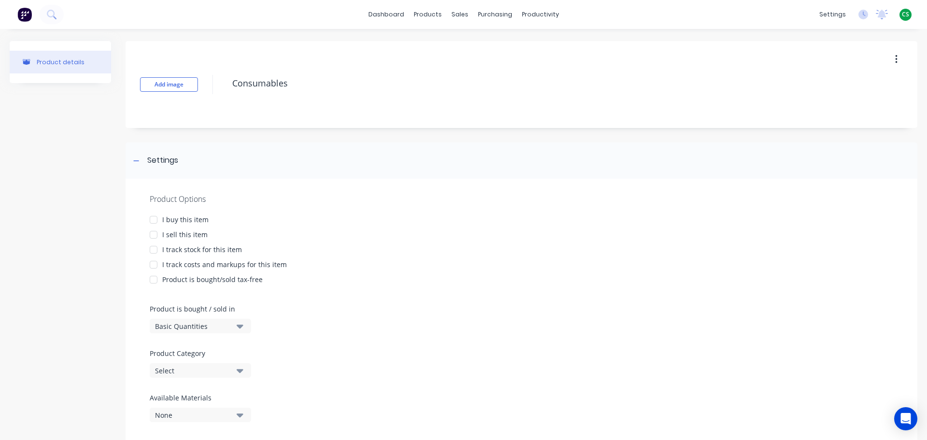
click at [155, 234] on div at bounding box center [153, 234] width 19 height 19
click at [152, 263] on div at bounding box center [153, 264] width 19 height 19
type textarea "x"
type textarea "Consumables"
type textarea "x"
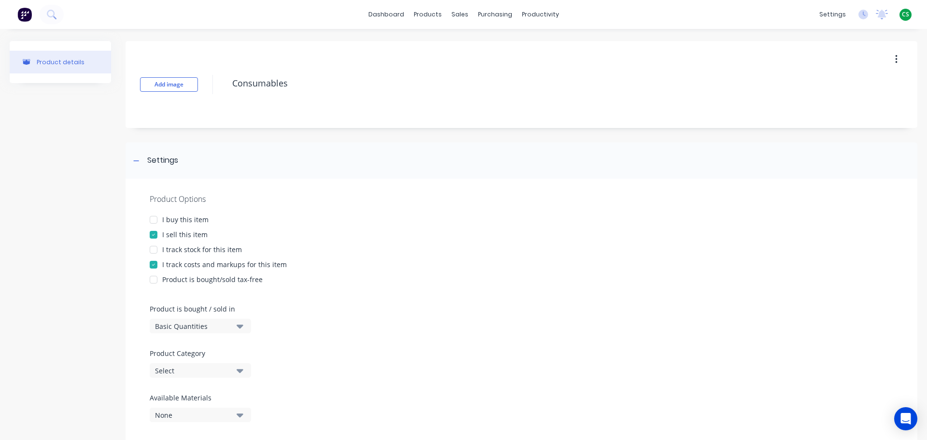
type textarea "Consumables"
click at [175, 328] on div "Basic Quantities" at bounding box center [193, 326] width 77 height 10
click at [203, 391] on div "Custom Formula" at bounding box center [222, 388] width 145 height 19
type textarea "x"
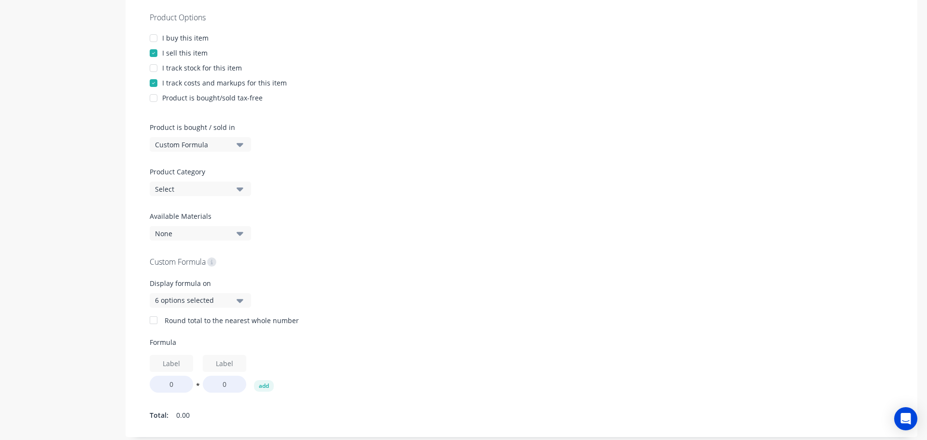
scroll to position [379, 0]
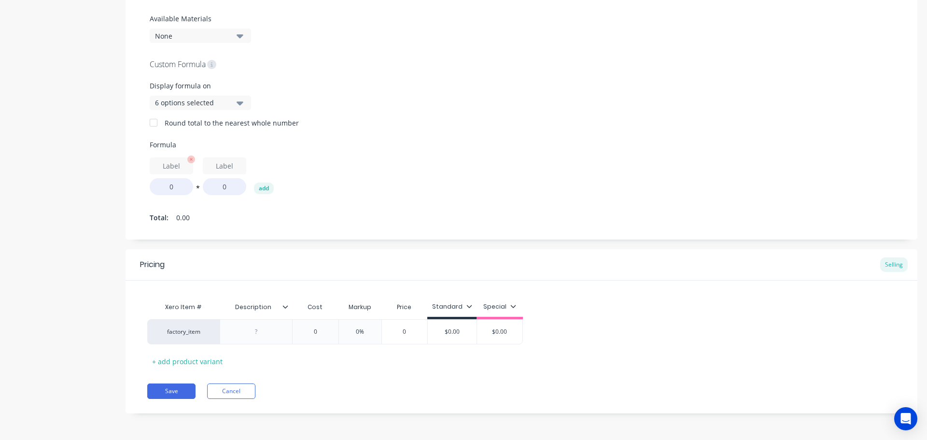
click at [168, 165] on input "text" at bounding box center [171, 165] width 43 height 17
type input "Hrs"
click at [159, 181] on input "0" at bounding box center [171, 186] width 43 height 17
type textarea "x"
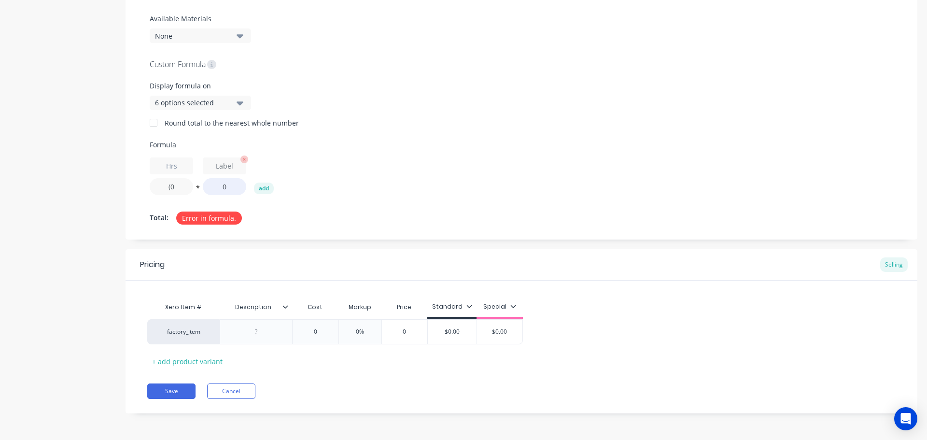
type input "(0"
click at [229, 189] on input "0" at bounding box center [224, 186] width 43 height 17
type textarea "x"
type input "0)"
click at [221, 164] on input "text" at bounding box center [224, 165] width 43 height 17
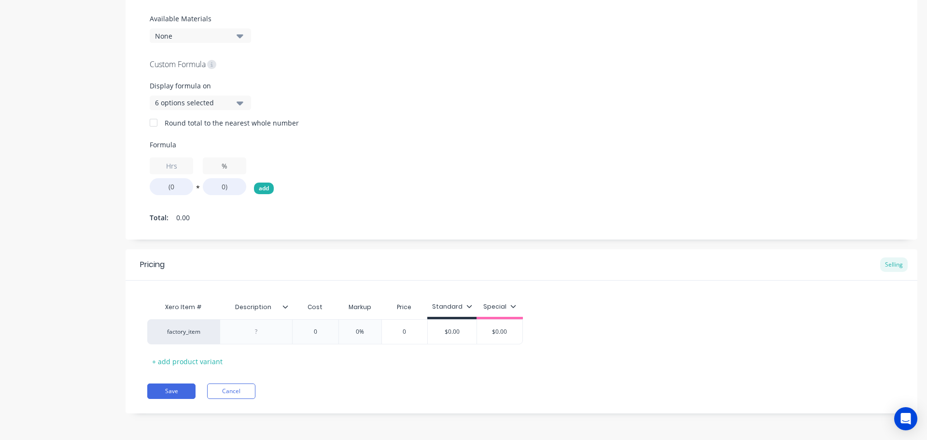
type input "%"
click at [264, 188] on button "add" at bounding box center [264, 188] width 20 height 12
type textarea "x"
click at [274, 166] on input "text" at bounding box center [277, 165] width 43 height 17
type input "100"
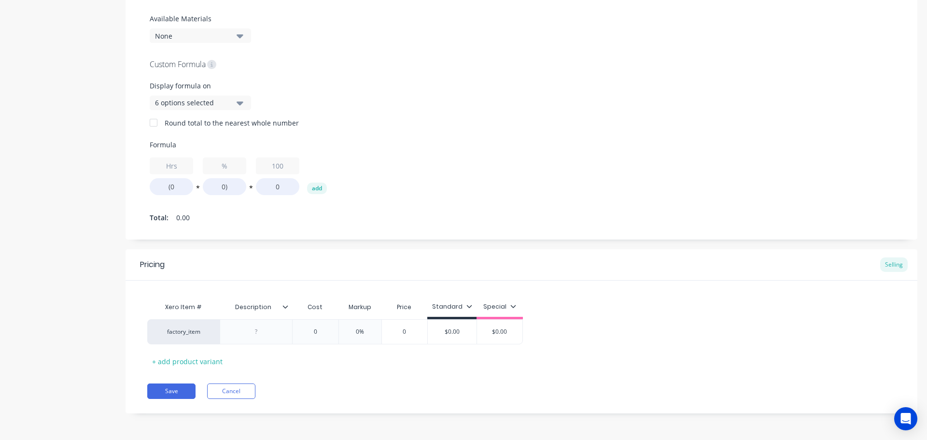
click at [249, 188] on button "*" at bounding box center [251, 189] width 10 height 7
click at [271, 185] on input "0" at bounding box center [277, 186] width 43 height 17
type textarea "x"
type input "10"
type textarea "x"
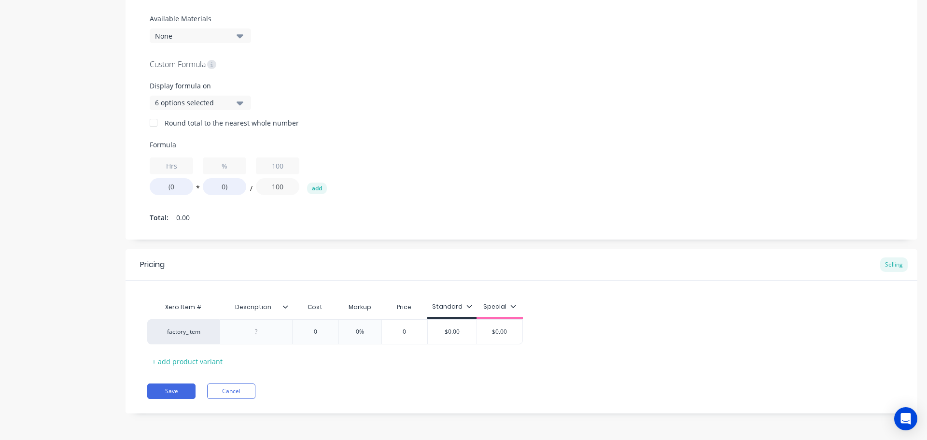
type input "100"
click at [455, 190] on div "Hrs (0 * % 0) / 100 100 add" at bounding box center [521, 176] width 743 height 38
drag, startPoint x: 283, startPoint y: 304, endPoint x: 283, endPoint y: 291, distance: 12.5
click at [283, 305] on icon at bounding box center [285, 307] width 6 height 6
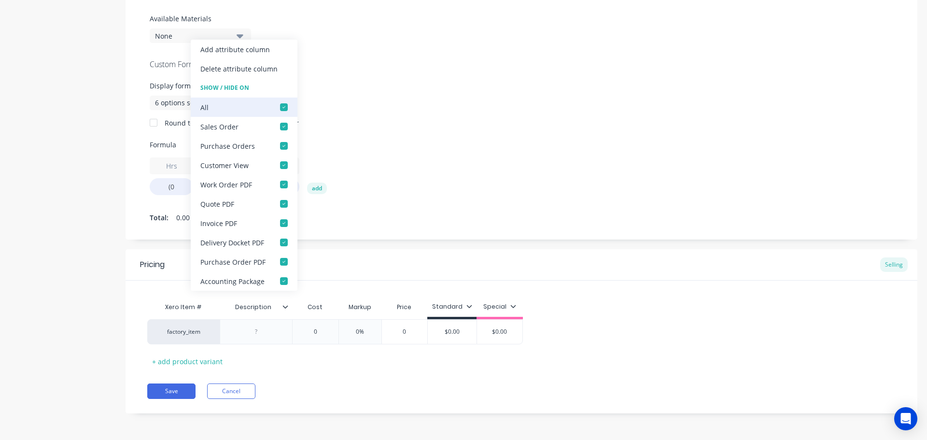
click at [284, 108] on div at bounding box center [283, 106] width 19 height 19
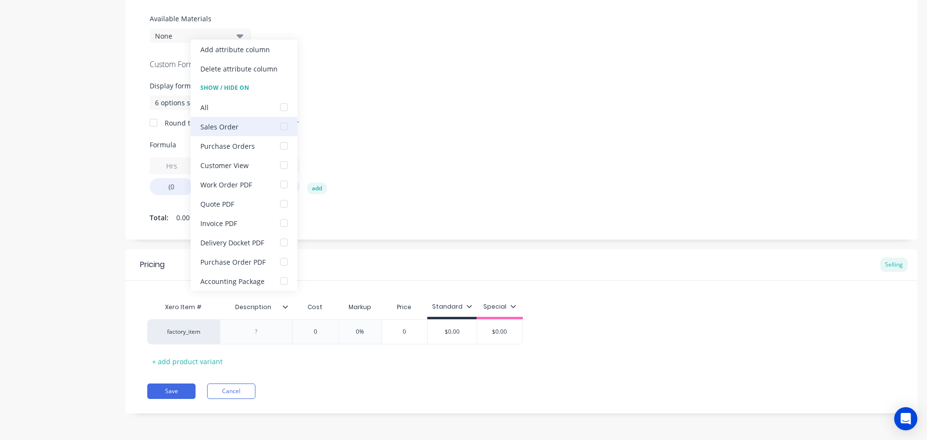
click at [280, 128] on div at bounding box center [283, 126] width 19 height 19
type textarea "x"
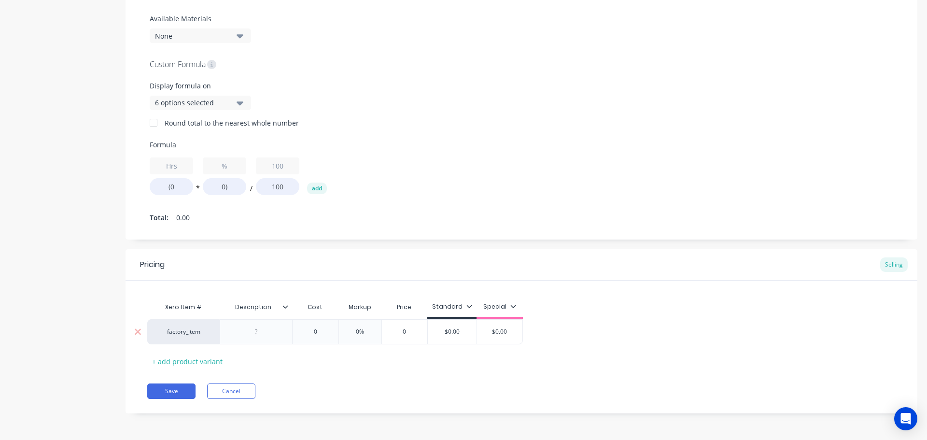
click at [255, 330] on div at bounding box center [256, 331] width 48 height 13
click at [159, 390] on button "Save" at bounding box center [171, 390] width 48 height 15
type textarea "x"
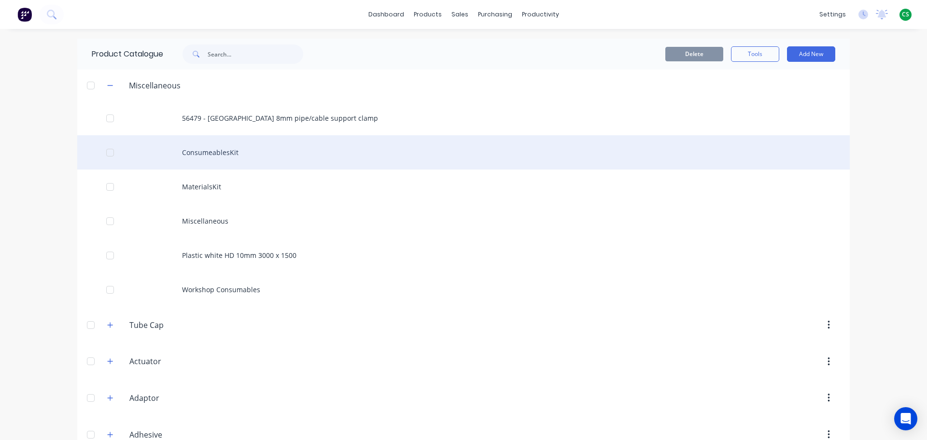
click at [234, 154] on div "ConsumeablesKit" at bounding box center [463, 152] width 772 height 34
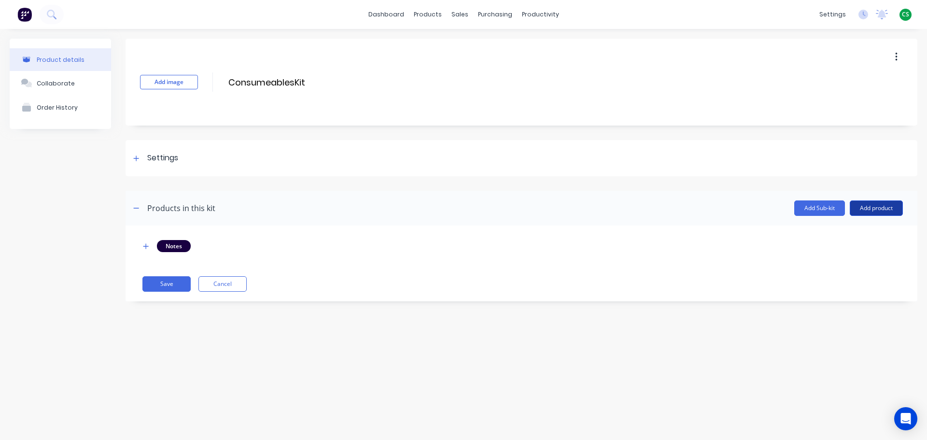
click at [865, 211] on button "Add product" at bounding box center [875, 207] width 53 height 15
click at [848, 230] on div "Product catalogue" at bounding box center [856, 233] width 74 height 14
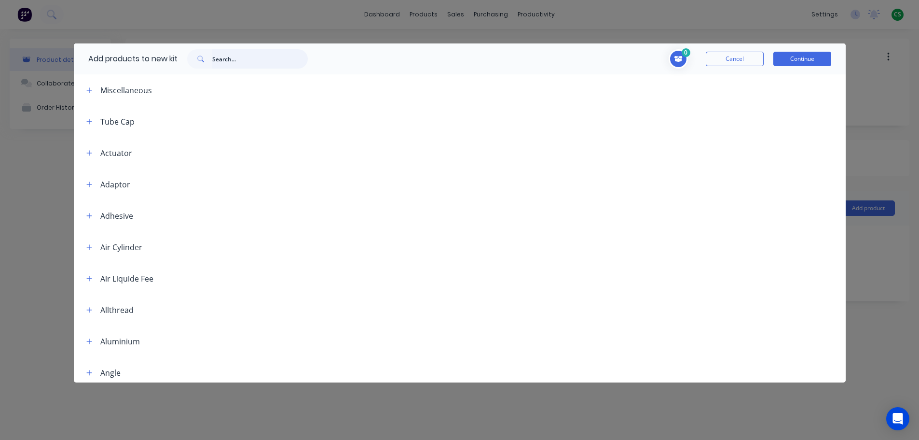
click at [220, 60] on input "text" at bounding box center [260, 58] width 96 height 19
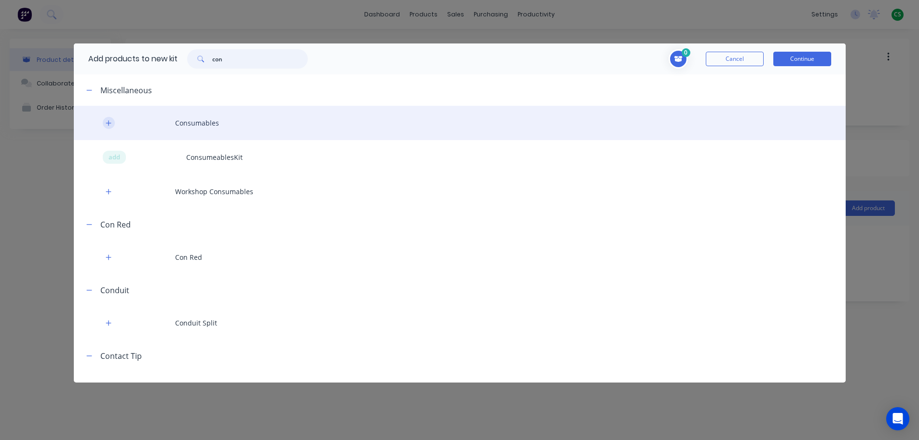
type input "con"
click at [107, 121] on icon "button" at bounding box center [109, 123] width 6 height 7
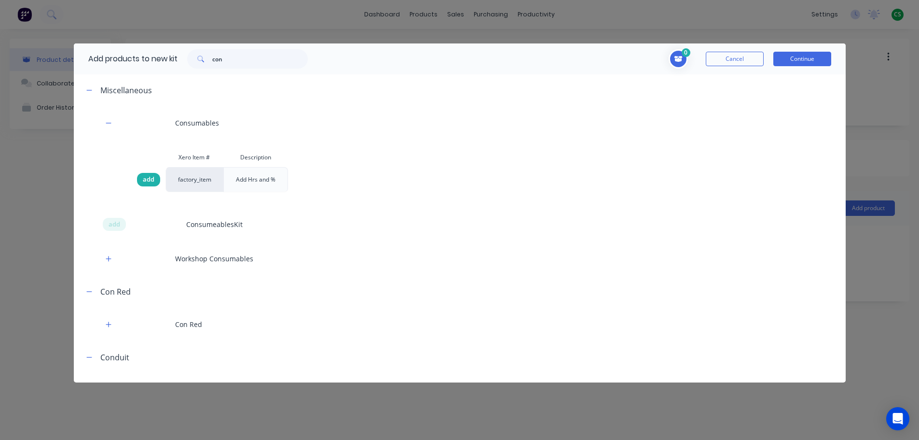
click at [147, 181] on span "add" at bounding box center [149, 180] width 12 height 10
click at [802, 59] on button "Continue" at bounding box center [803, 59] width 58 height 14
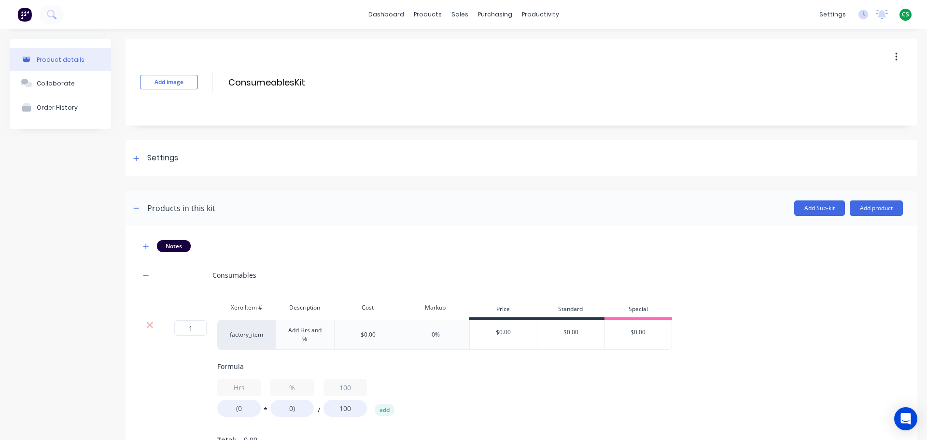
scroll to position [87, 0]
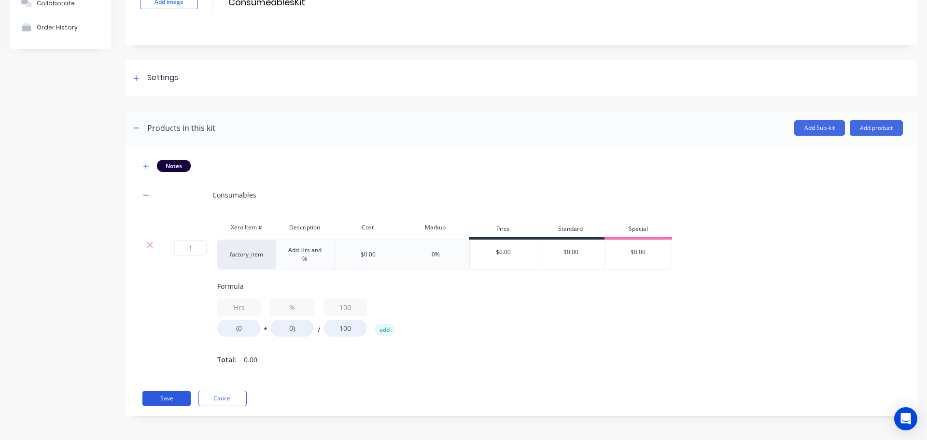
click at [153, 399] on button "Save" at bounding box center [166, 397] width 48 height 15
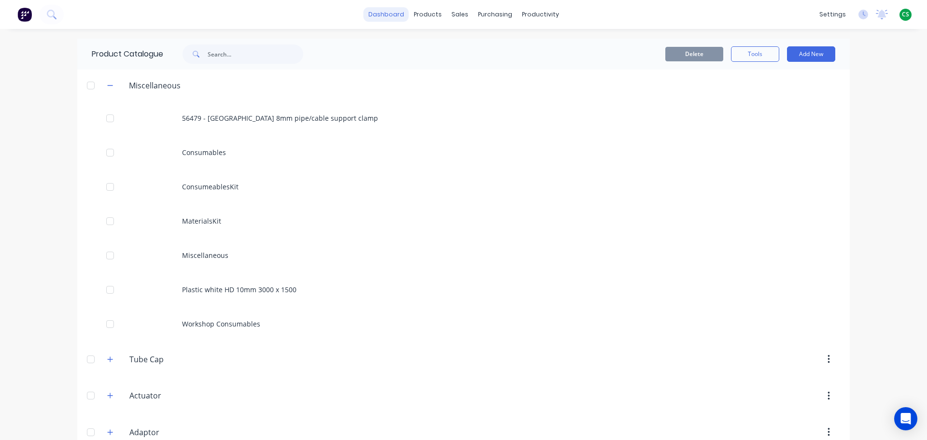
click at [383, 14] on link "dashboard" at bounding box center [385, 14] width 45 height 14
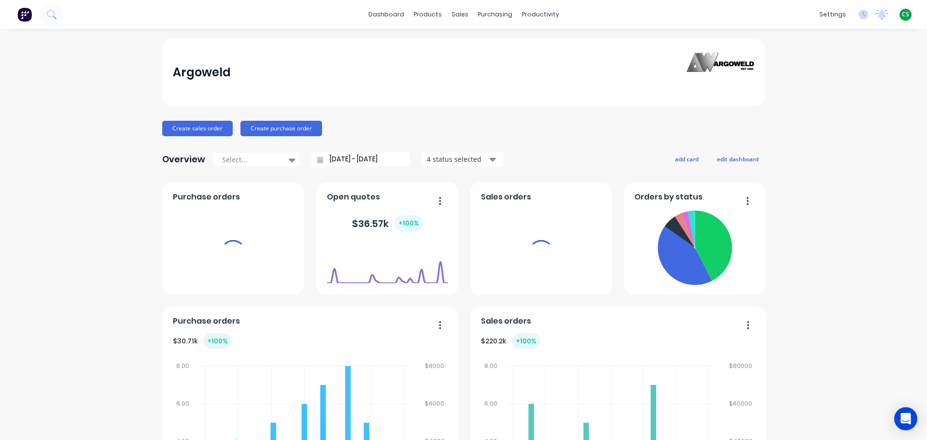
click at [901, 14] on span "CS" at bounding box center [904, 14] width 7 height 9
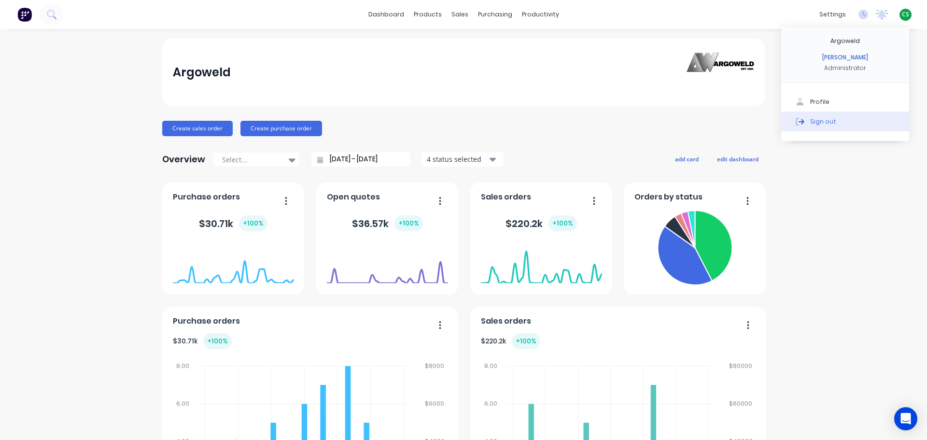
click at [827, 129] on button "Sign out" at bounding box center [845, 120] width 128 height 19
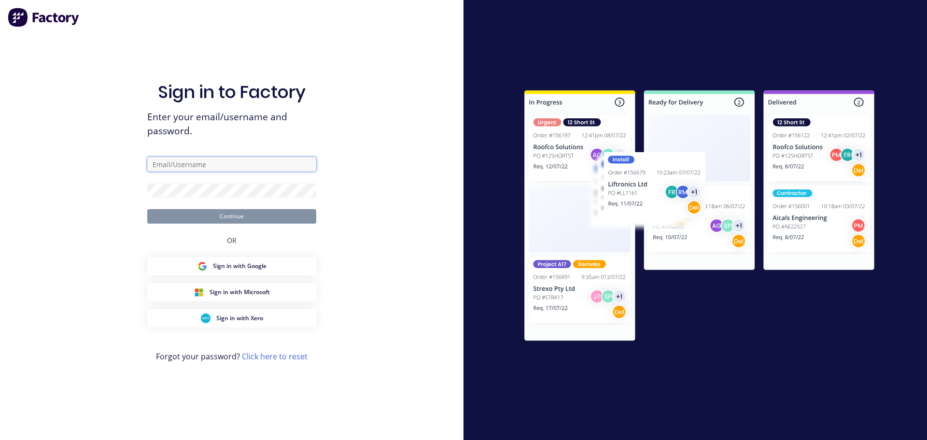
click at [191, 164] on input "text" at bounding box center [231, 164] width 169 height 14
type input "[PERSON_NAME][EMAIL_ADDRESS][DOMAIN_NAME]"
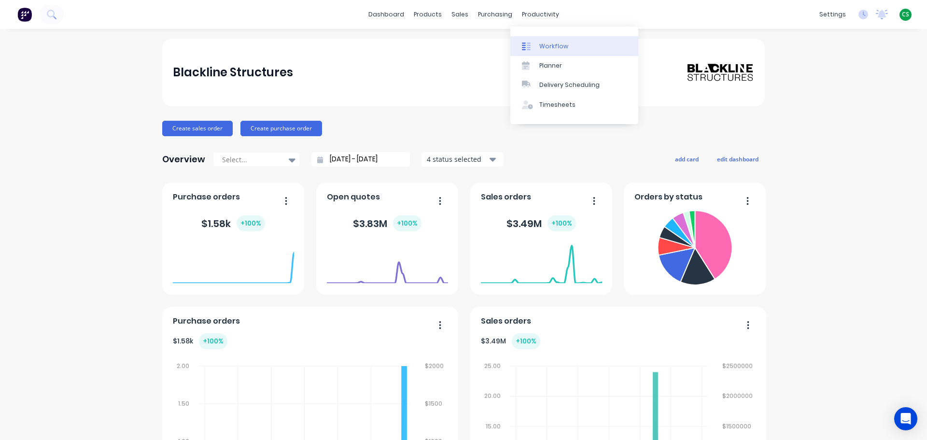
click at [560, 50] on div "Workflow" at bounding box center [553, 46] width 29 height 9
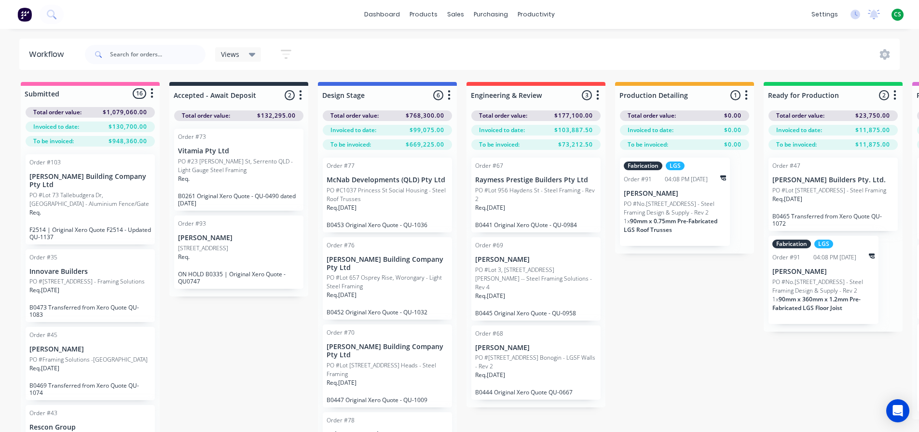
click at [533, 210] on div "Req. [DATE]" at bounding box center [536, 212] width 122 height 16
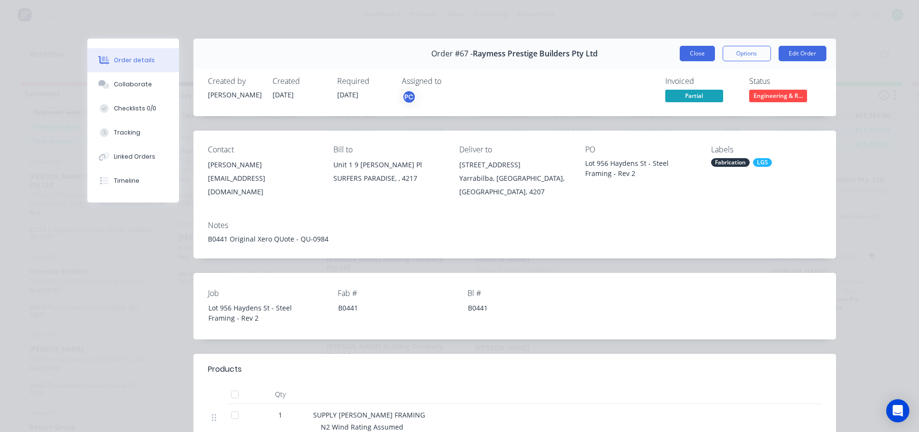
click at [697, 53] on button "Close" at bounding box center [697, 53] width 35 height 15
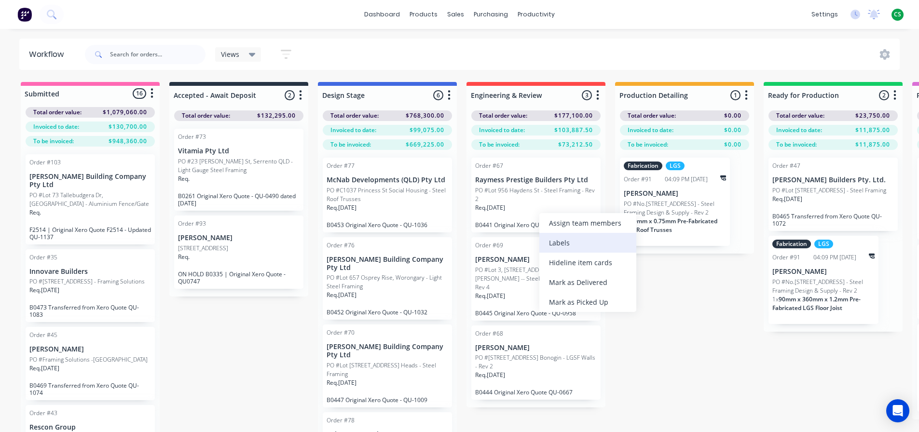
click at [572, 242] on div "Labels" at bounding box center [588, 243] width 97 height 20
click at [724, 299] on div "Submitted 16 Status colour #FF69B4 hex #FF69B4 Save Cancel Summaries Total orde…" at bounding box center [867, 274] width 1749 height 385
click at [391, 211] on div "Req. [DATE]" at bounding box center [388, 212] width 122 height 16
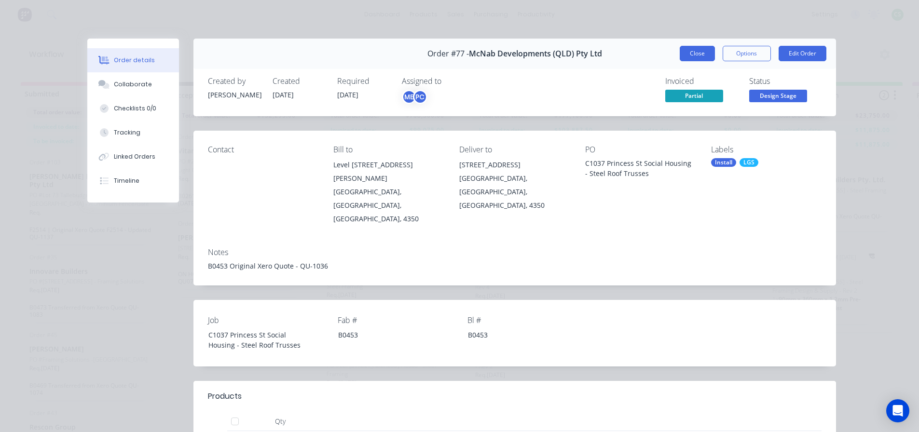
click at [697, 55] on button "Close" at bounding box center [697, 53] width 35 height 15
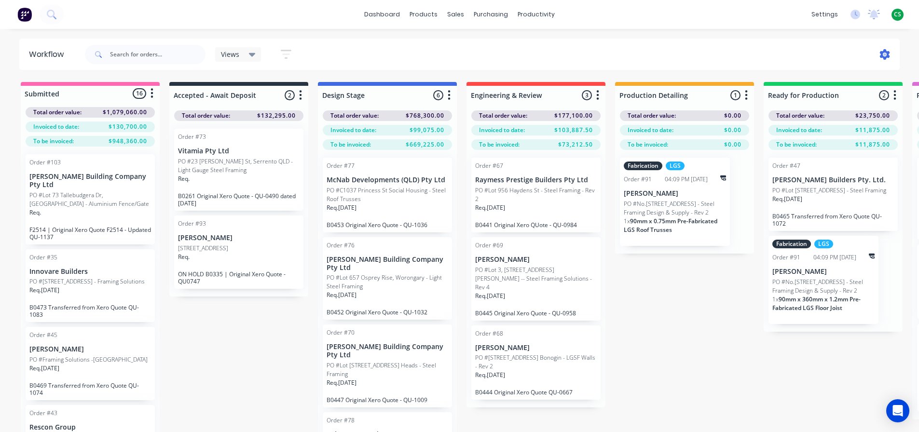
click at [882, 57] on icon at bounding box center [885, 54] width 10 height 11
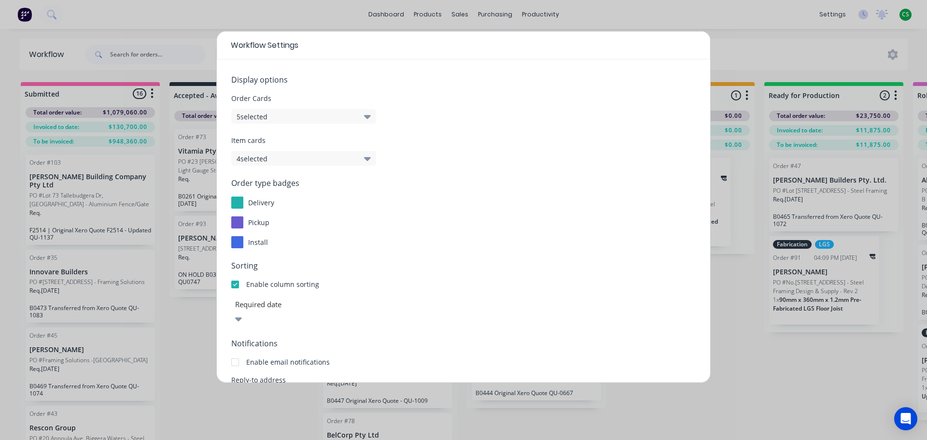
click at [277, 117] on button "5 selected" at bounding box center [303, 116] width 145 height 14
click at [756, 379] on div "Workflow Settings Display options Order Cards 5 selected Item cards 4 selected …" at bounding box center [463, 220] width 927 height 440
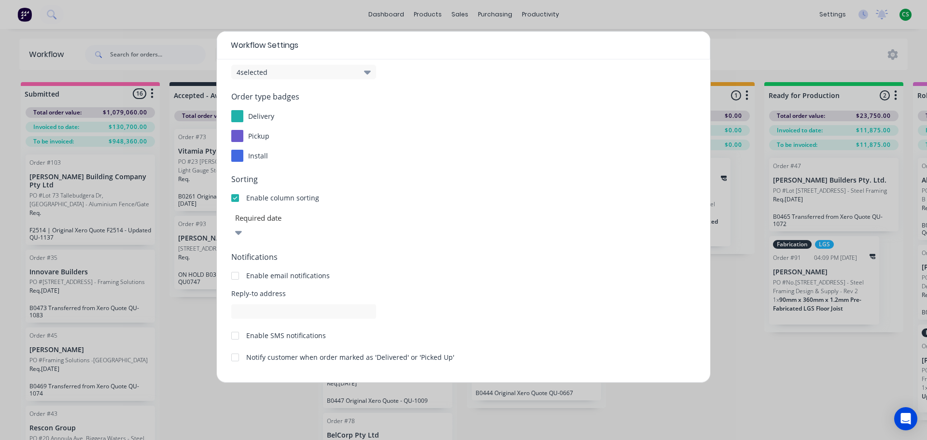
scroll to position [104, 0]
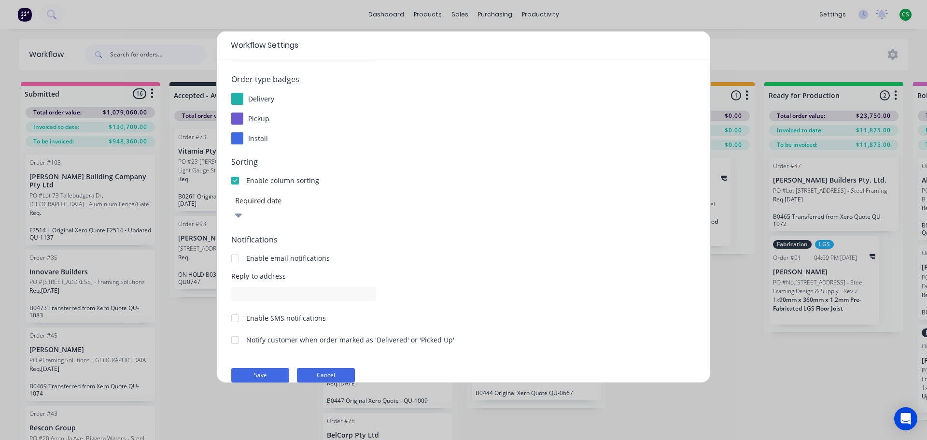
click at [321, 368] on button "Cancel" at bounding box center [326, 375] width 58 height 14
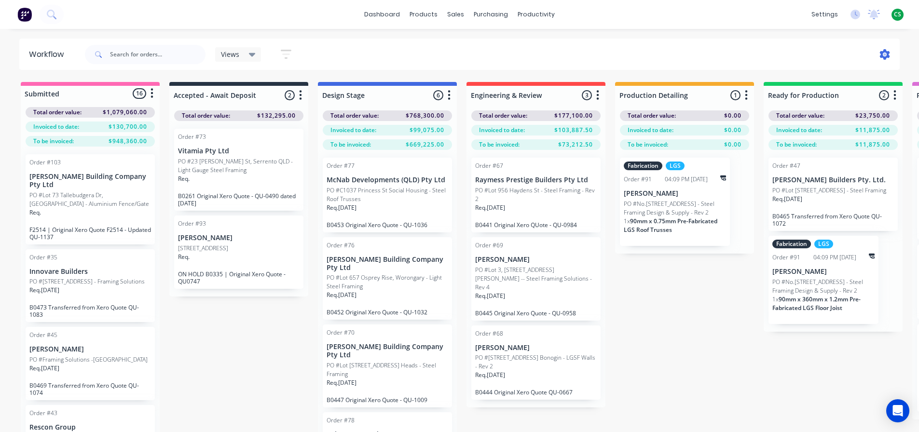
click at [882, 55] on icon at bounding box center [885, 54] width 10 height 11
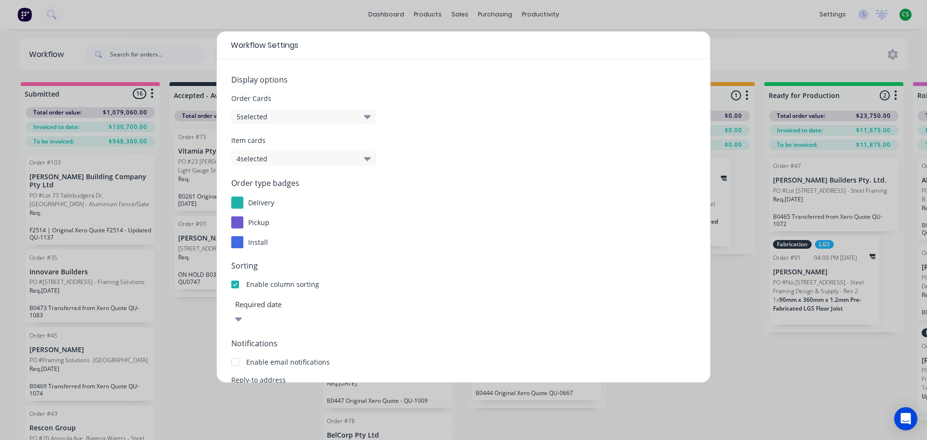
click at [338, 118] on button "5 selected" at bounding box center [303, 116] width 145 height 14
click at [464, 96] on span "Order Cards" at bounding box center [463, 98] width 464 height 10
click at [280, 159] on button "4 selected" at bounding box center [303, 158] width 145 height 14
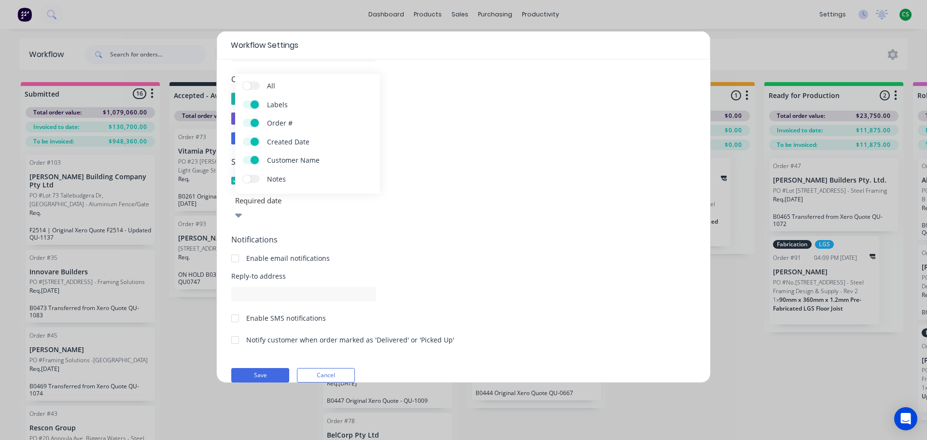
drag, startPoint x: 325, startPoint y: 362, endPoint x: 330, endPoint y: 362, distance: 4.9
click at [326, 368] on button "Cancel" at bounding box center [326, 375] width 58 height 14
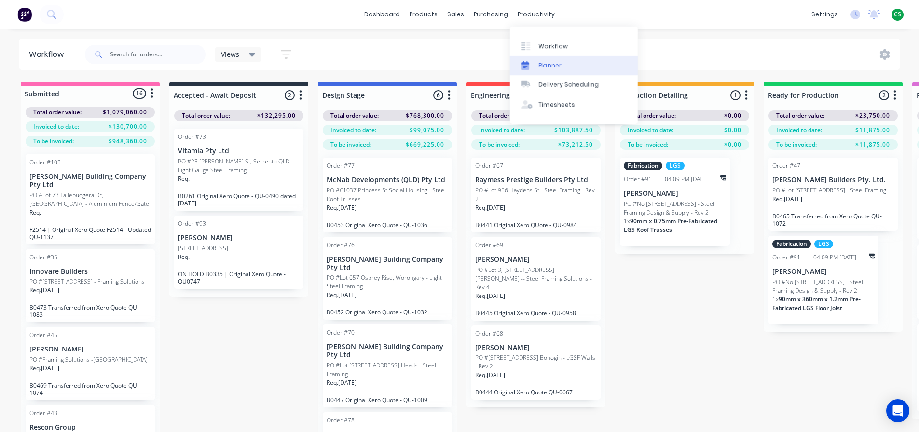
click at [553, 68] on div "Planner" at bounding box center [550, 65] width 23 height 9
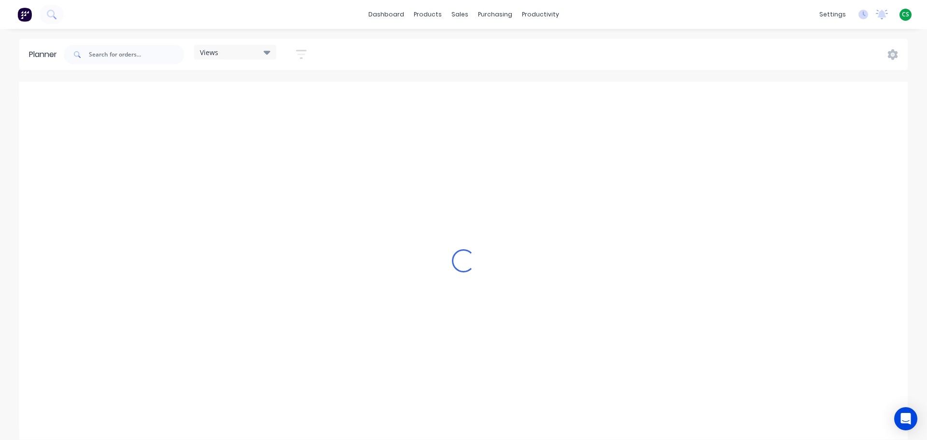
scroll to position [0, 986]
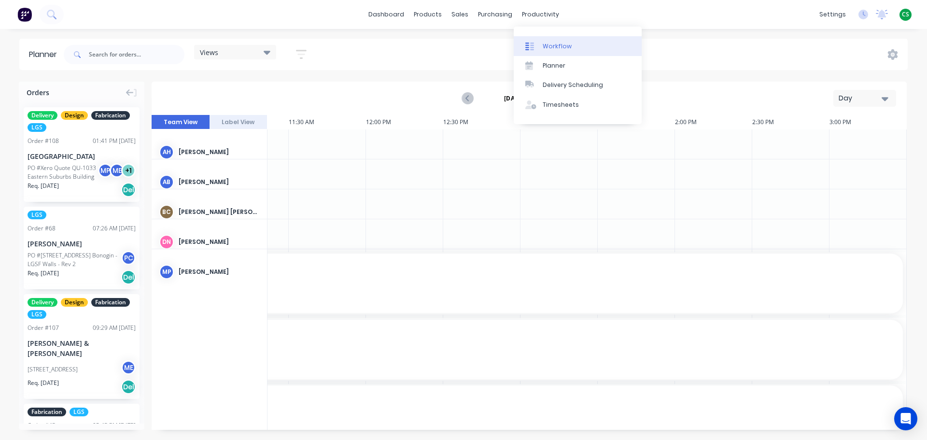
click at [556, 47] on div "Workflow" at bounding box center [556, 46] width 29 height 9
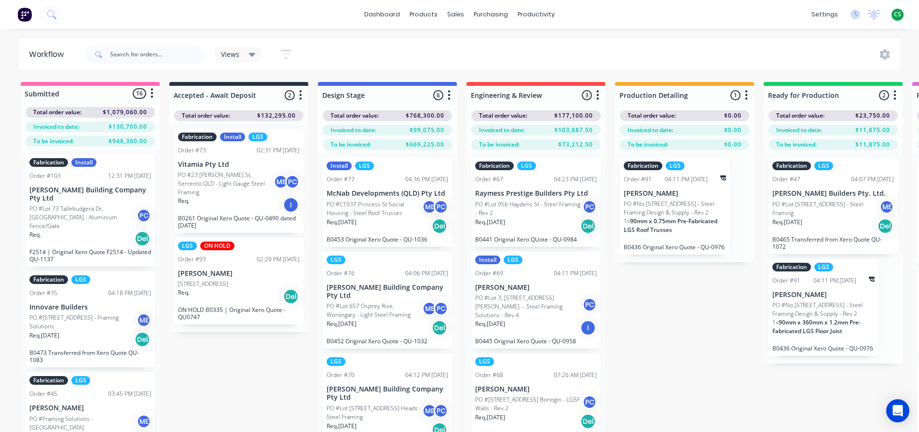
click at [40, 54] on div "Workflow" at bounding box center [49, 55] width 40 height 12
click at [286, 52] on icon "button" at bounding box center [286, 54] width 11 height 12
click at [503, 55] on div "Views Save new view None (Default) edit [PERSON_NAME]'s View edit Show/Hide sta…" at bounding box center [492, 54] width 818 height 29
click at [886, 57] on icon at bounding box center [885, 54] width 10 height 11
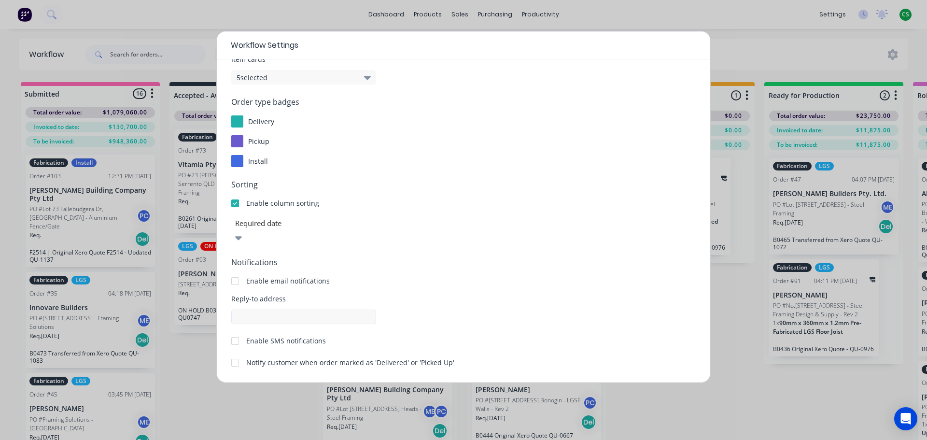
scroll to position [104, 0]
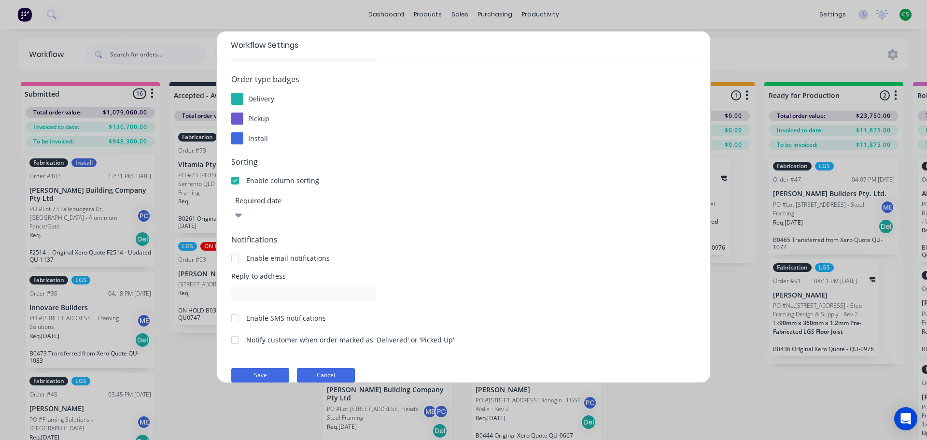
click at [329, 368] on button "Cancel" at bounding box center [326, 375] width 58 height 14
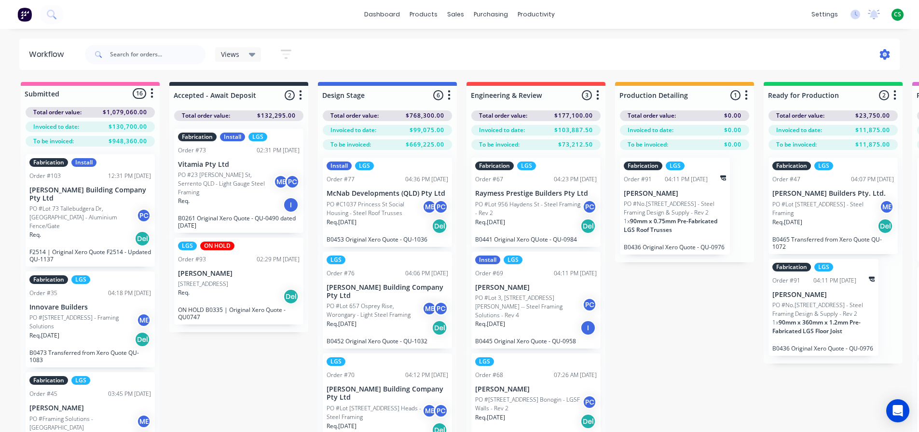
click at [883, 55] on icon at bounding box center [885, 54] width 10 height 11
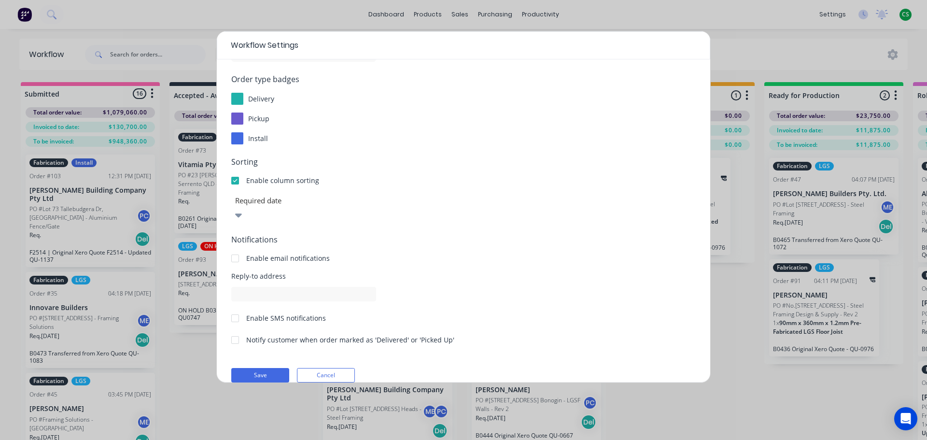
click at [244, 162] on span "Sorting" at bounding box center [463, 162] width 464 height 12
click at [238, 213] on icon at bounding box center [234, 215] width 7 height 4
click at [505, 194] on div "Required date" at bounding box center [463, 207] width 464 height 29
click at [333, 368] on button "Cancel" at bounding box center [326, 375] width 58 height 14
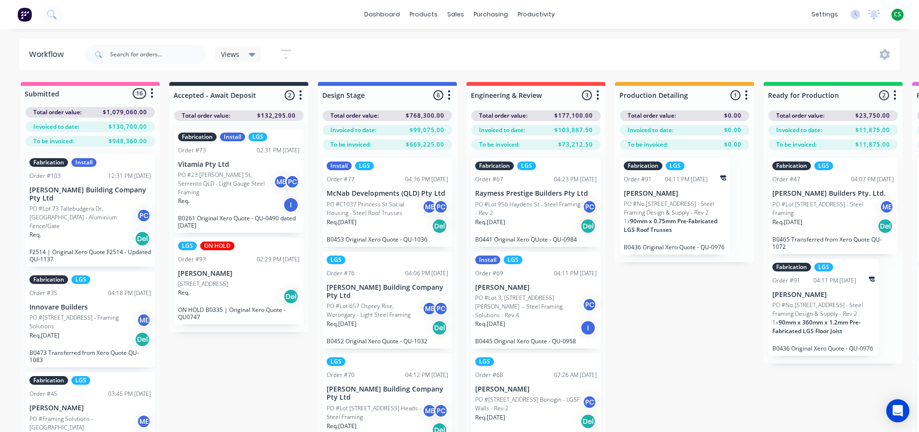
click at [662, 56] on div "Views Save new view None (Default) edit [PERSON_NAME]'s View edit Show/Hide sta…" at bounding box center [492, 54] width 818 height 29
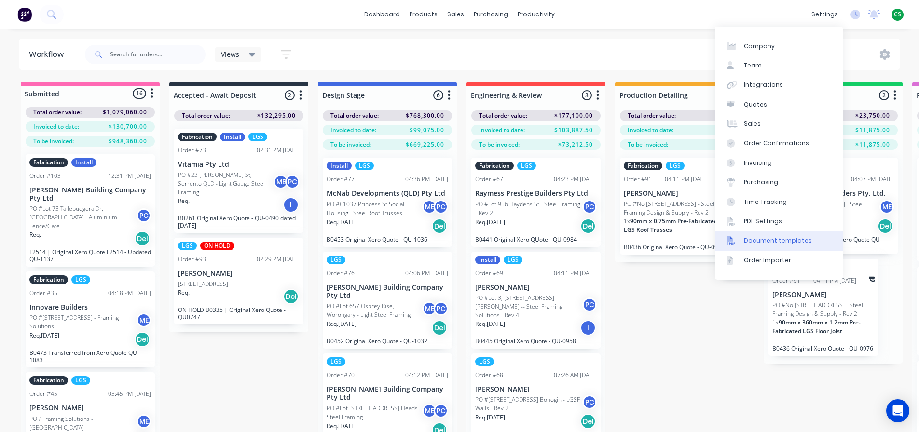
click at [770, 237] on div "Document templates" at bounding box center [778, 240] width 68 height 9
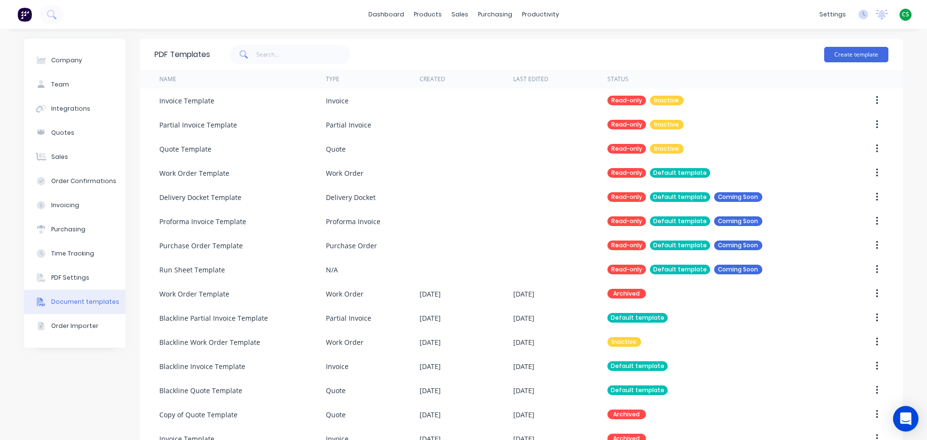
click at [898, 418] on div "Open Intercom Messenger" at bounding box center [906, 419] width 26 height 26
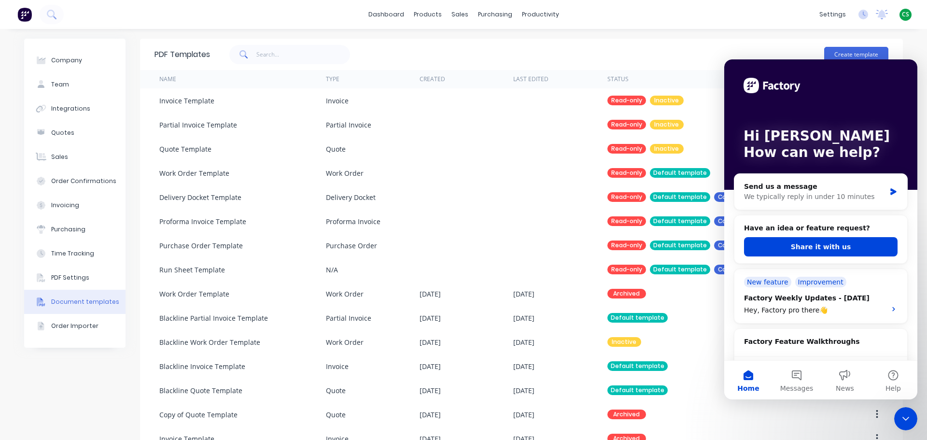
click at [903, 418] on icon "Close Intercom Messenger" at bounding box center [905, 418] width 7 height 4
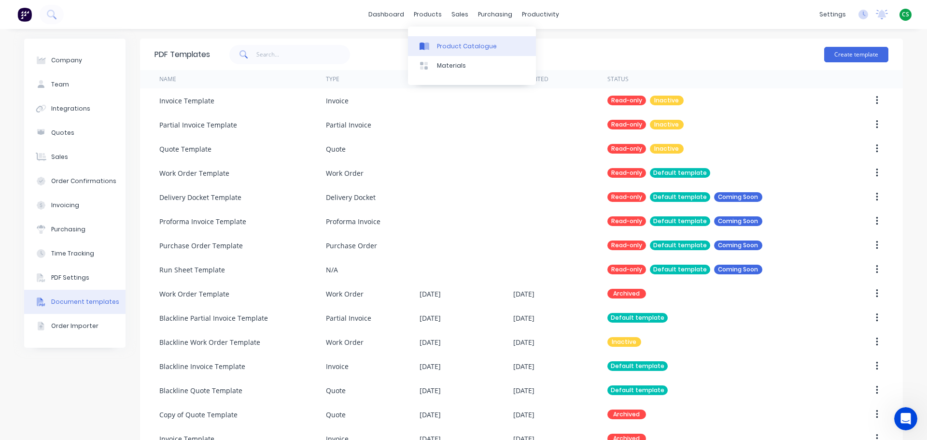
click at [459, 44] on div "Product Catalogue" at bounding box center [467, 46] width 60 height 9
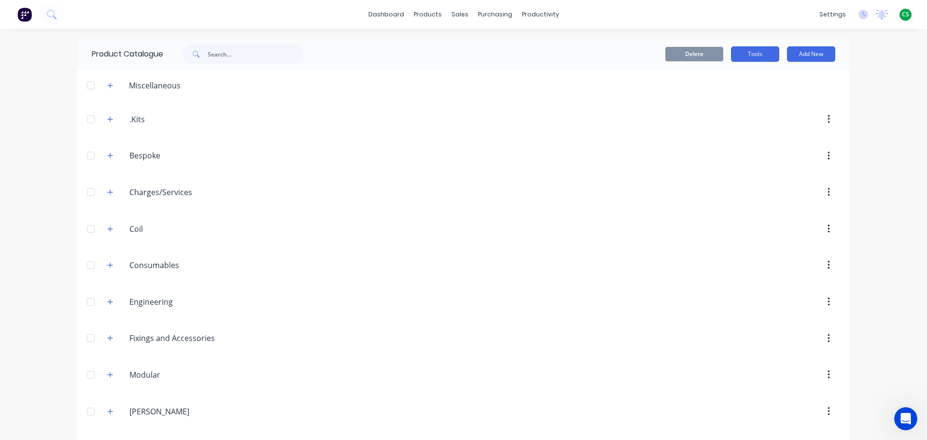
click at [749, 57] on button "Tools" at bounding box center [755, 53] width 48 height 15
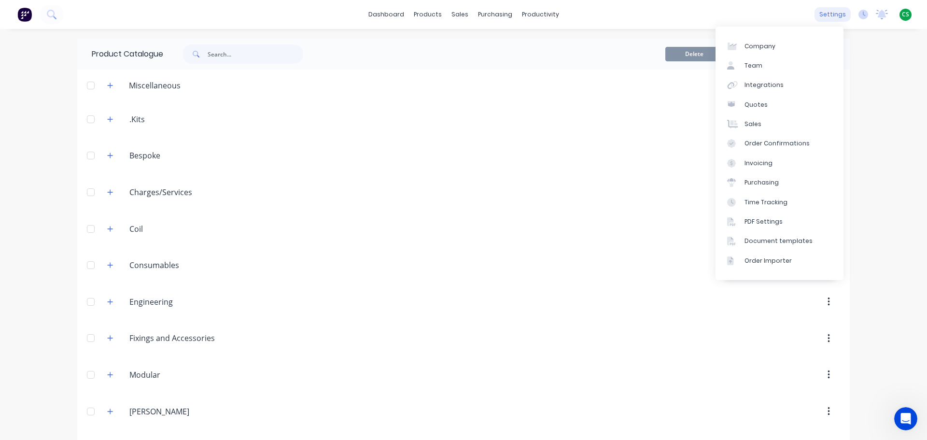
click at [828, 17] on div "settings" at bounding box center [832, 14] width 36 height 14
click at [776, 184] on div "Purchasing" at bounding box center [761, 182] width 34 height 9
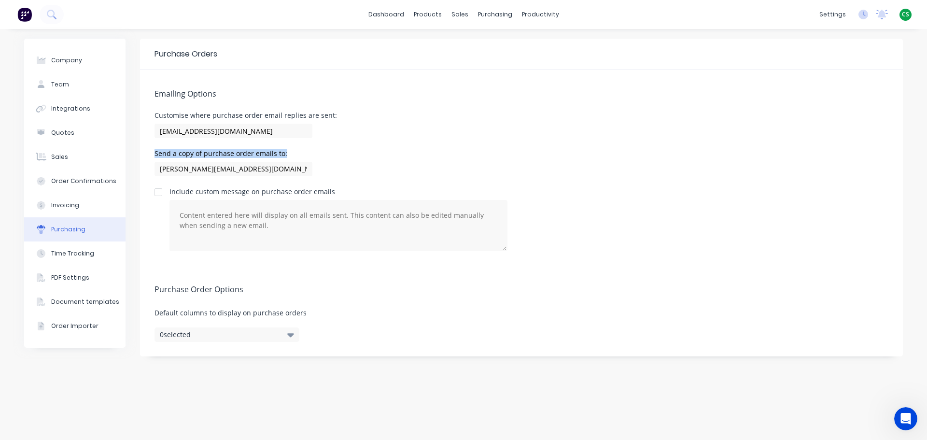
drag, startPoint x: 289, startPoint y: 152, endPoint x: 148, endPoint y: 153, distance: 140.9
click at [148, 153] on div "Emailing Options Customise where purchase order email replies are sent: [EMAIL_…" at bounding box center [521, 167] width 763 height 195
copy div "Send a copy of purchase order emails to:"
click at [502, 51] on link "Sales Orders" at bounding box center [510, 45] width 128 height 19
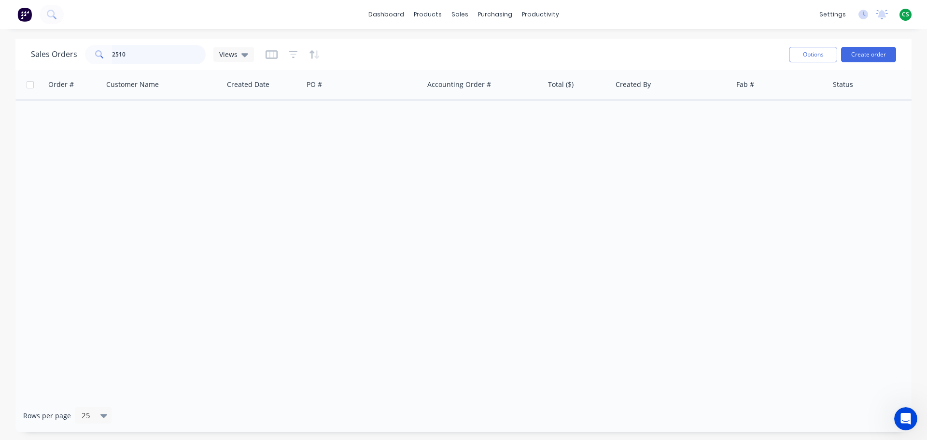
drag, startPoint x: 115, startPoint y: 54, endPoint x: 40, endPoint y: 58, distance: 75.9
click at [41, 58] on div "Sales Orders 2510 Views" at bounding box center [142, 54] width 223 height 19
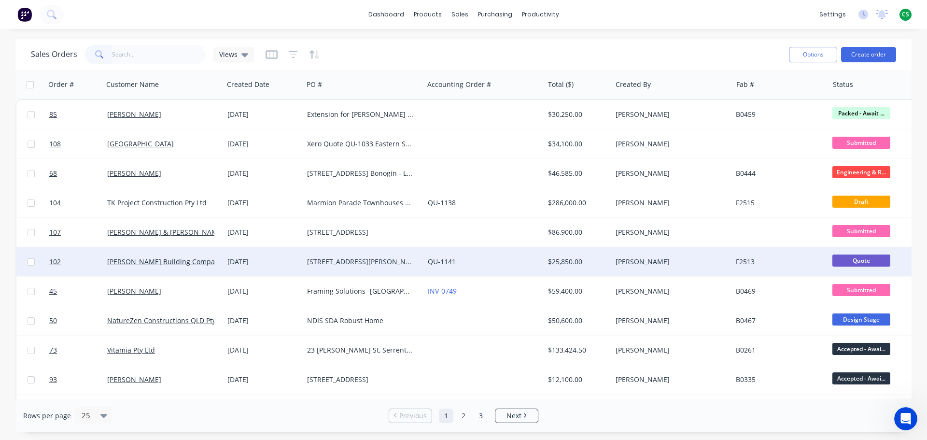
click at [130, 254] on div "[PERSON_NAME] Building Company Pty Ltd" at bounding box center [163, 261] width 120 height 29
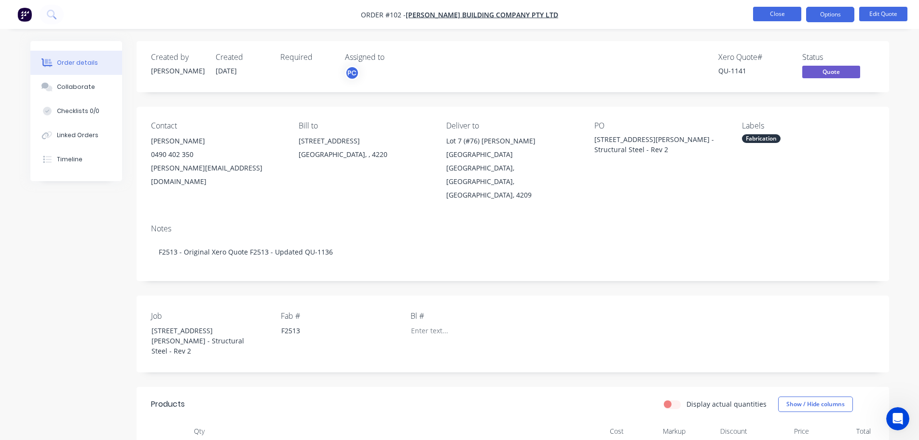
click at [773, 12] on button "Close" at bounding box center [777, 14] width 48 height 14
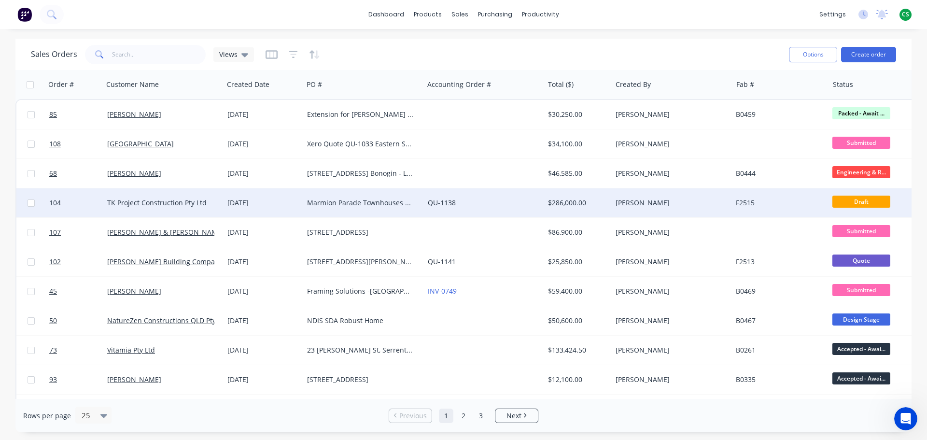
click at [267, 208] on div "[DATE]" at bounding box center [263, 202] width 80 height 29
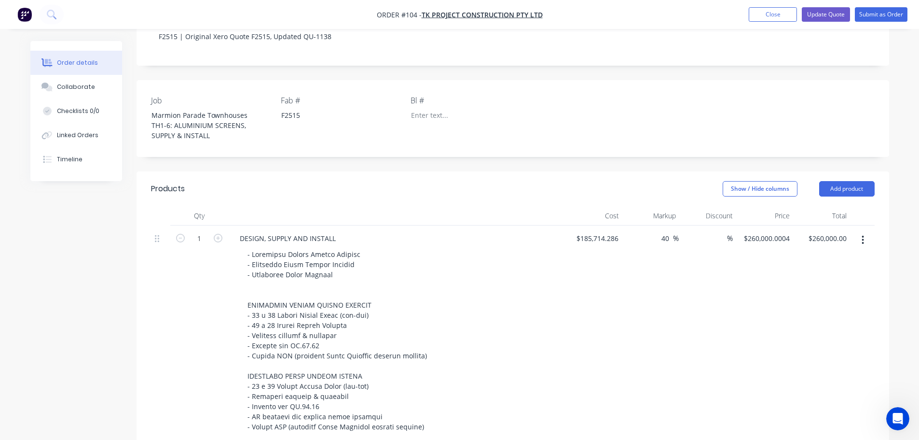
scroll to position [290, 0]
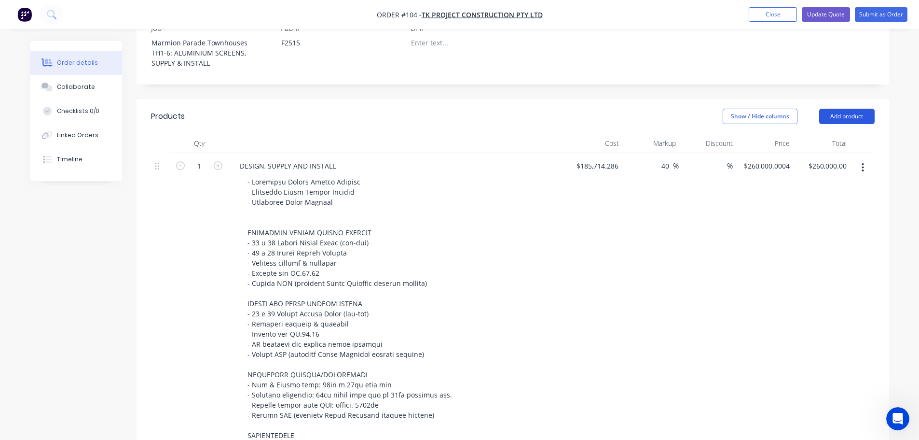
click at [834, 109] on button "Add product" at bounding box center [846, 116] width 55 height 15
click at [765, 15] on button "Close" at bounding box center [773, 14] width 48 height 14
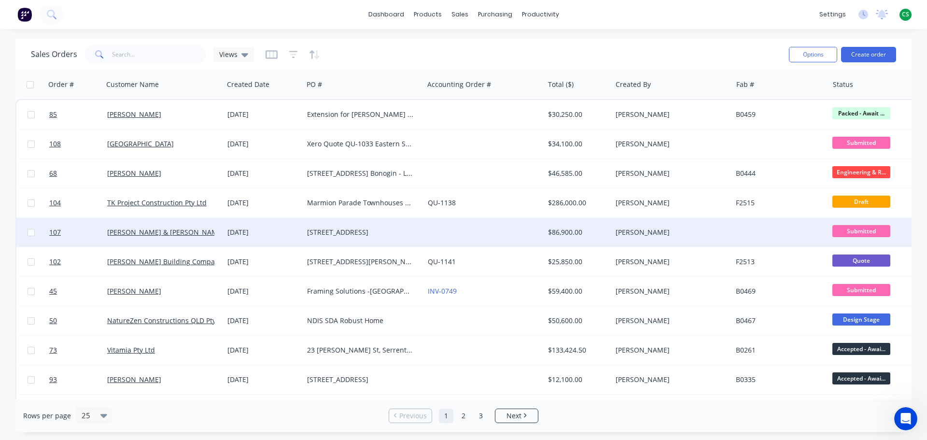
click at [429, 229] on div at bounding box center [484, 232] width 120 height 29
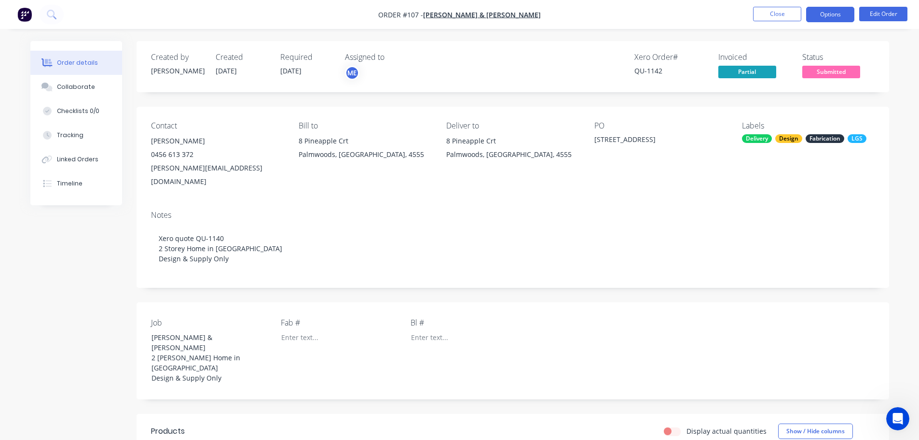
click at [822, 17] on button "Options" at bounding box center [830, 14] width 48 height 15
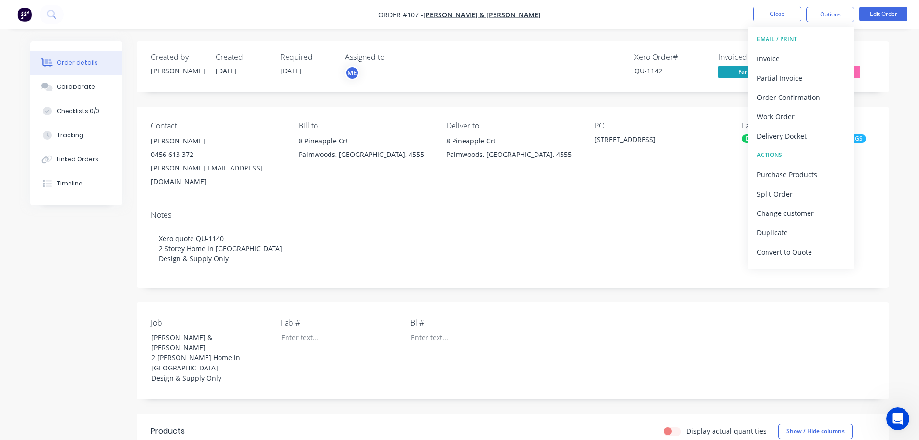
click at [900, 418] on icon "Open Intercom Messenger" at bounding box center [898, 419] width 16 height 16
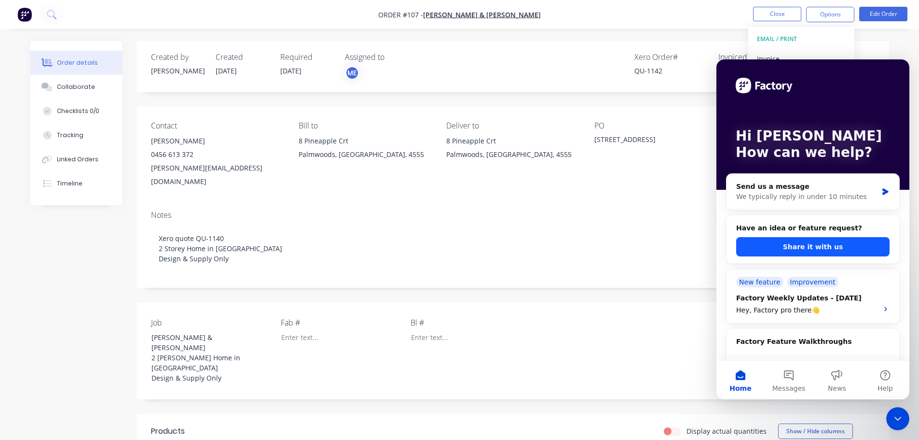
click at [786, 244] on button "Share it with us" at bounding box center [812, 246] width 153 height 19
